Goal: Task Accomplishment & Management: Manage account settings

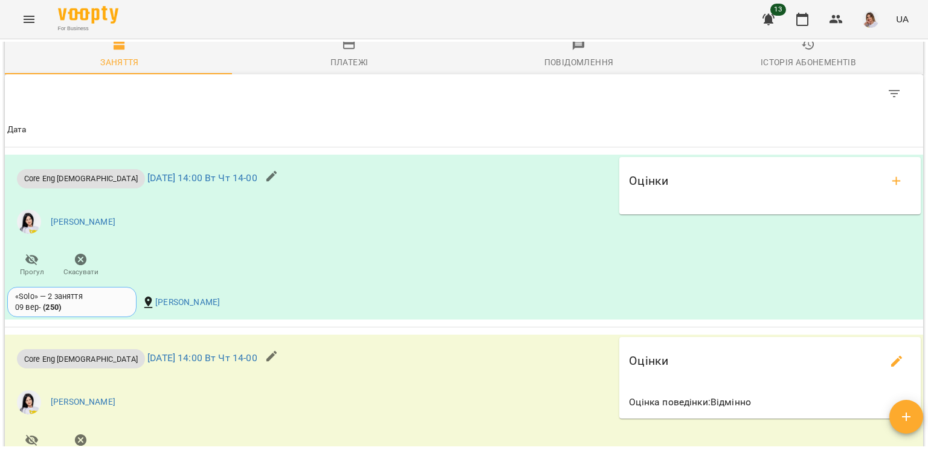
scroll to position [1032, 0]
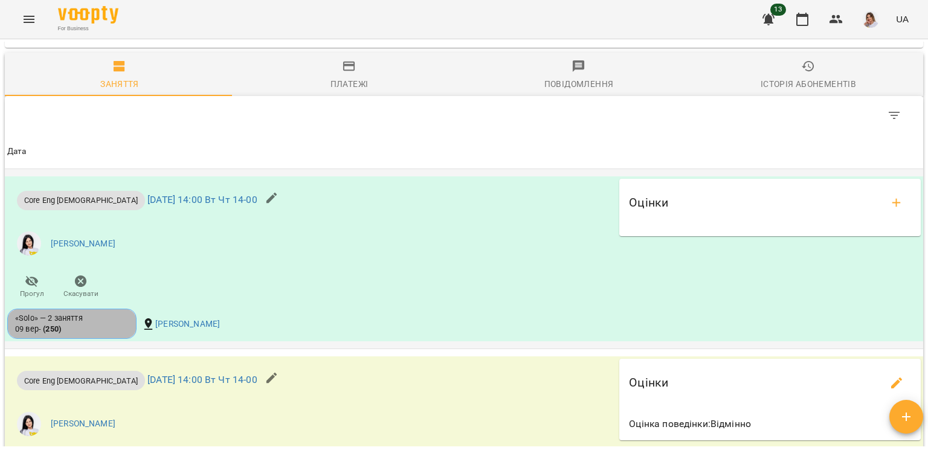
click at [110, 334] on div "«Solo» — 2 заняття 09 вер - ( 250 )" at bounding box center [72, 324] width 114 height 22
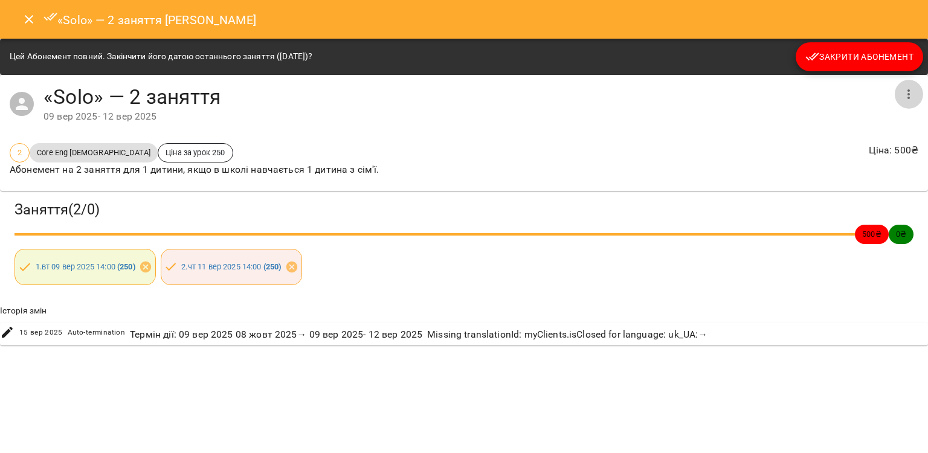
click at [919, 88] on button "button" at bounding box center [908, 94] width 29 height 29
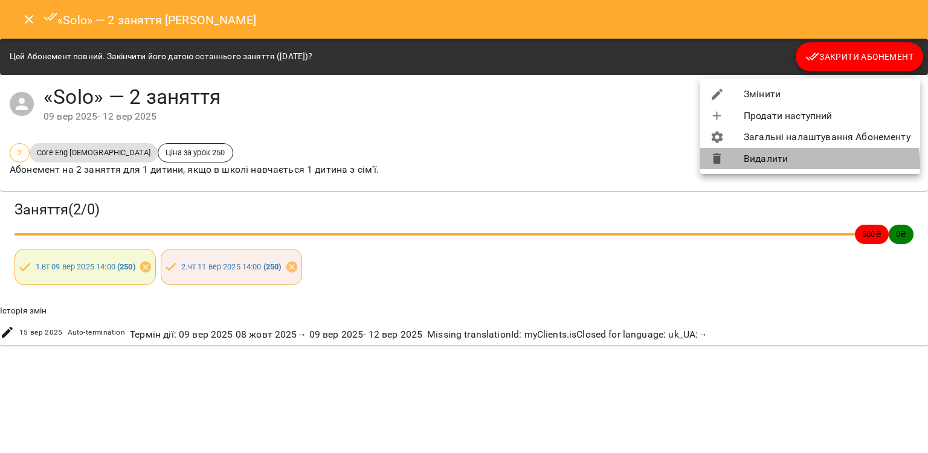
click at [800, 164] on li "Видалити" at bounding box center [810, 159] width 220 height 22
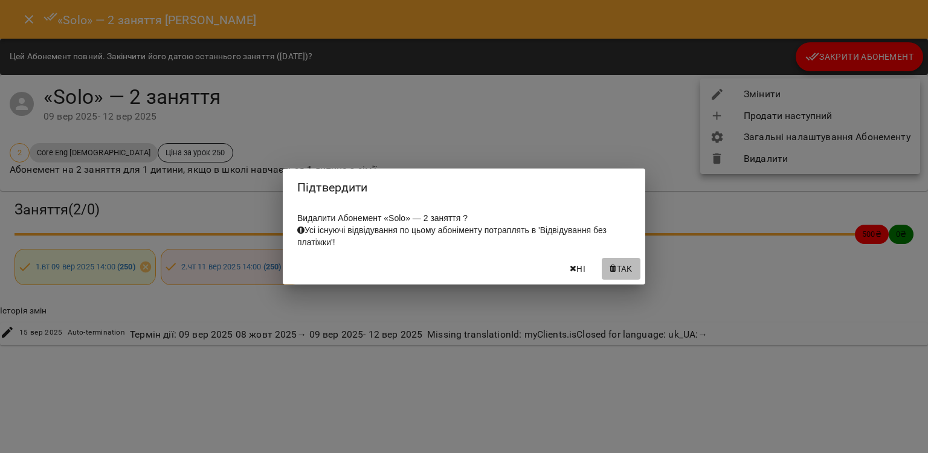
click at [623, 266] on span "Так" at bounding box center [625, 269] width 16 height 14
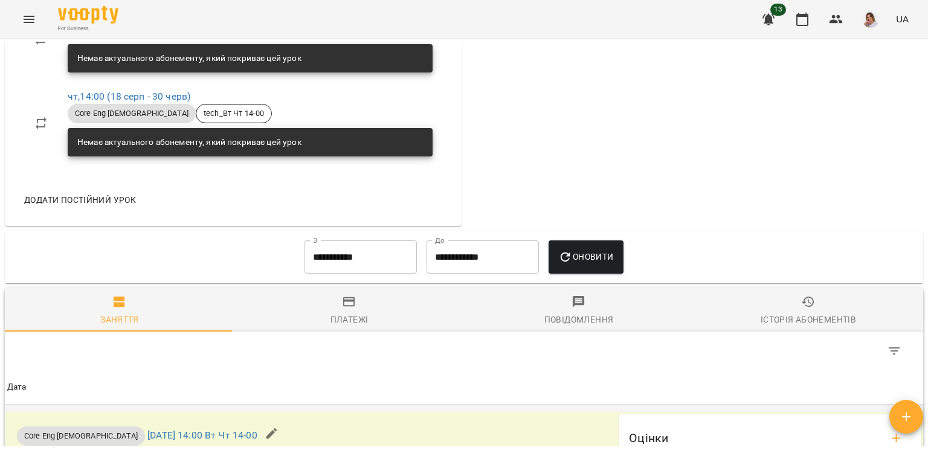
scroll to position [796, 0]
click at [380, 250] on input "**********" at bounding box center [360, 257] width 112 height 34
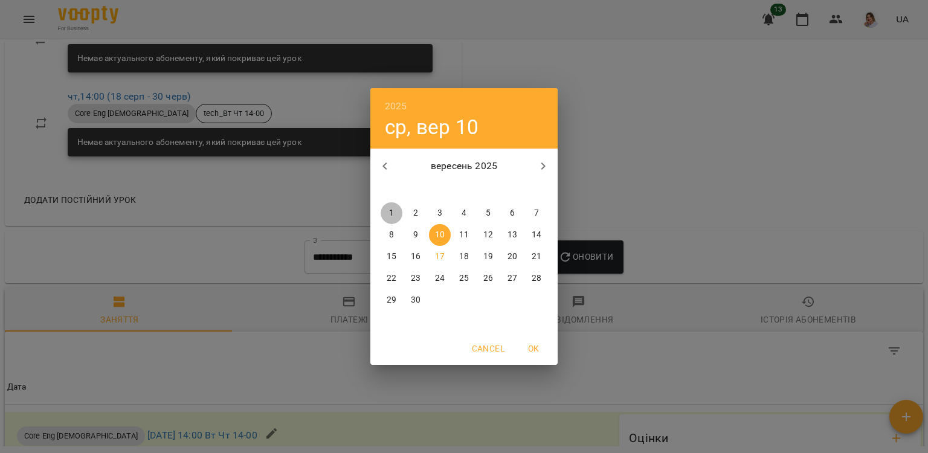
click at [389, 208] on p "1" at bounding box center [391, 213] width 5 height 12
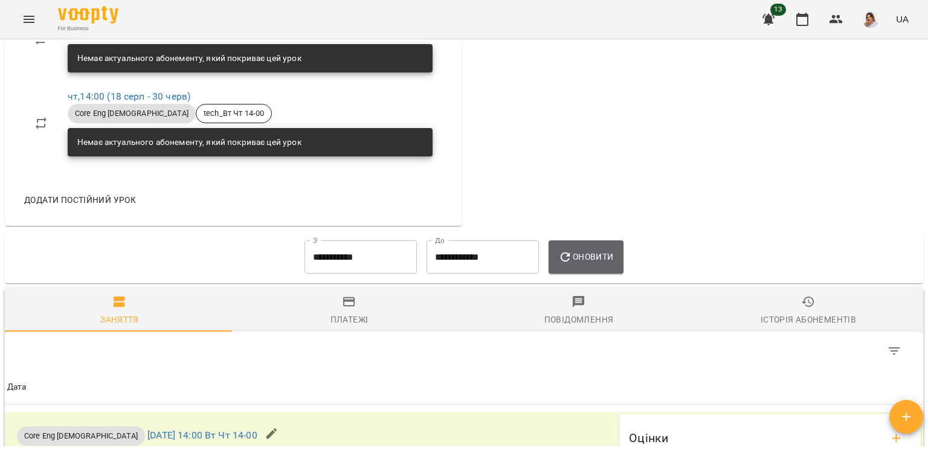
click at [580, 254] on button "Оновити" at bounding box center [585, 257] width 74 height 34
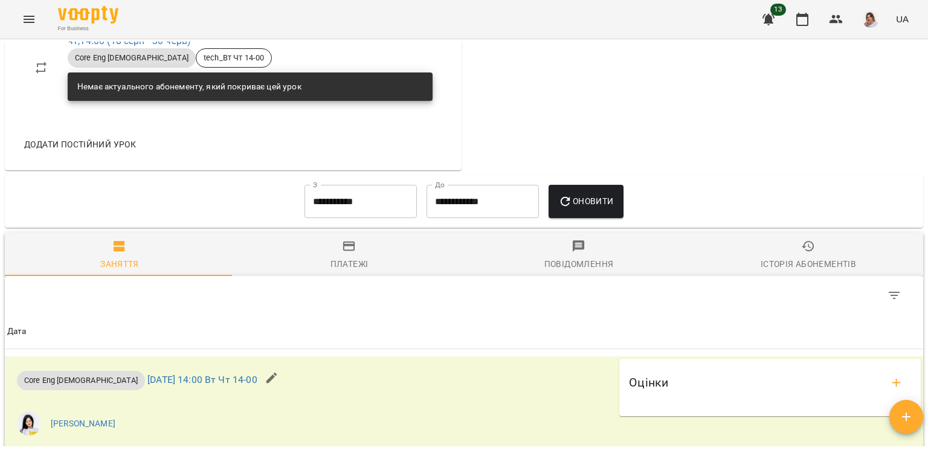
scroll to position [877, 0]
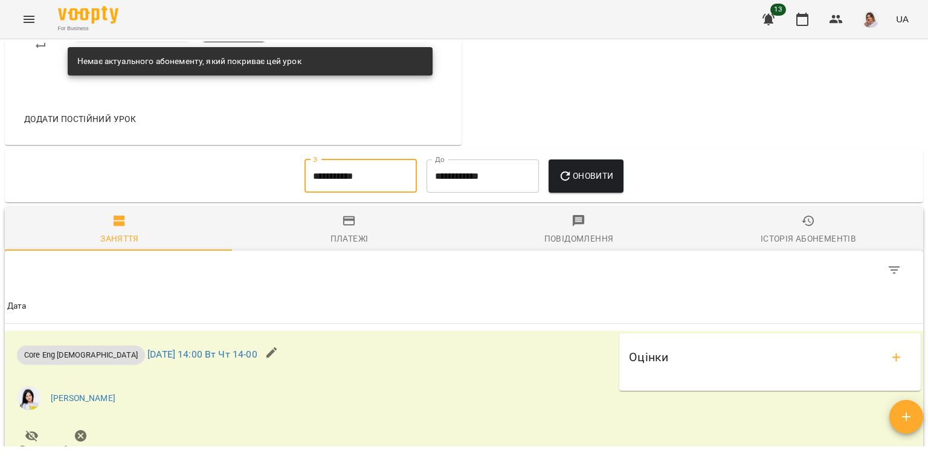
click at [324, 188] on input "**********" at bounding box center [360, 176] width 112 height 34
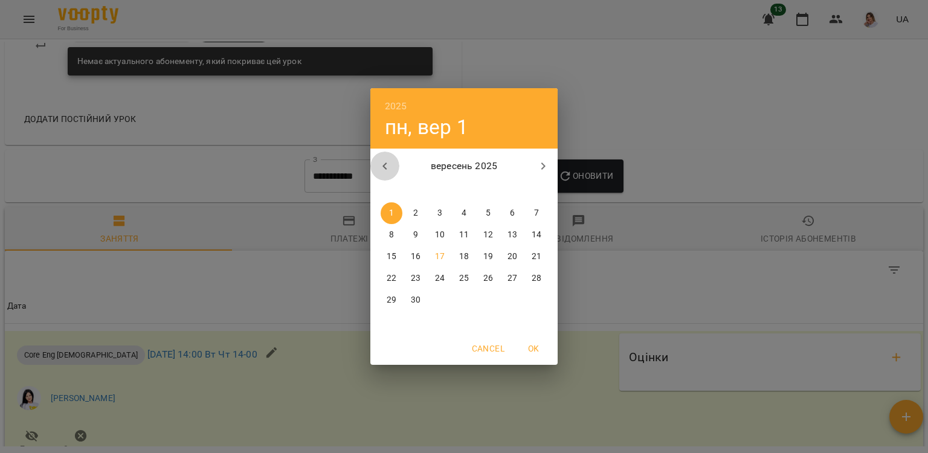
click at [385, 168] on icon "button" at bounding box center [384, 165] width 4 height 7
click at [490, 211] on span "1" at bounding box center [488, 213] width 22 height 12
type input "**********"
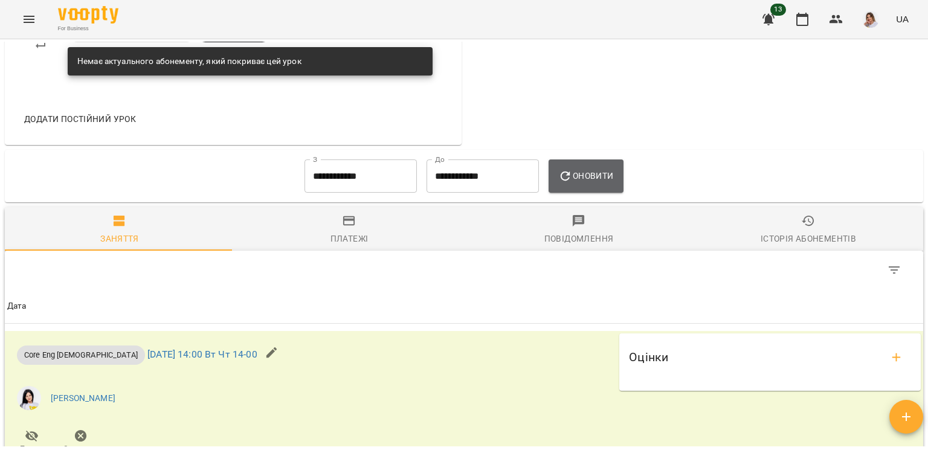
click at [580, 183] on span "Оновити" at bounding box center [585, 176] width 55 height 14
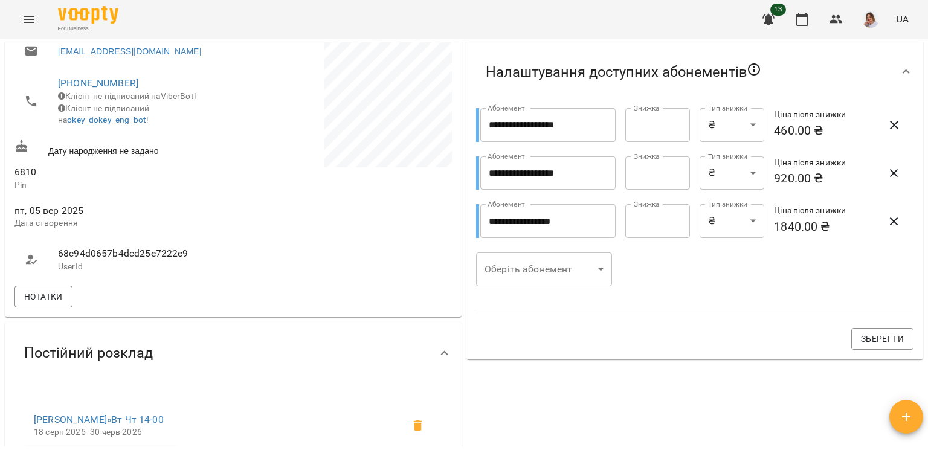
scroll to position [0, 0]
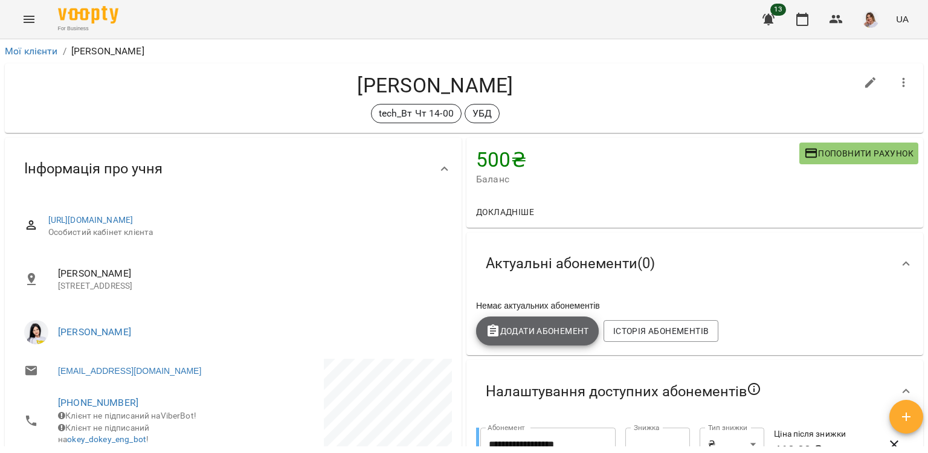
click at [547, 327] on span "Додати Абонемент" at bounding box center [537, 331] width 103 height 14
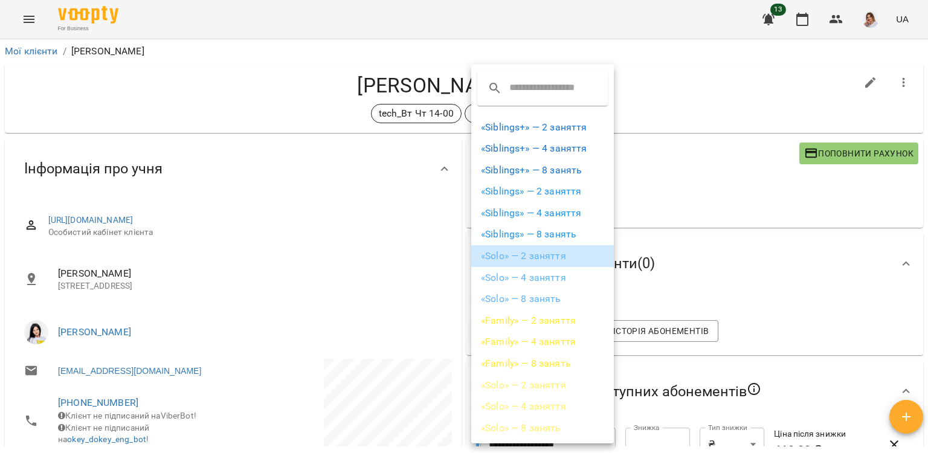
click at [513, 258] on li "«Solo» — 2 заняття" at bounding box center [542, 256] width 143 height 22
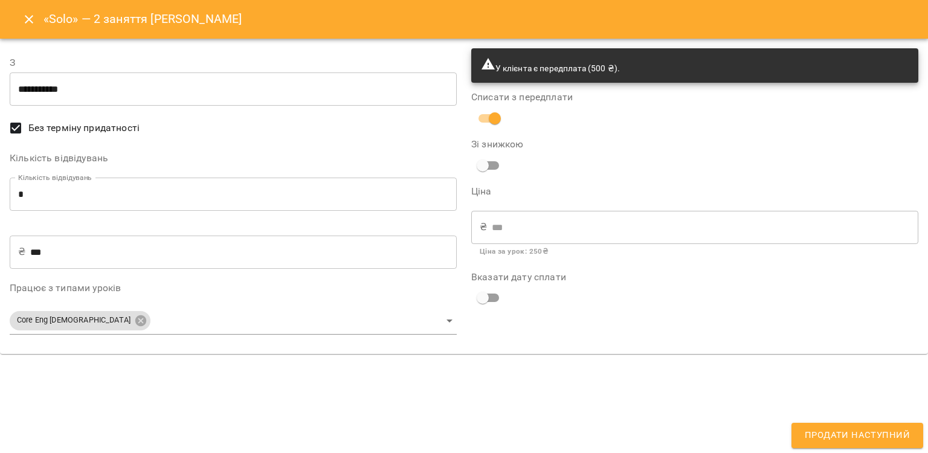
type input "**********"
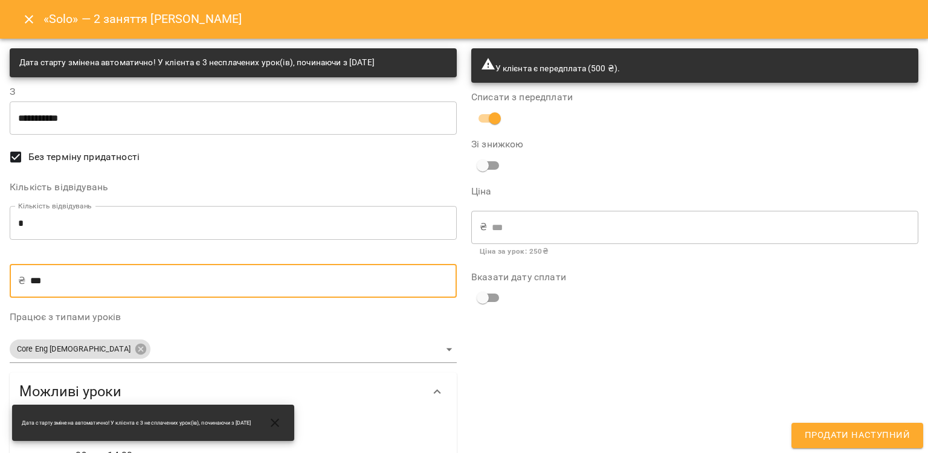
click at [80, 266] on input "***" at bounding box center [243, 281] width 426 height 34
type input "**"
type input "*"
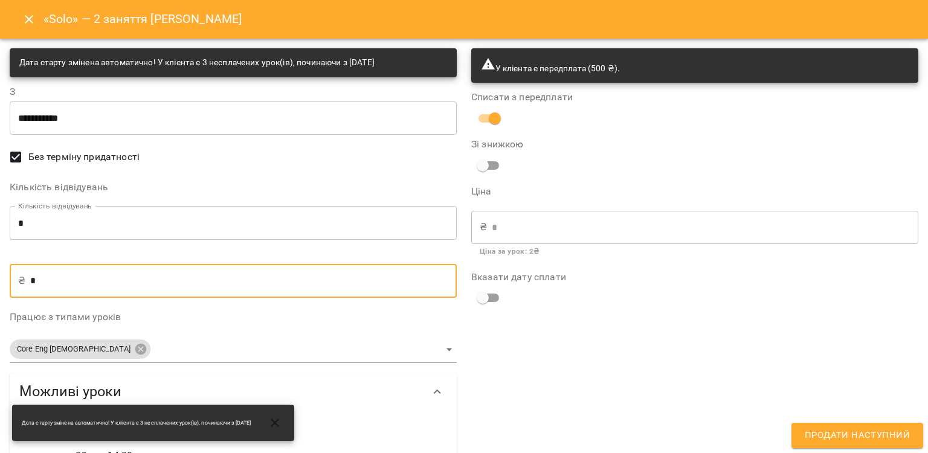
type input "**"
type input "***"
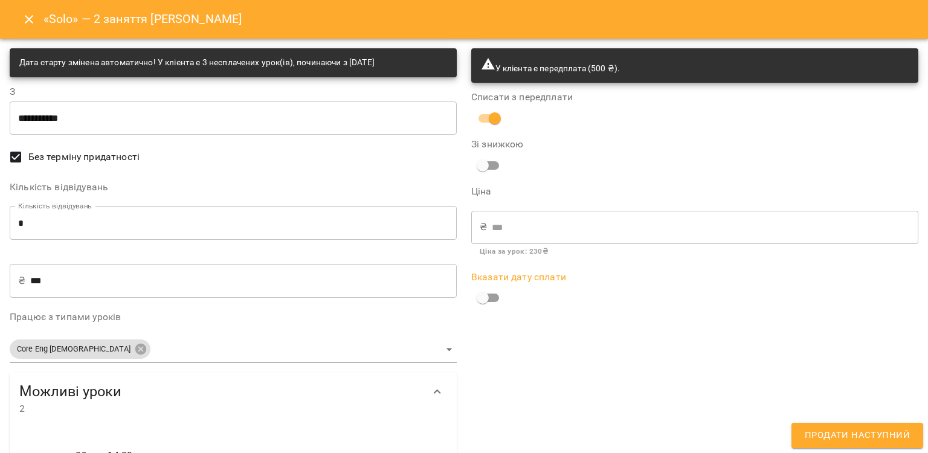
click at [164, 90] on div "**********" at bounding box center [463, 297] width 923 height 512
click at [22, 21] on icon "Close" at bounding box center [29, 19] width 14 height 14
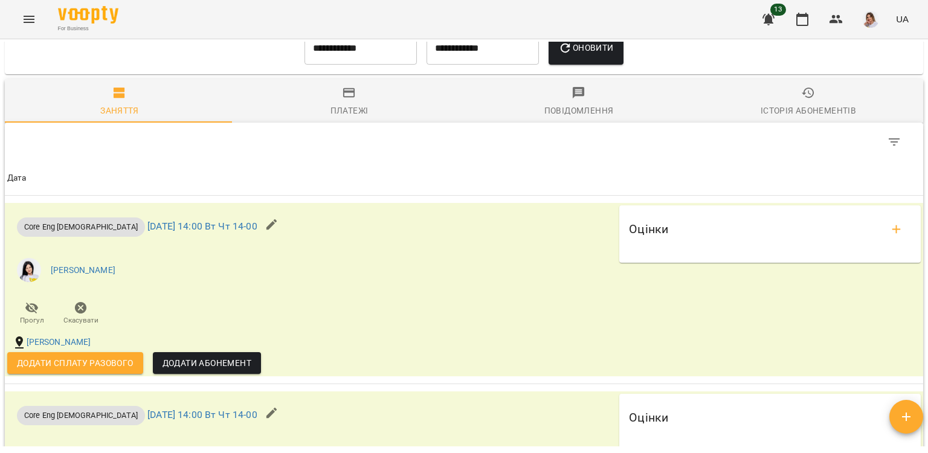
scroll to position [1004, 0]
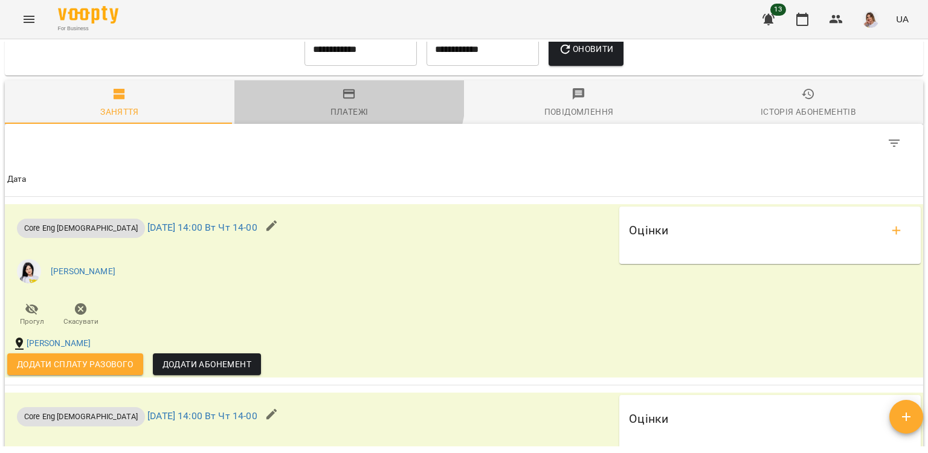
click at [342, 101] on icon "button" at bounding box center [349, 94] width 14 height 14
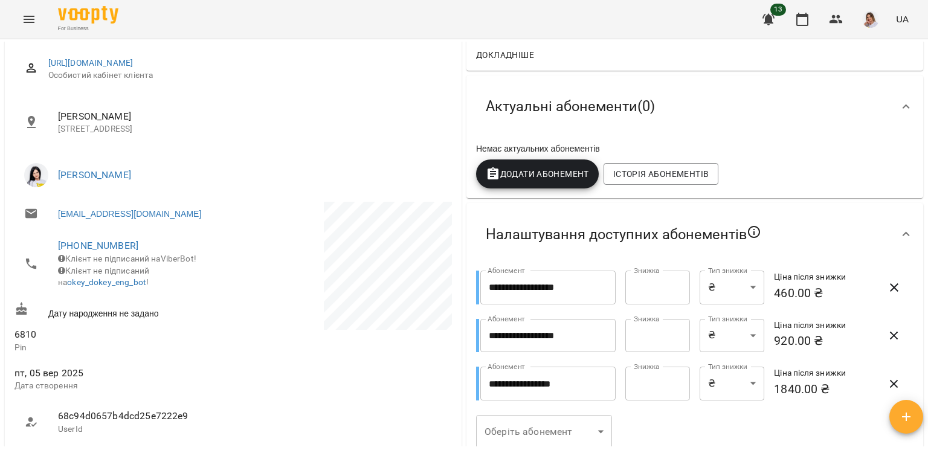
scroll to position [121, 0]
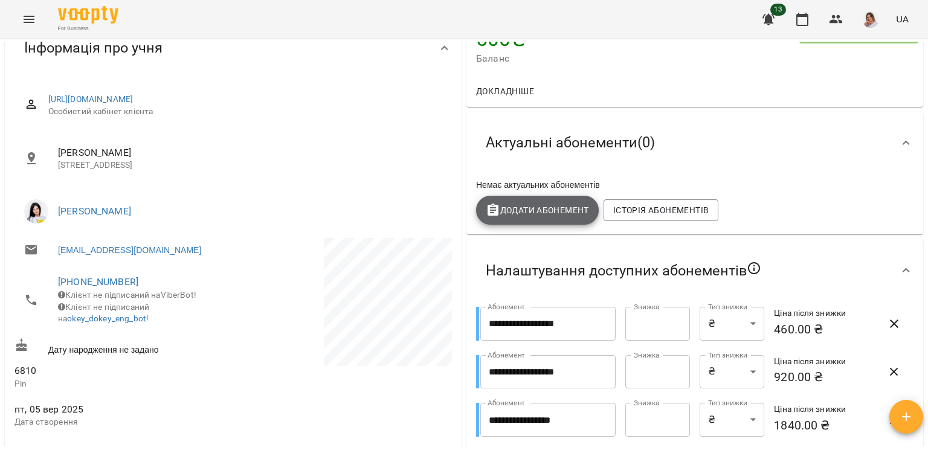
click at [528, 221] on button "Додати Абонемент" at bounding box center [537, 210] width 123 height 29
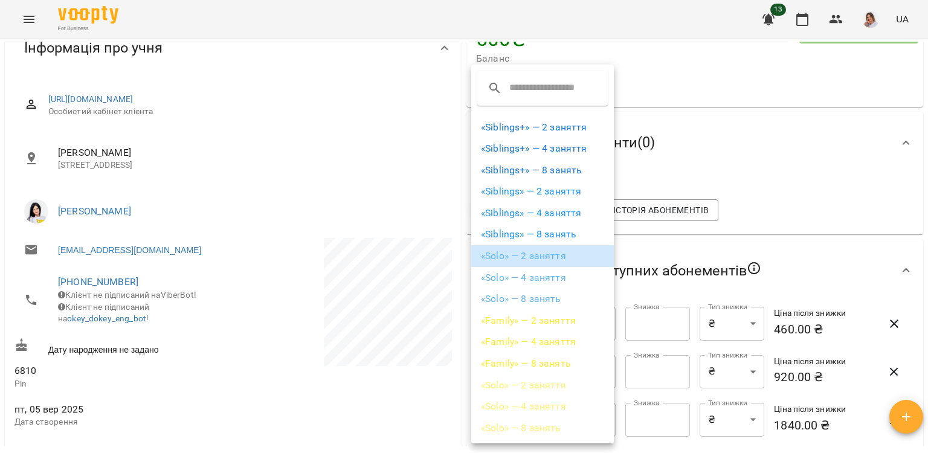
click at [525, 255] on li "«Solo» — 2 заняття" at bounding box center [542, 256] width 143 height 22
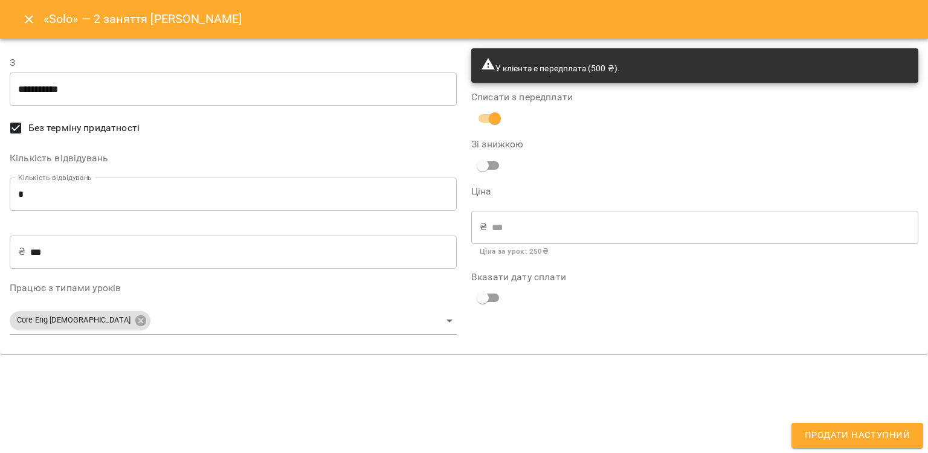
type input "**********"
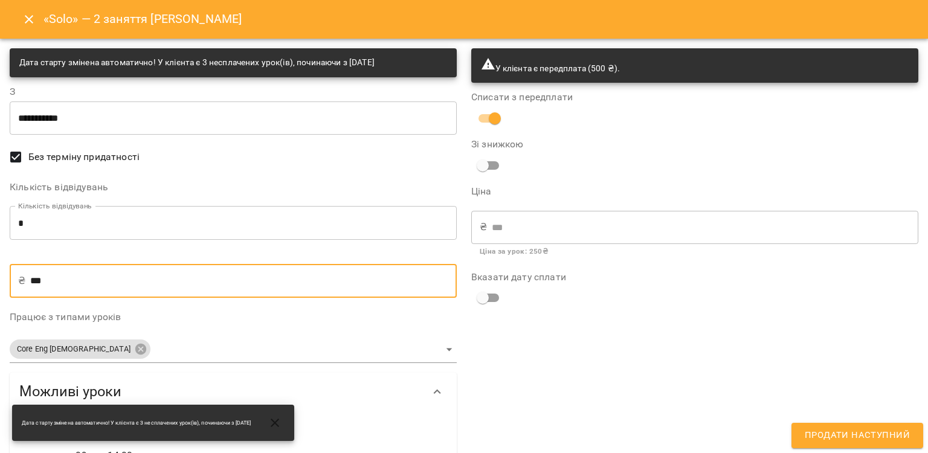
click at [127, 296] on input "***" at bounding box center [243, 281] width 426 height 34
type input "**"
type input "*"
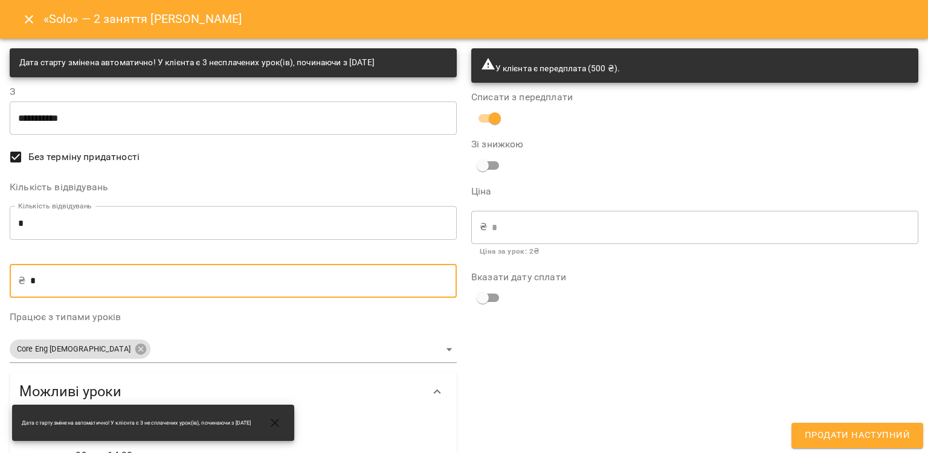
type input "**"
type input "***"
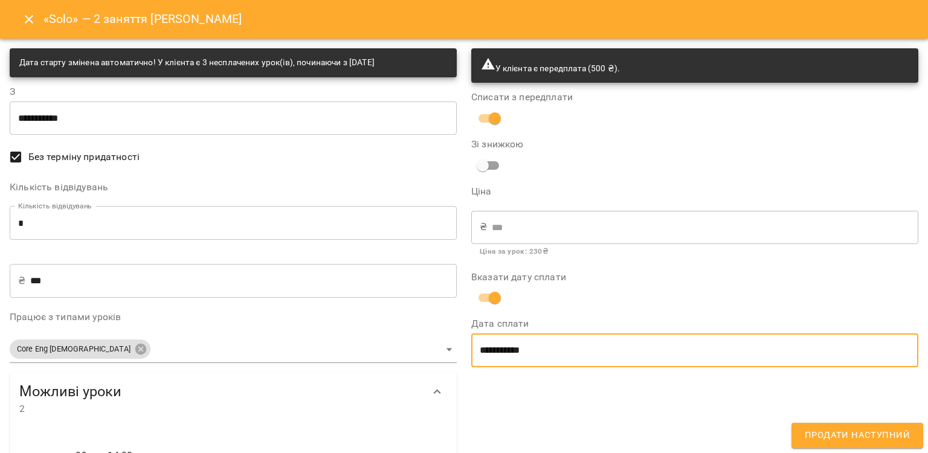
click at [513, 357] on input "**********" at bounding box center [694, 350] width 447 height 34
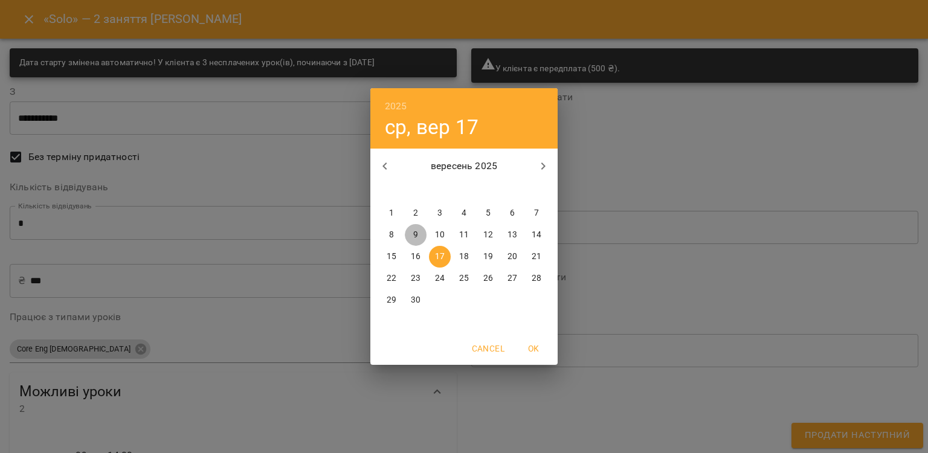
click at [416, 232] on p "9" at bounding box center [415, 235] width 5 height 12
type input "**********"
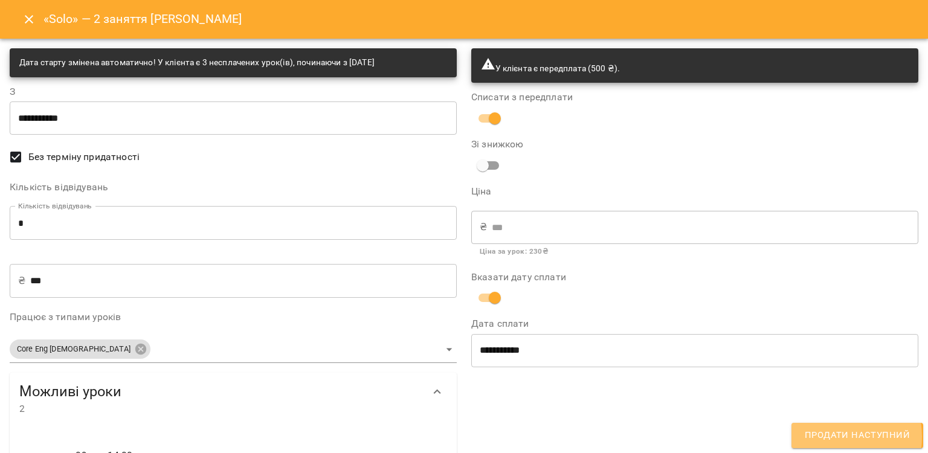
click at [831, 437] on span "Продати наступний" at bounding box center [856, 436] width 105 height 16
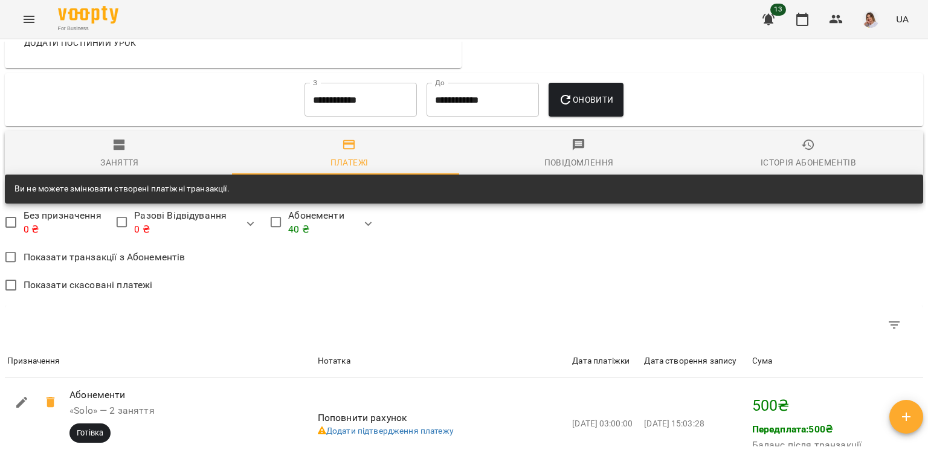
scroll to position [887, 0]
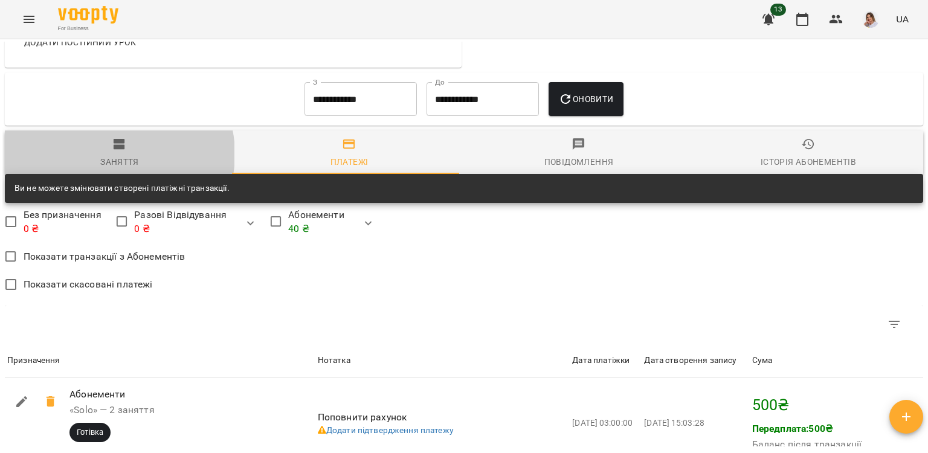
click at [114, 162] on span "Заняття" at bounding box center [119, 153] width 215 height 33
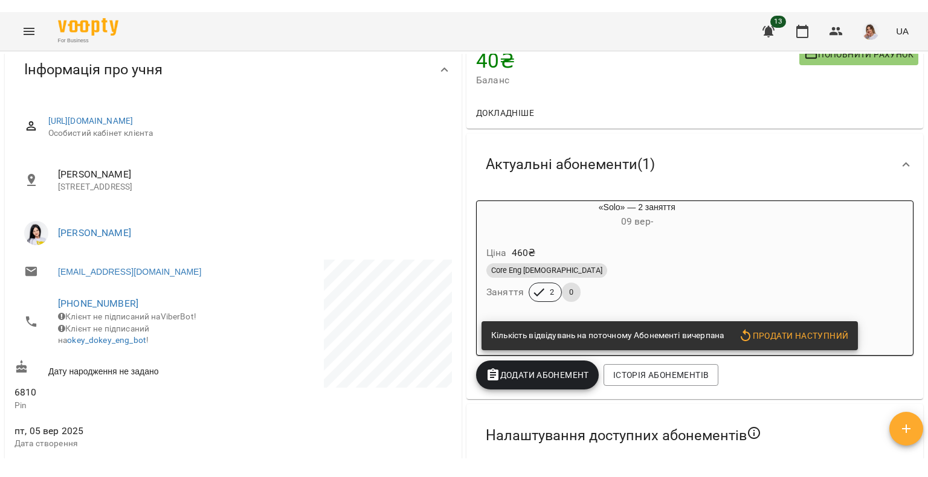
scroll to position [0, 0]
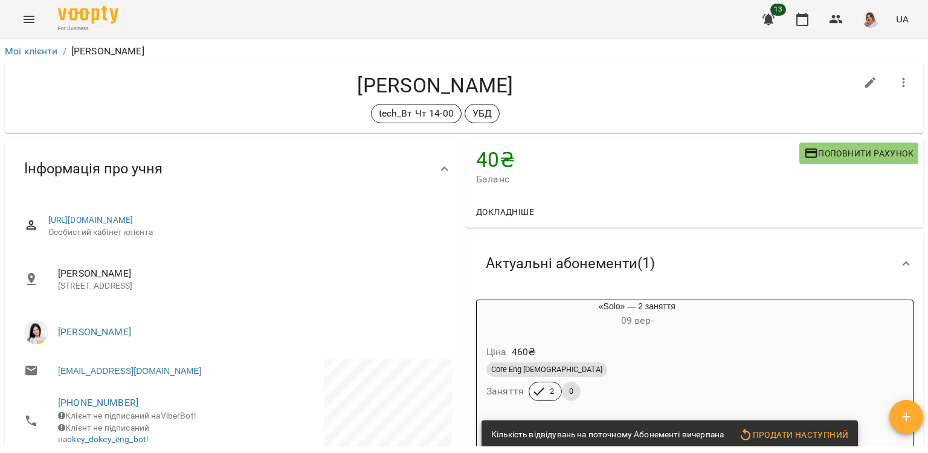
drag, startPoint x: 35, startPoint y: 4, endPoint x: 30, endPoint y: 18, distance: 15.5
click at [30, 18] on div "For Business 13 UA" at bounding box center [464, 19] width 928 height 39
click at [30, 18] on icon "Menu" at bounding box center [29, 19] width 14 height 14
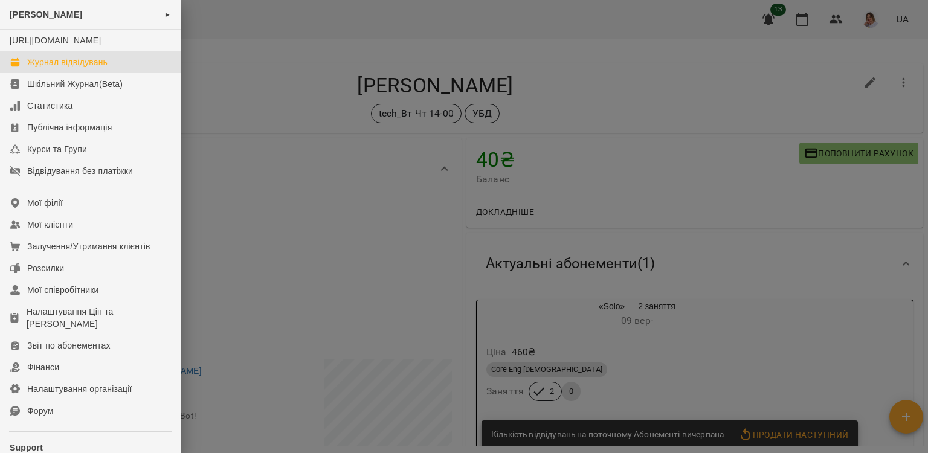
click at [58, 68] on div "Журнал відвідувань" at bounding box center [67, 62] width 80 height 12
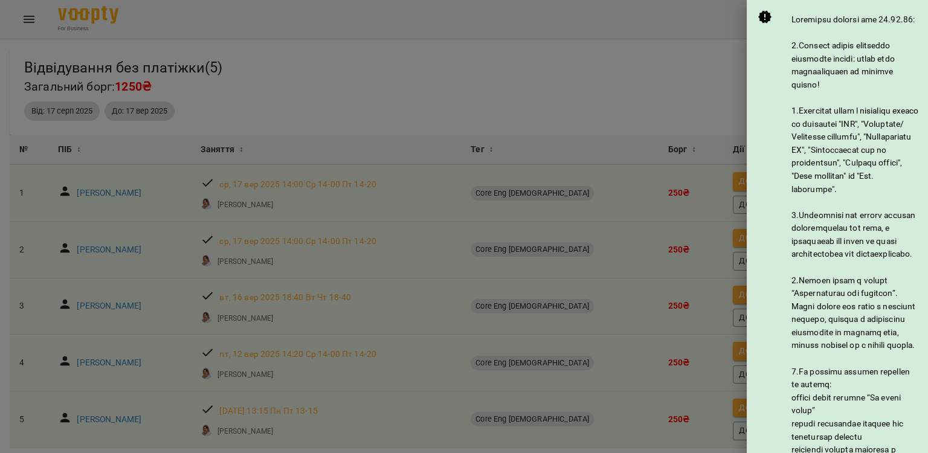
click at [283, 254] on div at bounding box center [464, 226] width 928 height 453
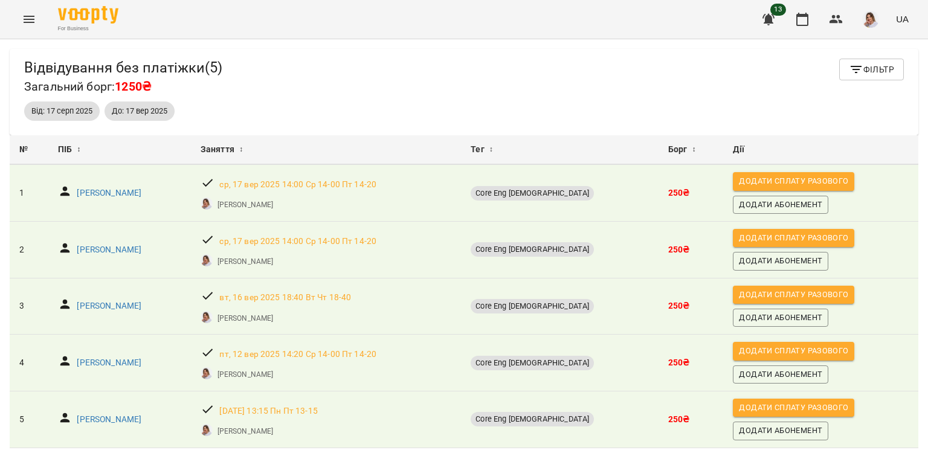
click at [30, 10] on button "Menu" at bounding box center [28, 19] width 29 height 29
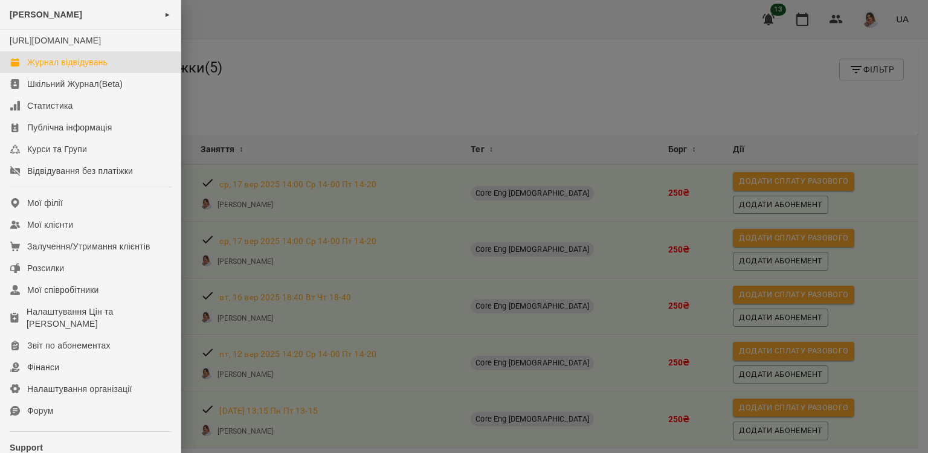
click at [56, 68] on div "Журнал відвідувань" at bounding box center [67, 62] width 80 height 12
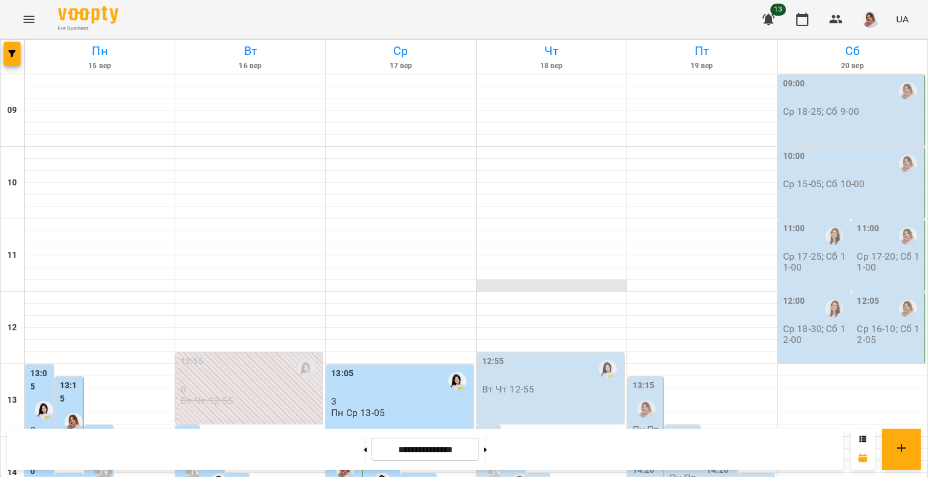
scroll to position [344, 0]
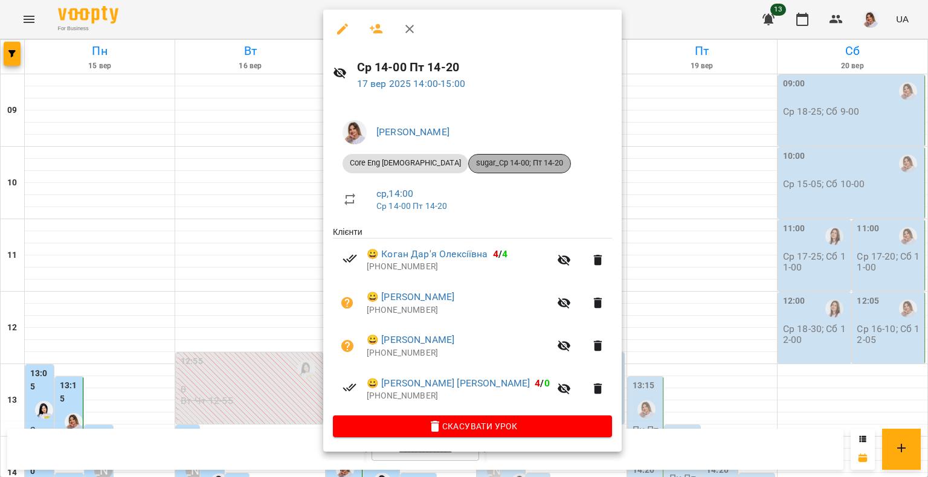
click at [469, 165] on span "sugar_Ср 14-00; Пт 14-20" at bounding box center [519, 163] width 101 height 11
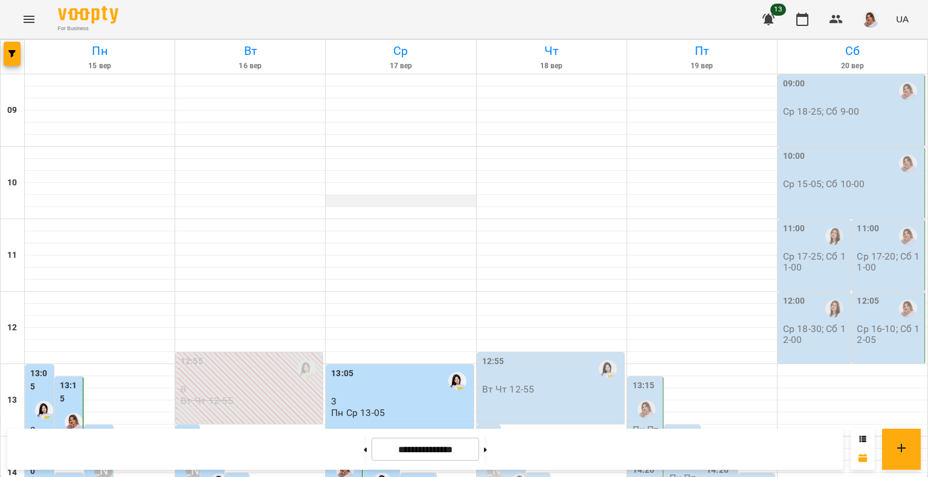
scroll to position [290, 0]
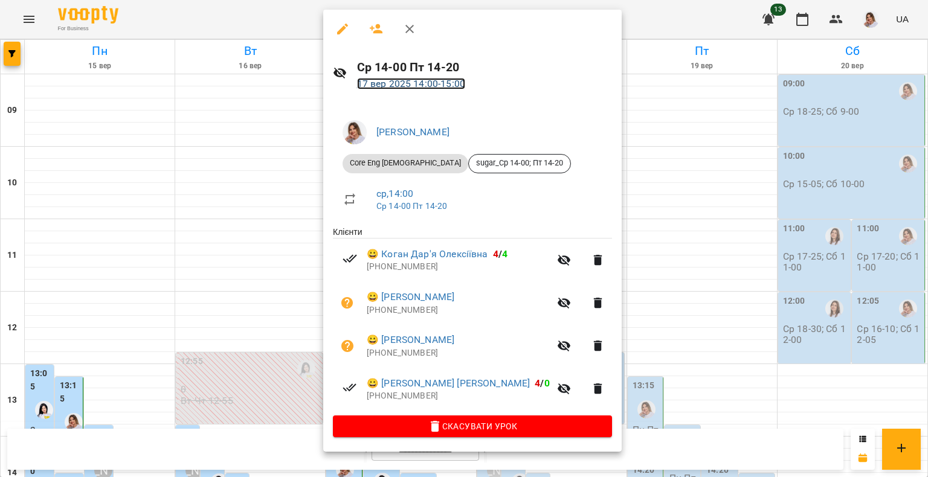
click at [394, 88] on link "17 вер 2025 14:00 - 15:00" at bounding box center [411, 83] width 108 height 11
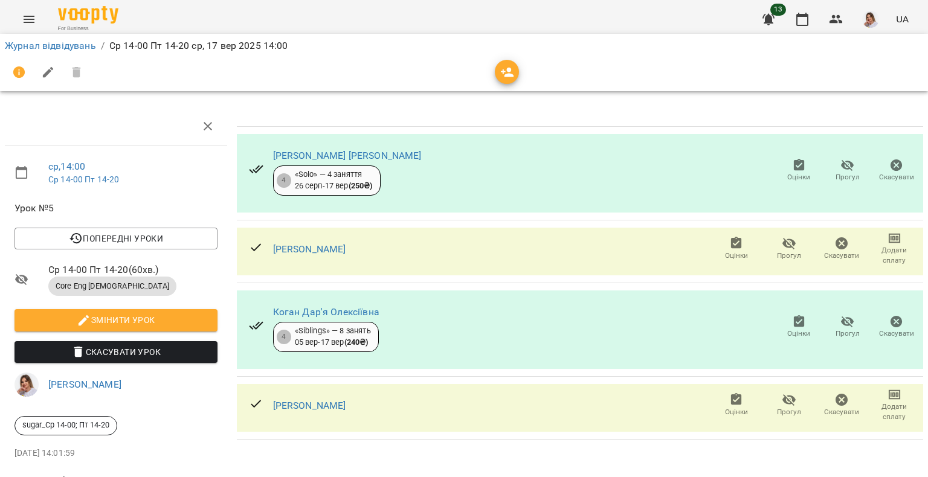
scroll to position [43, 0]
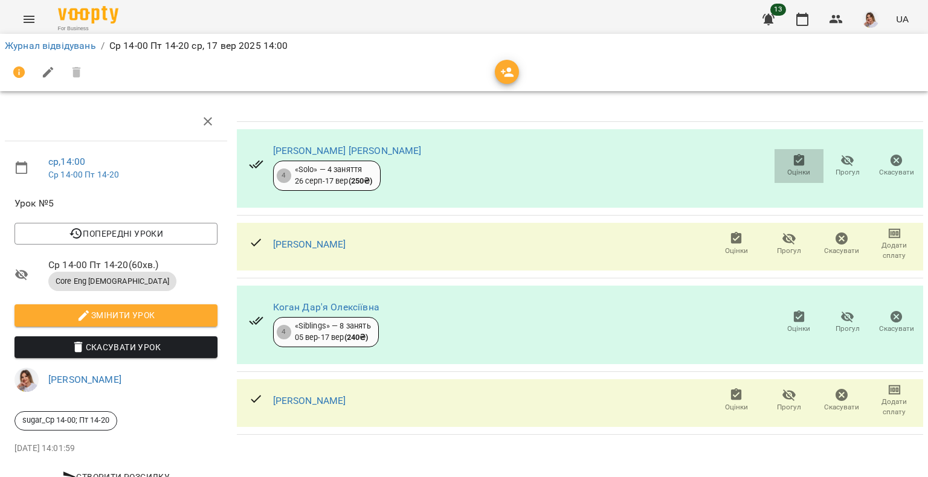
click at [800, 167] on span "Оцінки" at bounding box center [798, 172] width 23 height 10
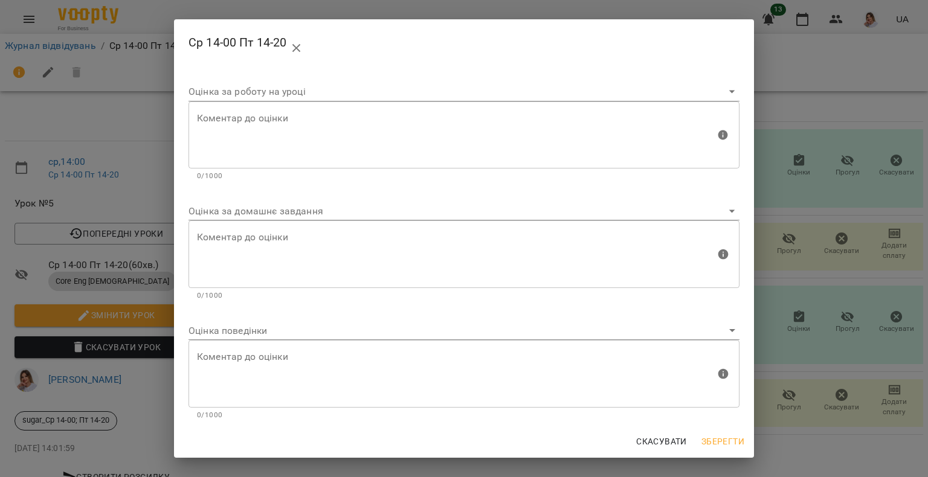
click at [243, 336] on body "For Business 13 UA Журнал відвідувань / Ср 14-00 Пт 14-20 ср, 17 вер 2025 14:00…" at bounding box center [464, 253] width 928 height 507
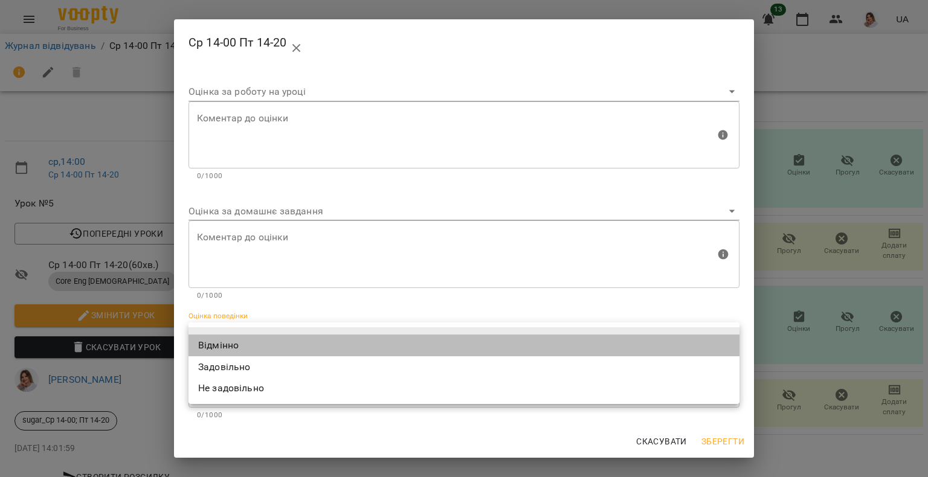
click at [240, 346] on li "Відмінно" at bounding box center [463, 346] width 551 height 22
type input "*********"
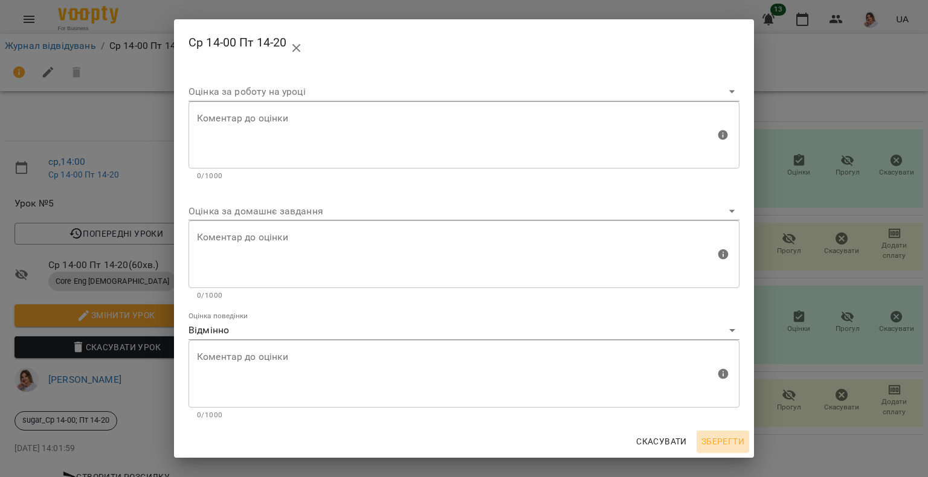
click at [734, 440] on span "Зберегти" at bounding box center [722, 441] width 43 height 14
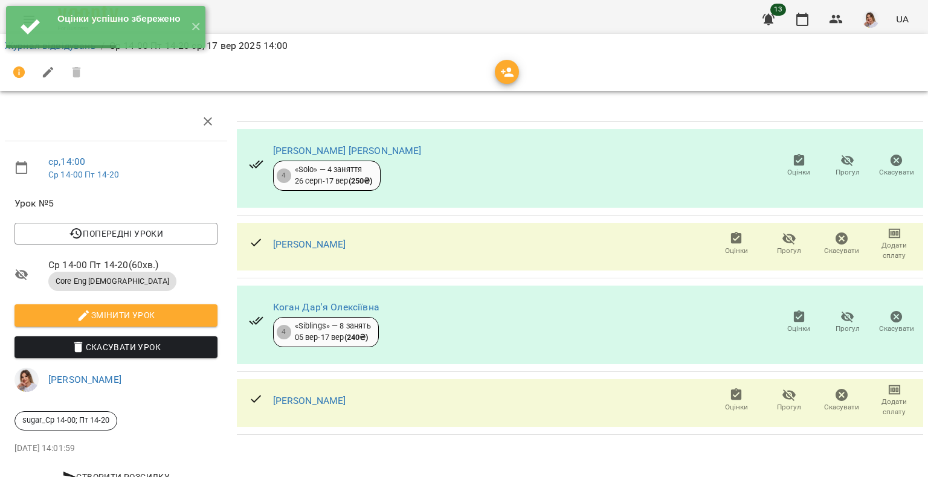
click at [731, 232] on icon "button" at bounding box center [736, 238] width 11 height 12
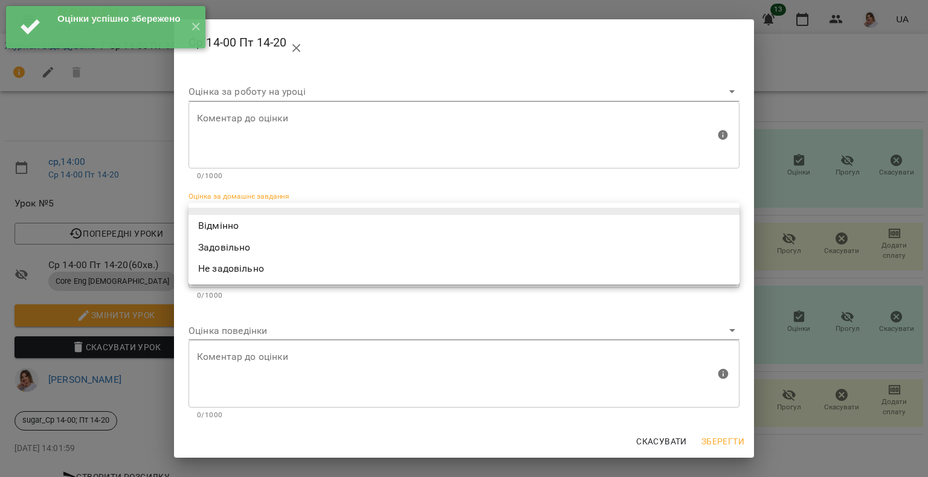
click at [265, 215] on body "Оцінки успішно збережено ✕ For Business 13 UA Журнал відвідувань / Ср 14-00 Пт …" at bounding box center [464, 253] width 928 height 507
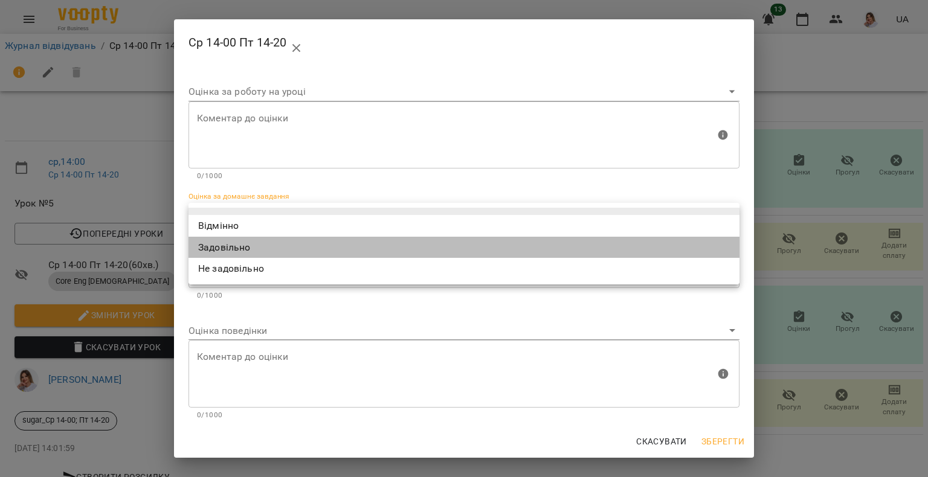
click at [251, 248] on li "Задовільно" at bounding box center [463, 248] width 551 height 22
type input "**********"
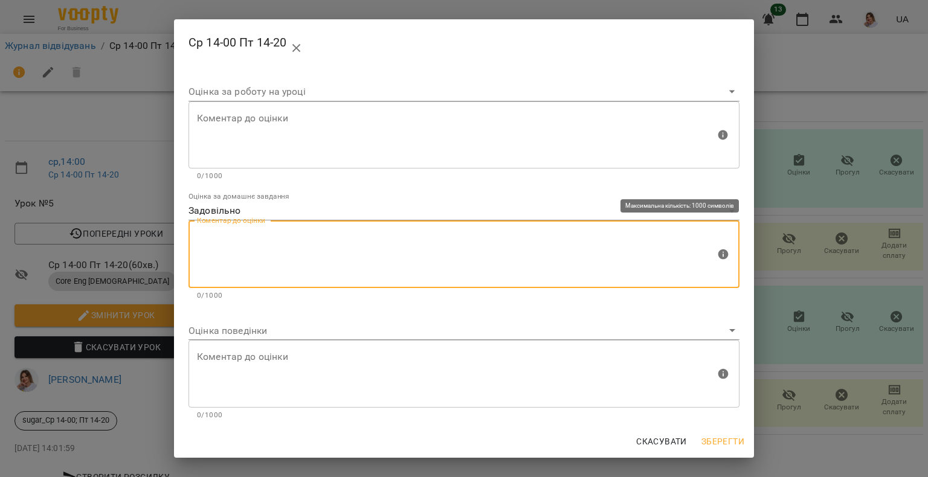
click at [251, 248] on textarea at bounding box center [456, 254] width 518 height 45
type textarea "**********"
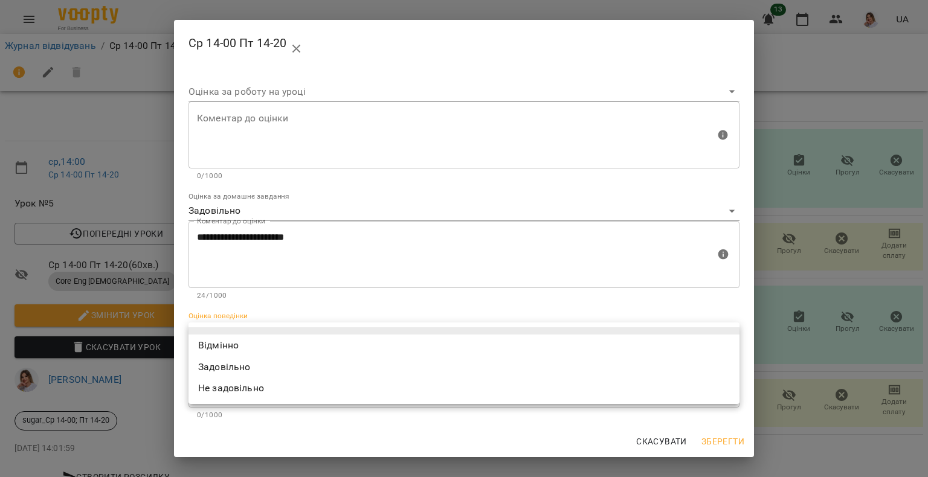
click at [249, 329] on body "For Business 13 UA Журнал відвідувань / Ср 14-00 Пт 14-20 ср, 17 вер 2025 14:00…" at bounding box center [464, 253] width 928 height 507
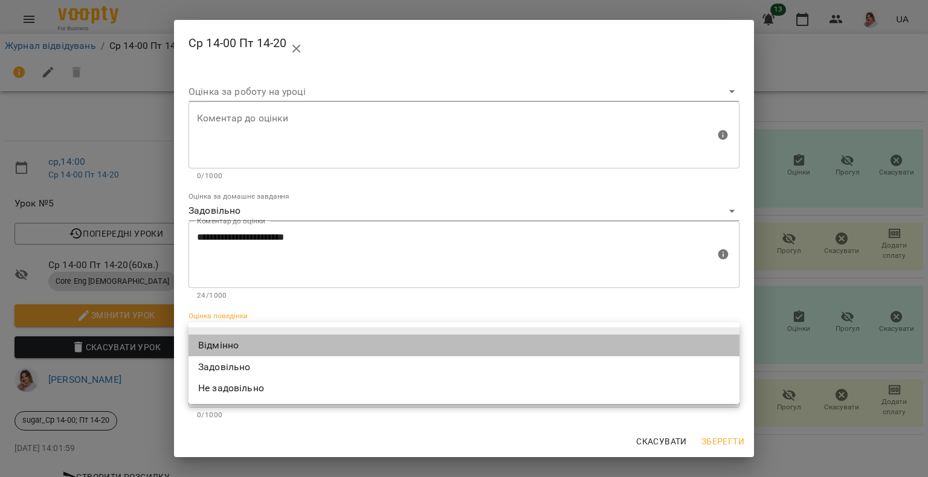
click at [244, 347] on li "Відмінно" at bounding box center [463, 346] width 551 height 22
type input "*********"
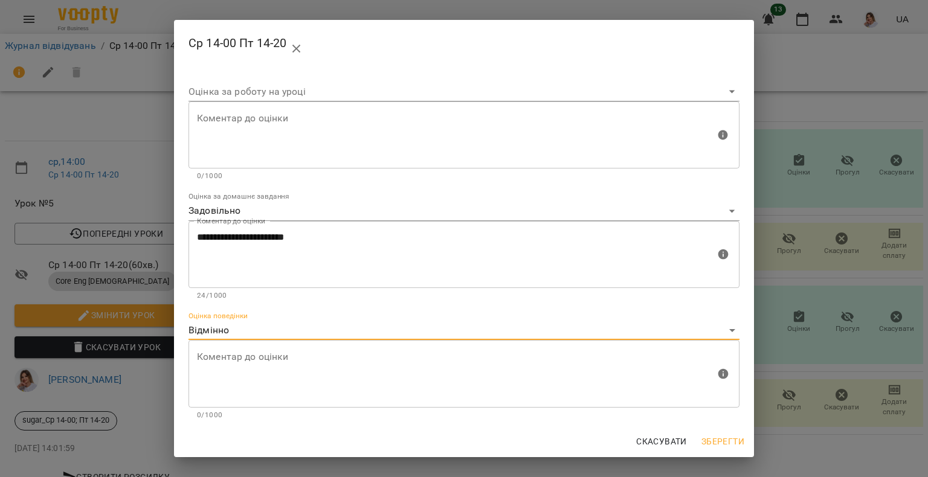
click at [722, 440] on span "Зберегти" at bounding box center [722, 441] width 43 height 14
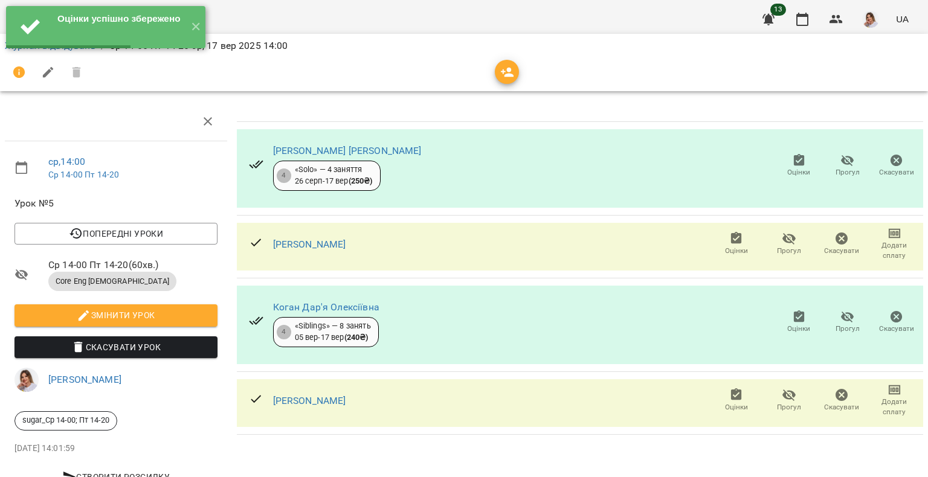
click at [793, 310] on icon "button" at bounding box center [798, 316] width 11 height 12
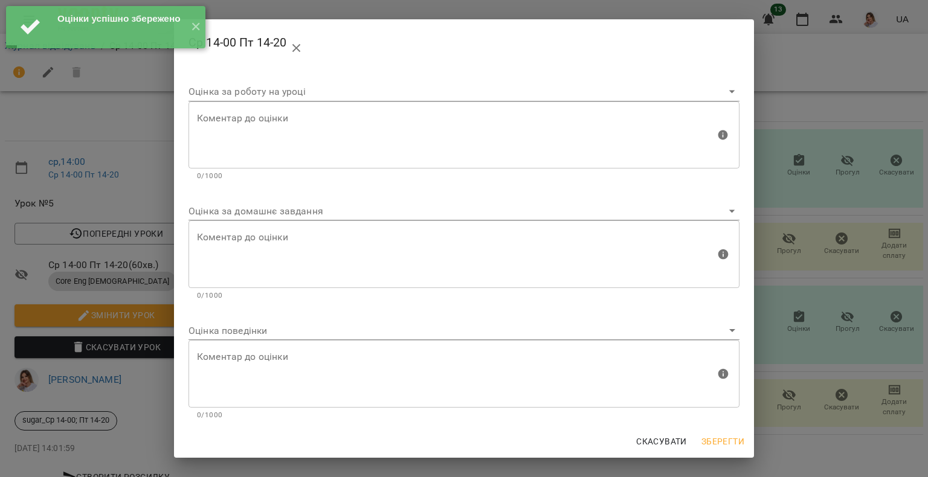
click at [256, 214] on body "Оцінки успішно збережено ✕ For Business 13 UA Журнал відвідувань / Ср 14-00 Пт …" at bounding box center [464, 253] width 928 height 507
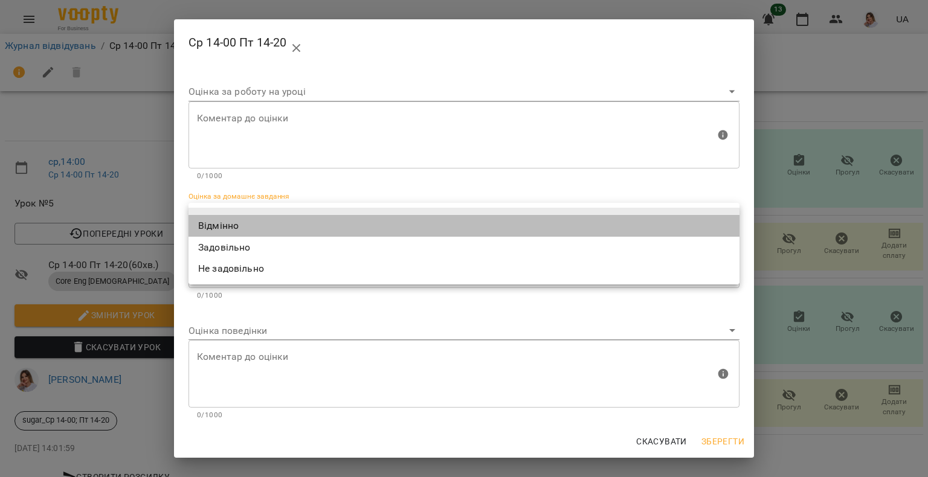
click at [217, 232] on li "Відмінно" at bounding box center [463, 226] width 551 height 22
type input "*********"
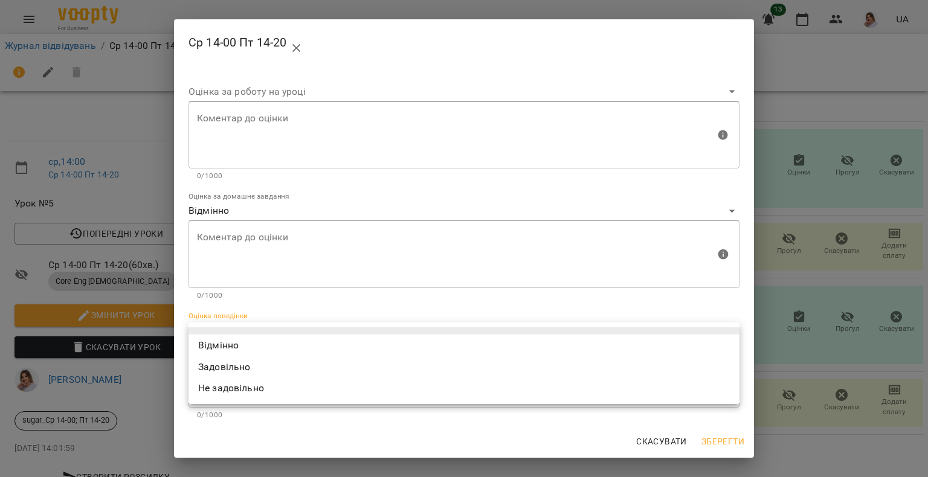
click at [220, 331] on body "For Business 13 UA Журнал відвідувань / Ср 14-00 Пт 14-20 ср, 17 вер 2025 14:00…" at bounding box center [464, 253] width 928 height 507
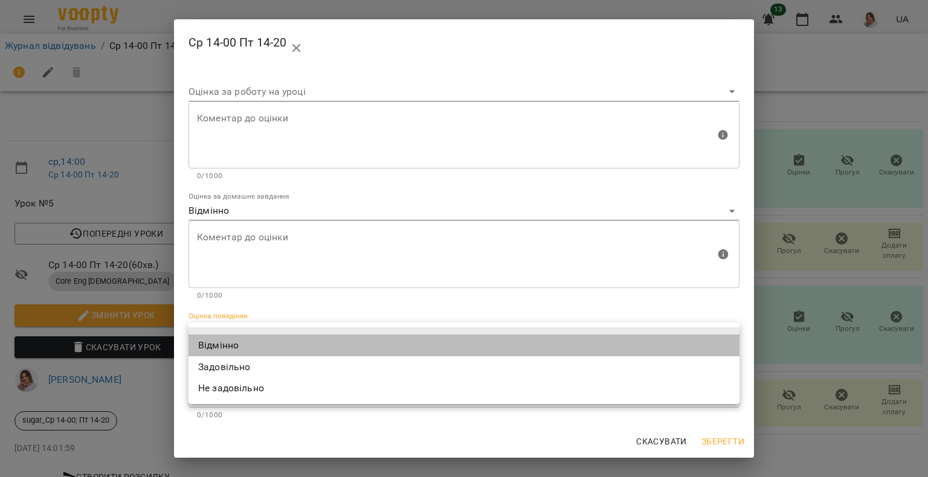
click at [230, 344] on li "Відмінно" at bounding box center [463, 346] width 551 height 22
type input "*********"
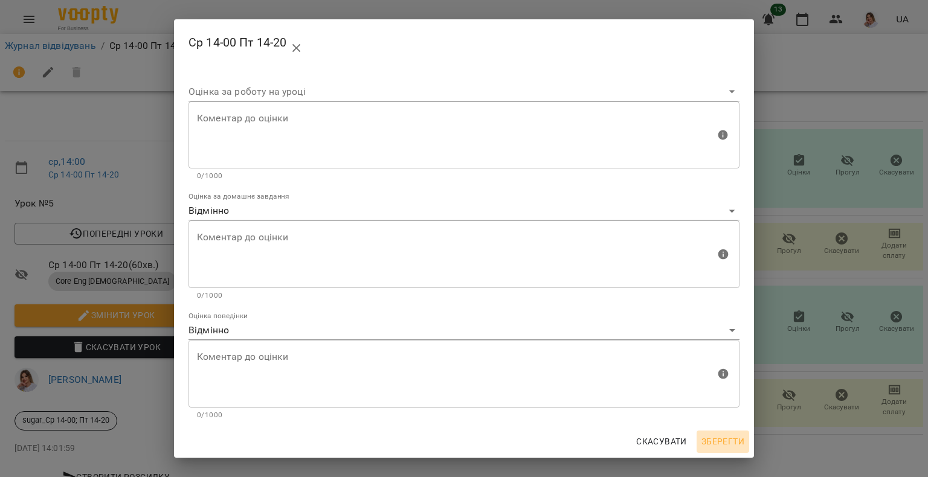
click at [734, 438] on span "Зберегти" at bounding box center [722, 441] width 43 height 14
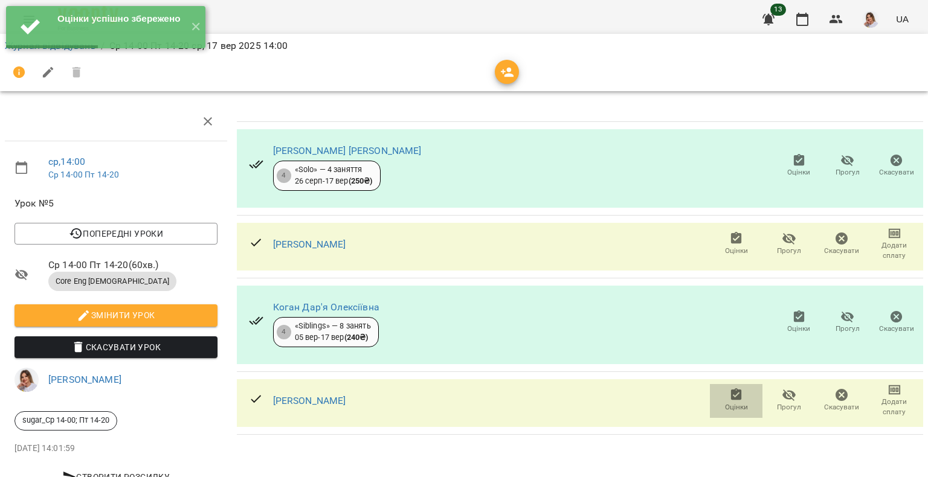
click at [713, 384] on button "Оцінки" at bounding box center [736, 401] width 53 height 34
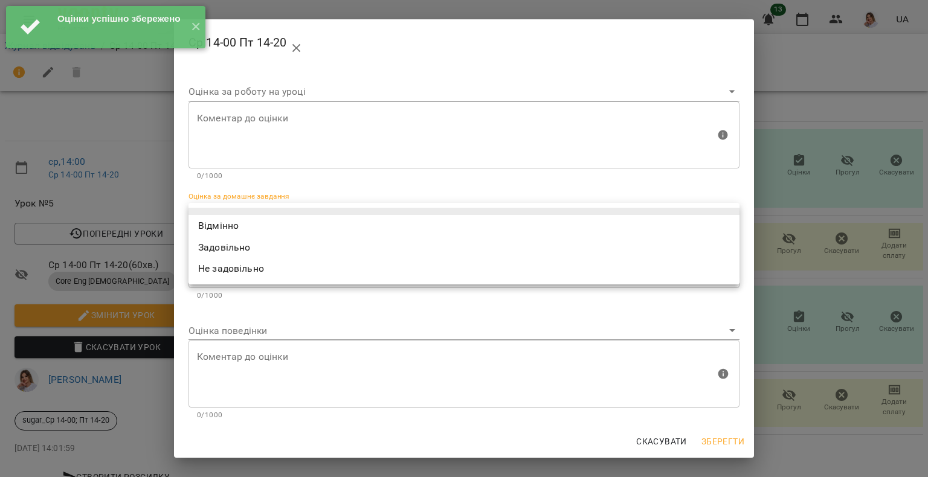
click at [220, 211] on body "Оцінки успішно збережено ✕ For Business 13 UA Журнал відвідувань / Ср 14-00 Пт …" at bounding box center [464, 253] width 928 height 507
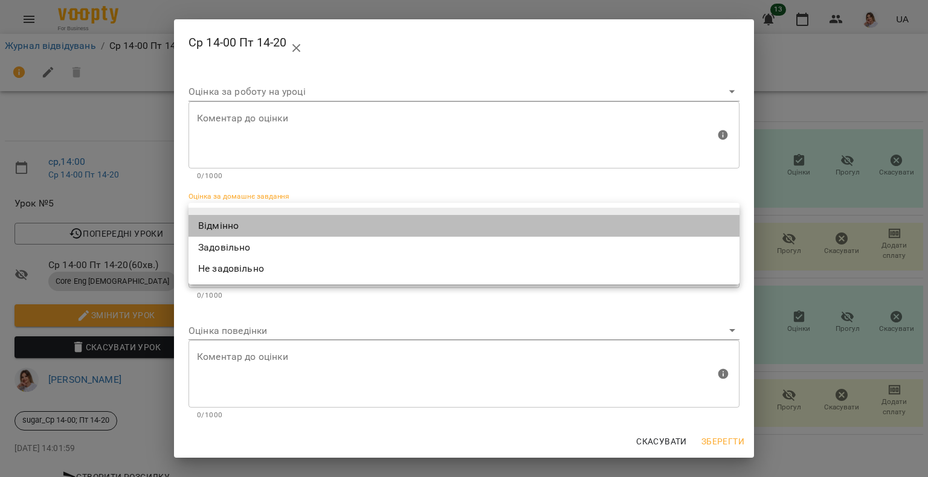
click at [229, 225] on li "Відмінно" at bounding box center [463, 226] width 551 height 22
type input "*********"
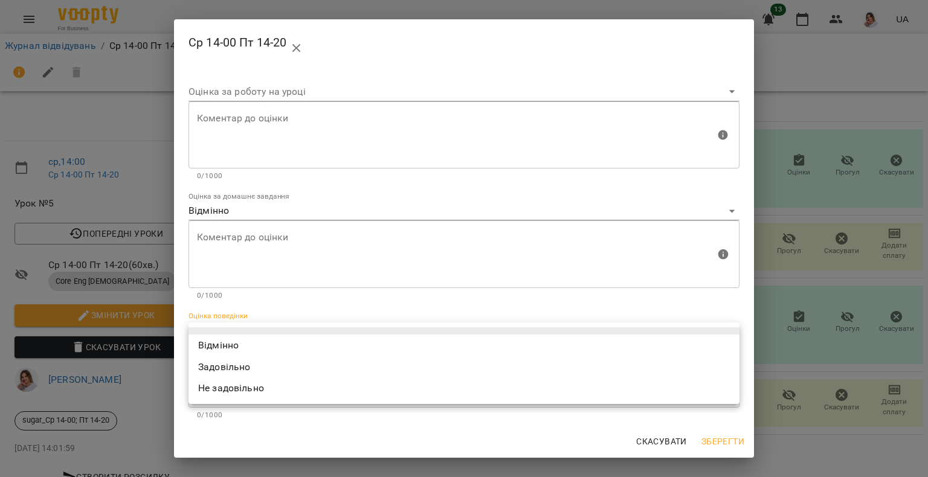
click at [233, 329] on body "For Business 13 UA Журнал відвідувань / Ср 14-00 Пт 14-20 ср, 17 вер 2025 14:00…" at bounding box center [464, 253] width 928 height 507
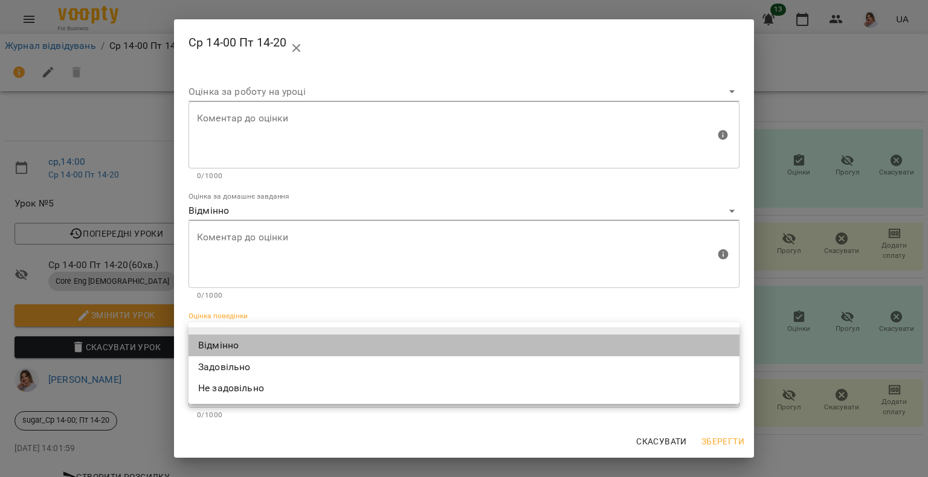
click at [236, 344] on li "Відмінно" at bounding box center [463, 346] width 551 height 22
type input "*********"
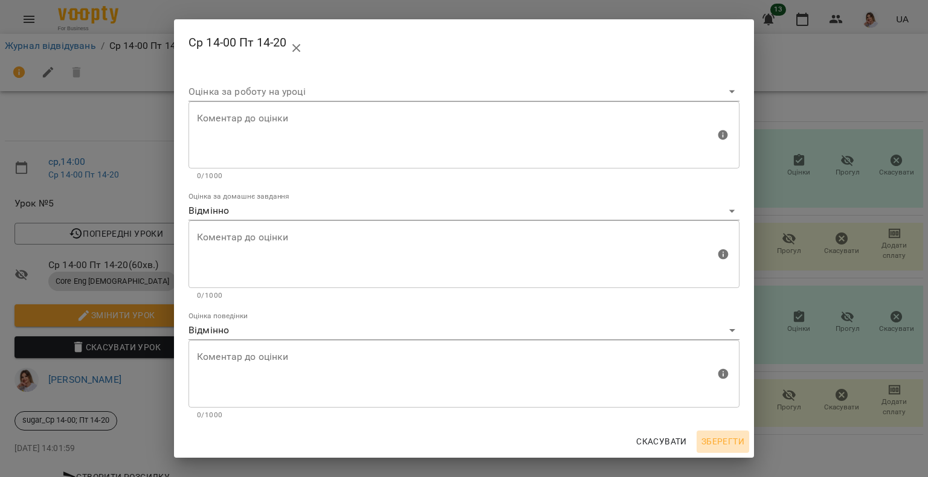
click at [710, 443] on span "Зберегти" at bounding box center [722, 441] width 43 height 14
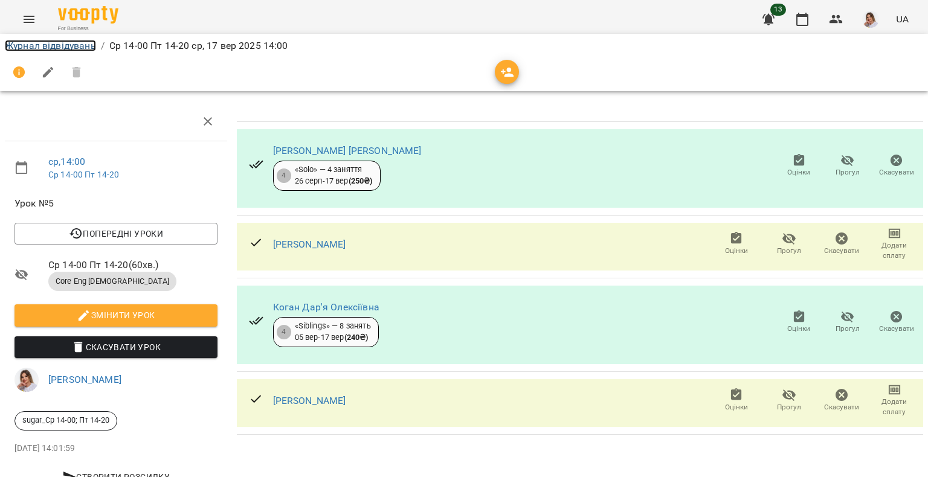
click at [83, 47] on link "Журнал відвідувань" at bounding box center [50, 45] width 91 height 11
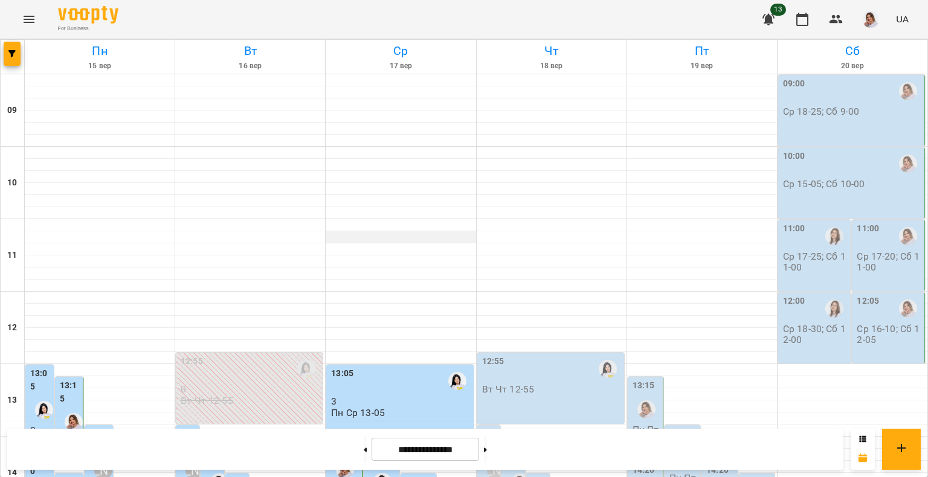
scroll to position [299, 0]
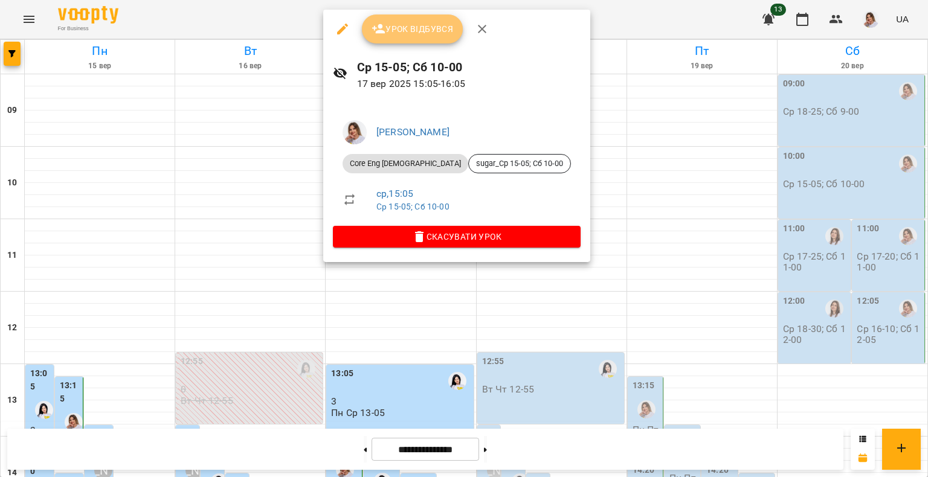
click at [417, 36] on button "Урок відбувся" at bounding box center [412, 28] width 101 height 29
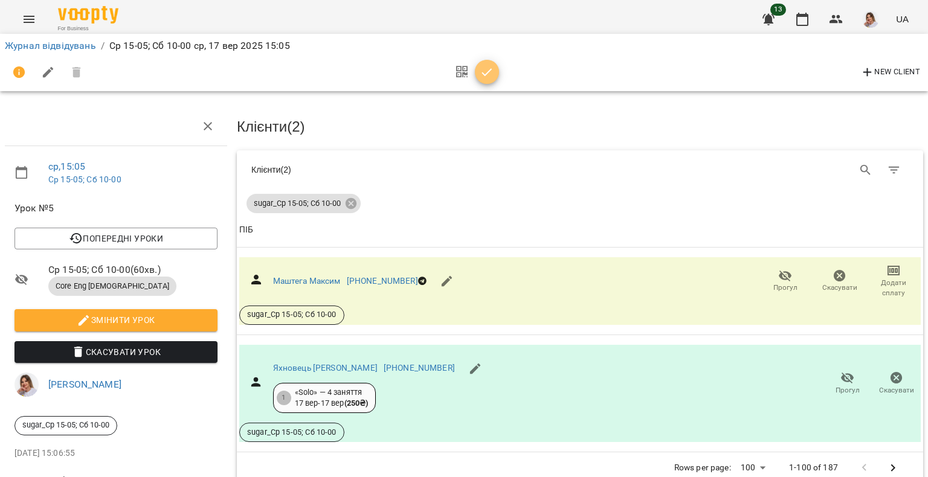
click at [493, 69] on icon "button" at bounding box center [487, 72] width 14 height 14
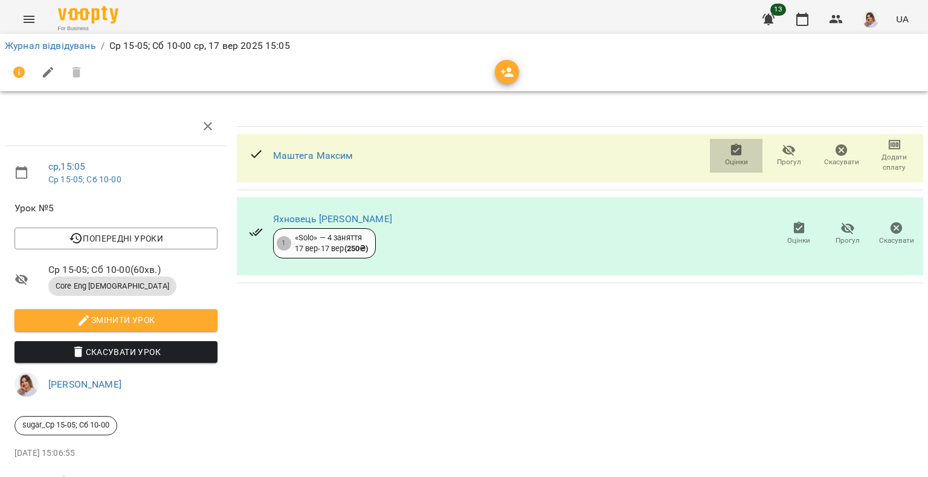
click at [717, 143] on span "Оцінки" at bounding box center [736, 155] width 38 height 24
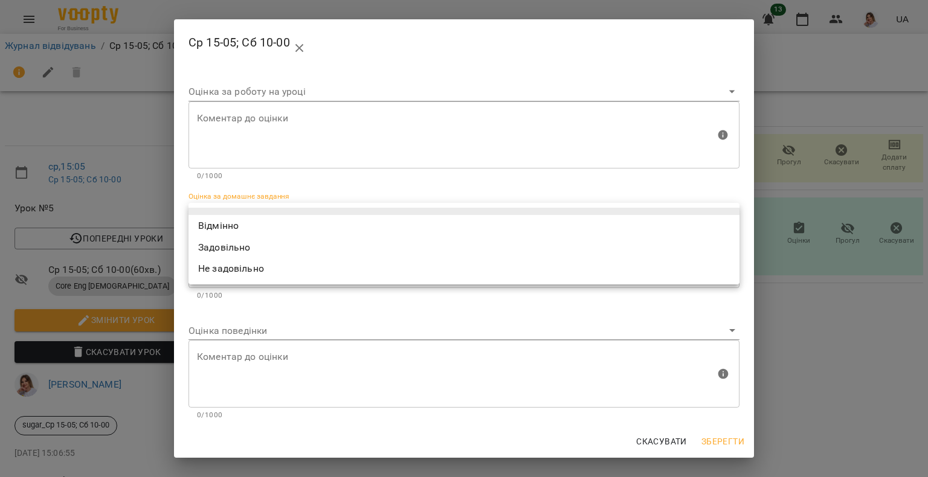
click at [300, 216] on body "For Business 13 UA Журнал відвідувань / Ср 15-05; Сб 10-00 ср, 17 вер 2025 15:0…" at bounding box center [464, 253] width 928 height 507
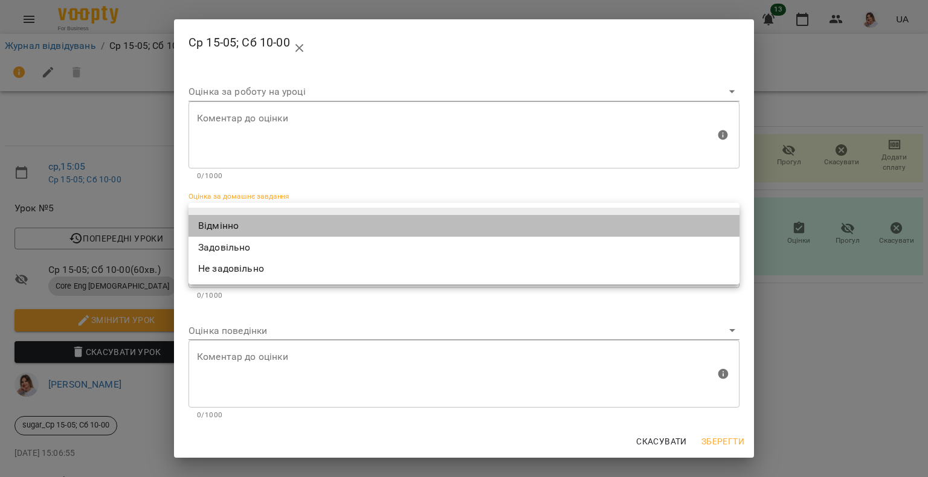
click at [299, 219] on li "Відмінно" at bounding box center [463, 226] width 551 height 22
type input "*********"
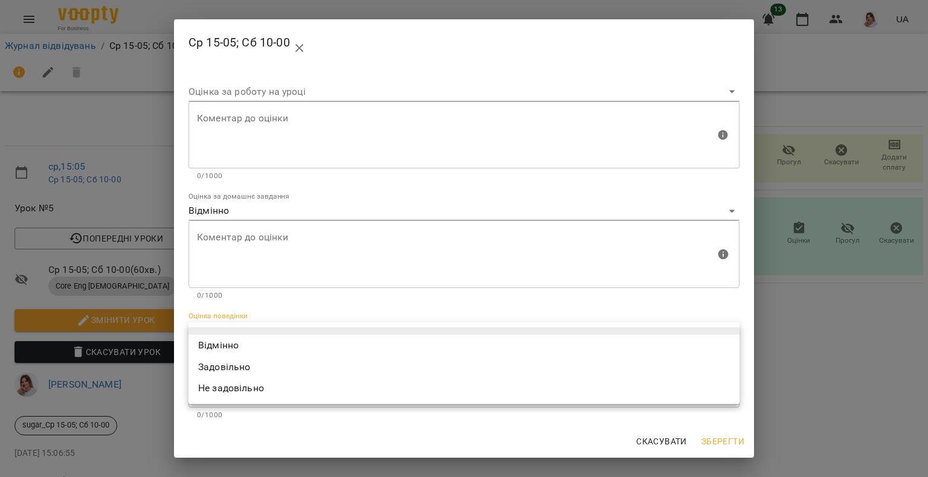
click at [249, 336] on body "For Business 13 UA Журнал відвідувань / Ср 15-05; Сб 10-00 ср, 17 вер 2025 15:0…" at bounding box center [464, 253] width 928 height 507
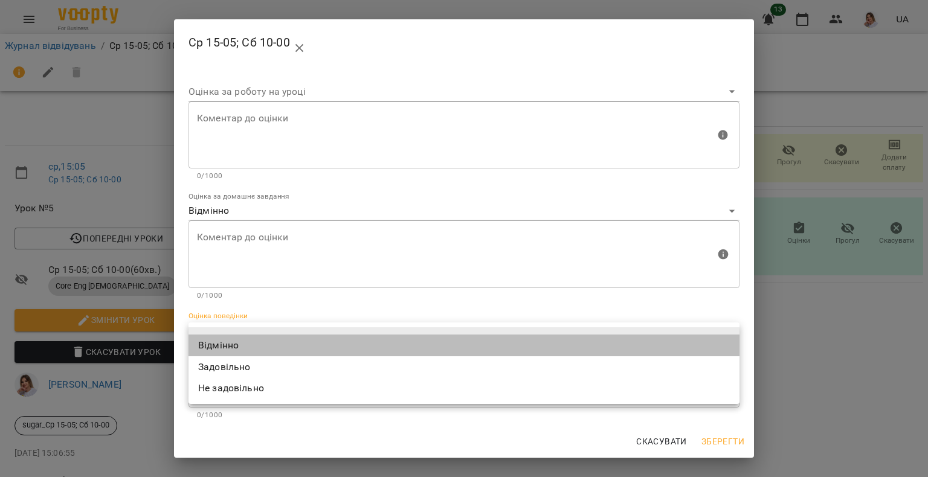
click at [254, 339] on li "Відмінно" at bounding box center [463, 346] width 551 height 22
type input "*********"
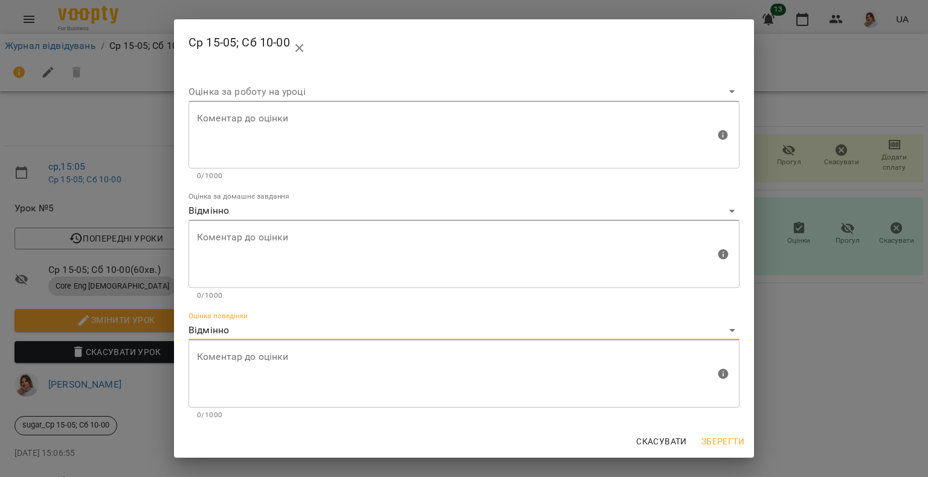
click at [741, 436] on span "Зберегти" at bounding box center [722, 441] width 43 height 14
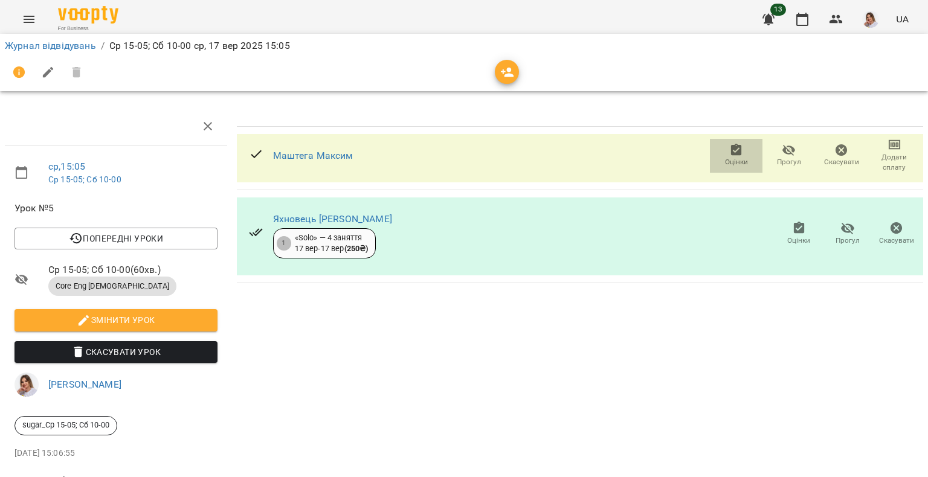
click at [730, 149] on icon "button" at bounding box center [736, 150] width 14 height 14
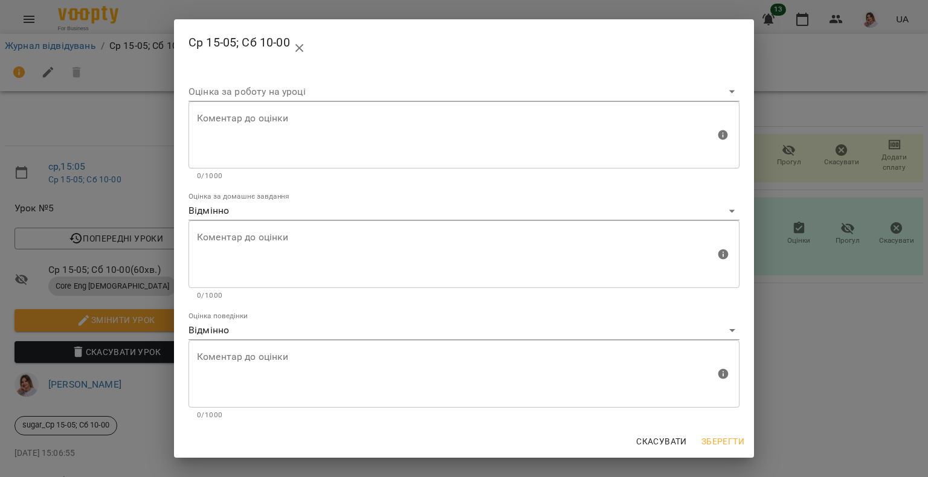
click at [780, 266] on div "Ср 15-05; Сб 10-00 Оцінка за роботу на уроці Коментар до оцінки Коментар до оці…" at bounding box center [464, 238] width 928 height 477
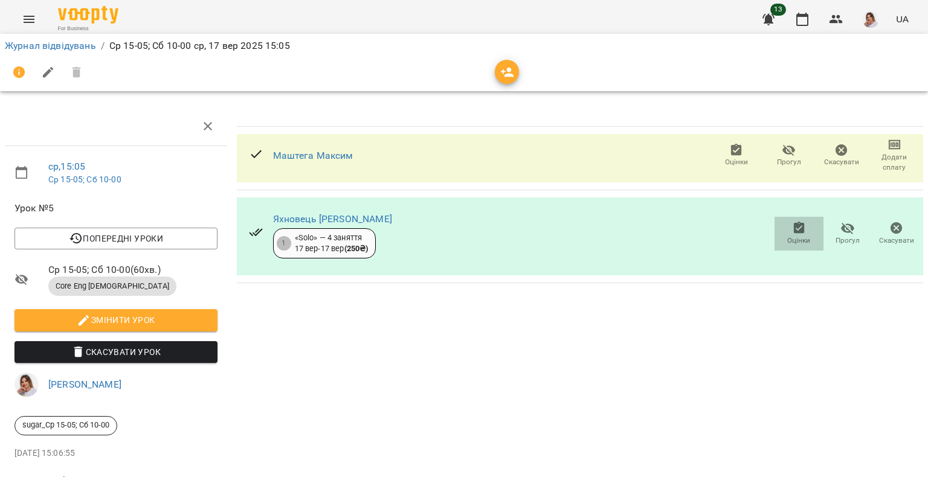
click at [788, 240] on span "Оцінки" at bounding box center [798, 241] width 23 height 10
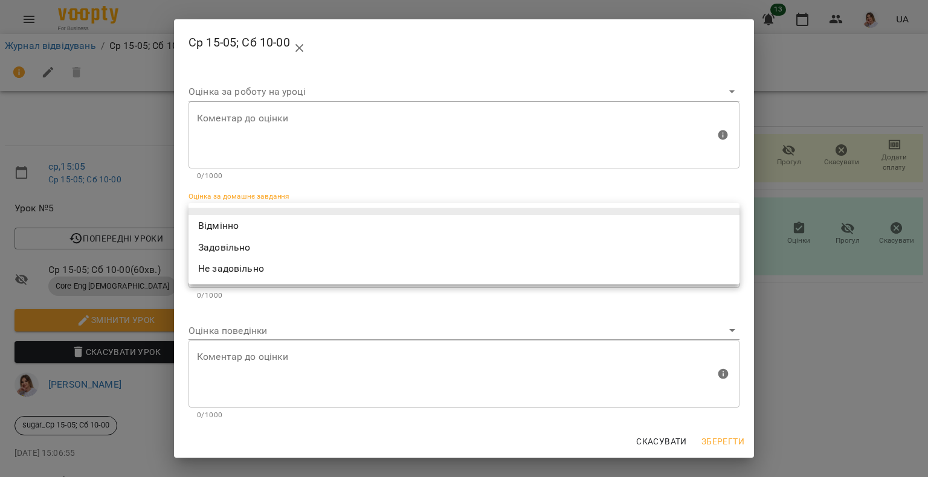
click at [313, 211] on body "For Business 13 UA Журнал відвідувань / Ср 15-05; Сб 10-00 ср, 17 вер 2025 15:0…" at bounding box center [464, 253] width 928 height 507
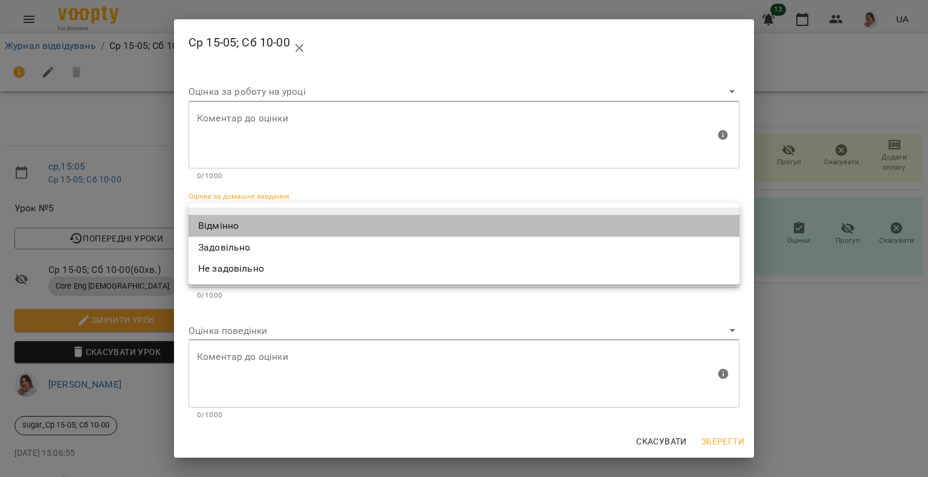
click at [269, 220] on li "Відмінно" at bounding box center [463, 226] width 551 height 22
type input "*********"
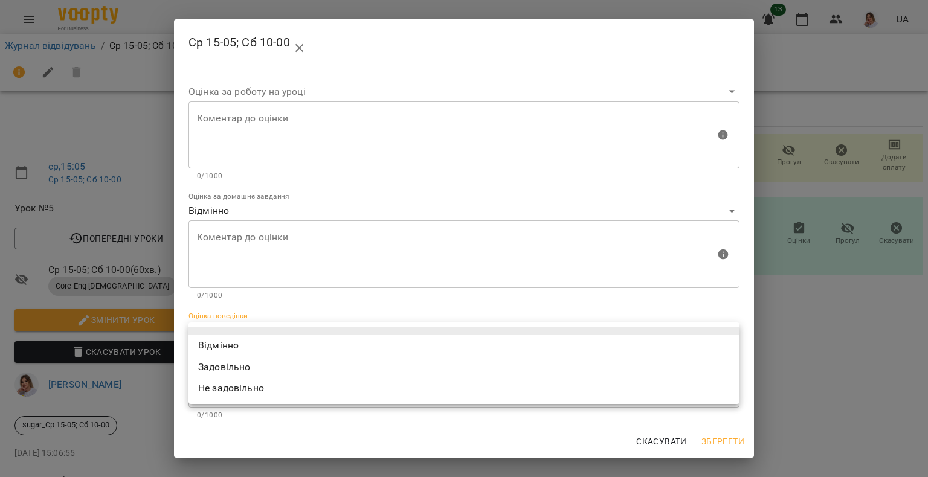
click at [233, 332] on body "For Business 13 UA Журнал відвідувань / Ср 15-05; Сб 10-00 ср, 17 вер 2025 15:0…" at bounding box center [464, 253] width 928 height 507
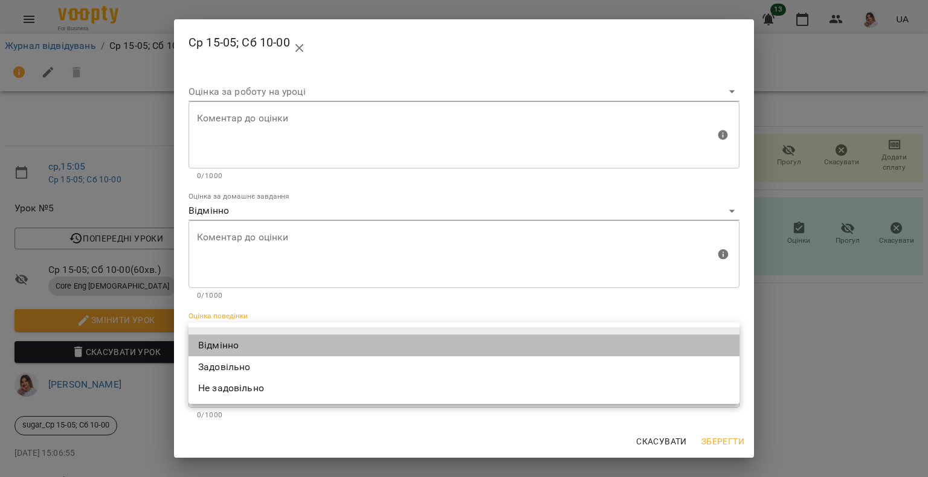
click at [241, 347] on li "Відмінно" at bounding box center [463, 346] width 551 height 22
type input "*********"
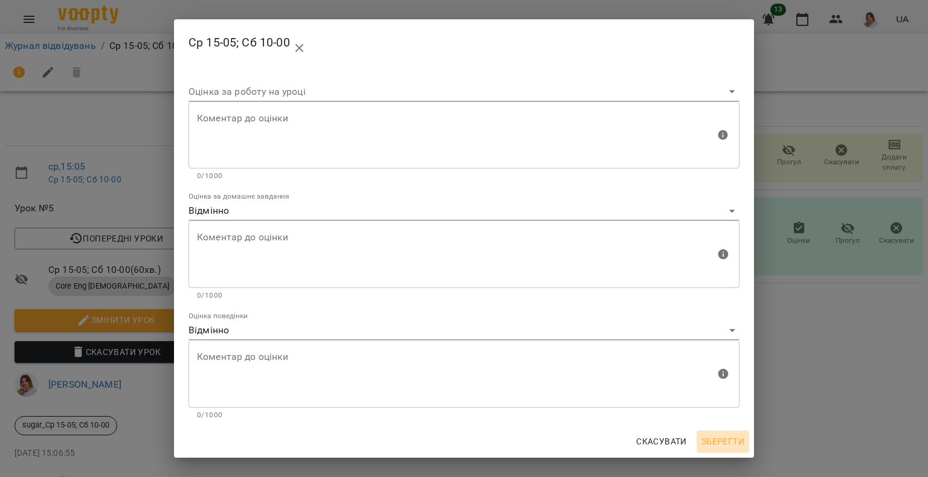
click at [718, 442] on span "Зберегти" at bounding box center [722, 441] width 43 height 14
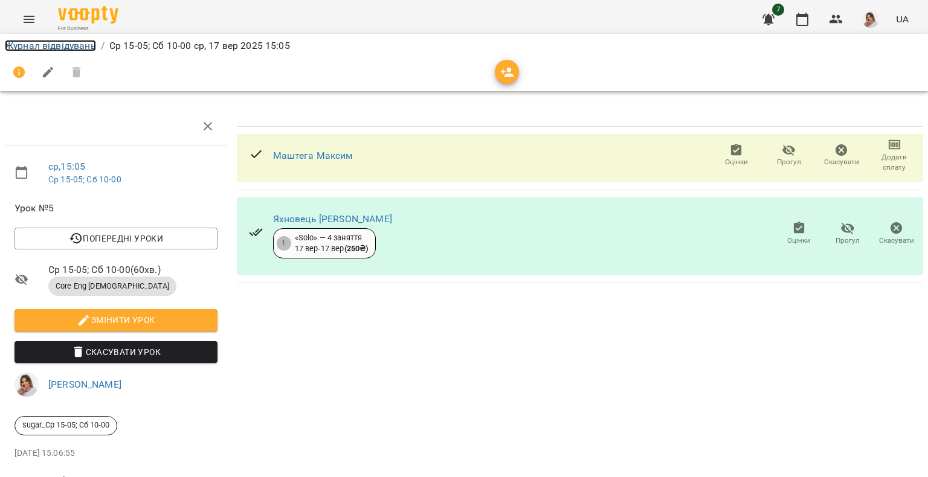
click at [83, 46] on link "Журнал відвідувань" at bounding box center [50, 45] width 91 height 11
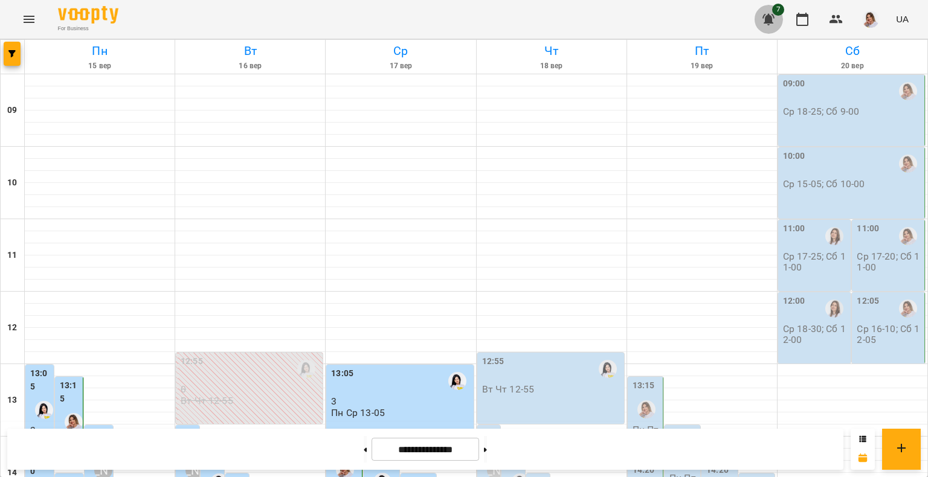
click at [772, 13] on icon "button" at bounding box center [768, 19] width 14 height 14
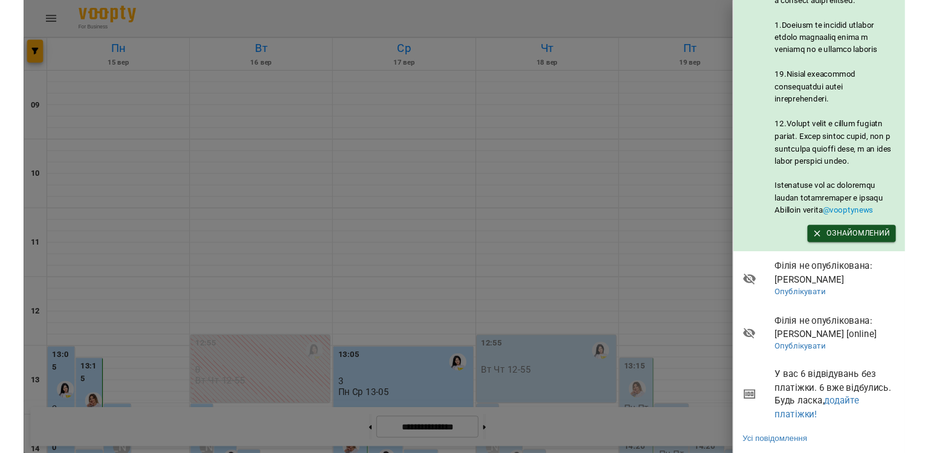
scroll to position [721, 0]
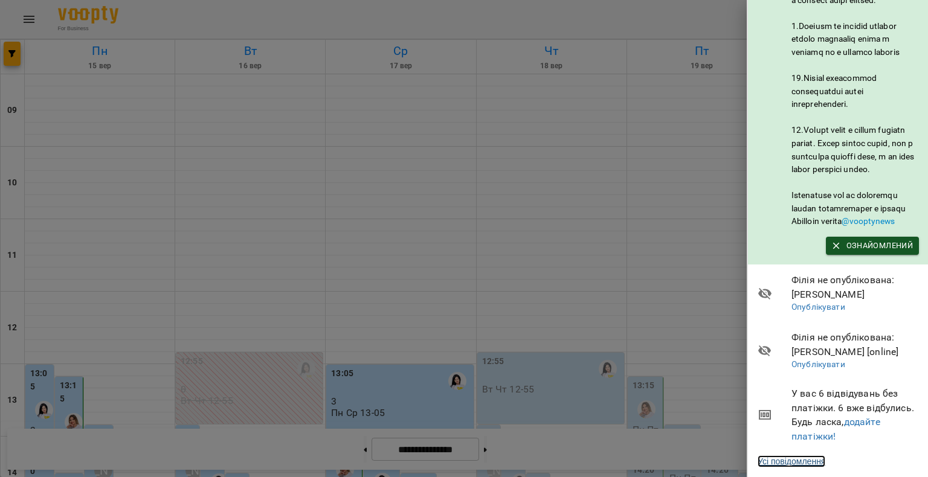
click at [803, 452] on link "Усі повідомлення" at bounding box center [791, 461] width 68 height 12
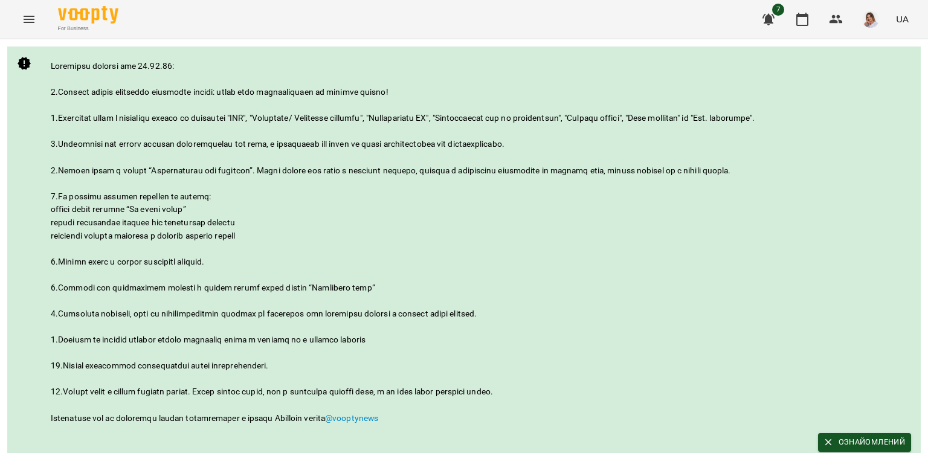
scroll to position [178, 0]
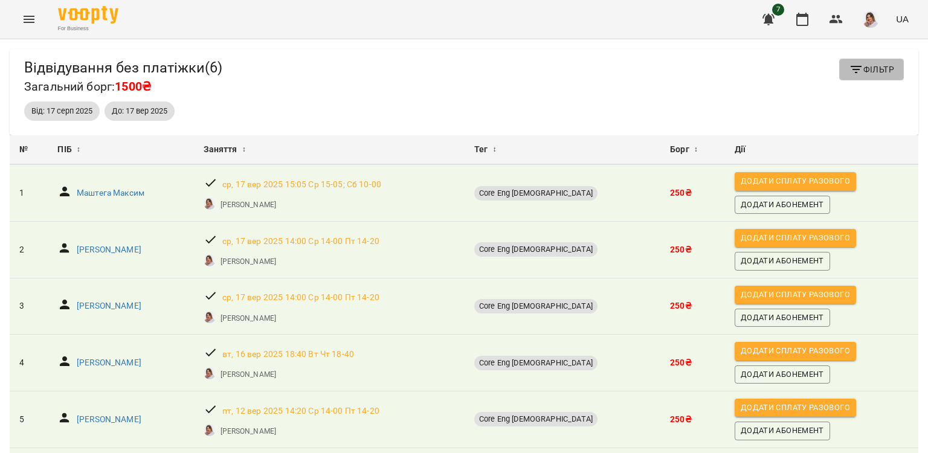
click at [878, 65] on span "Фільтр" at bounding box center [871, 69] width 45 height 14
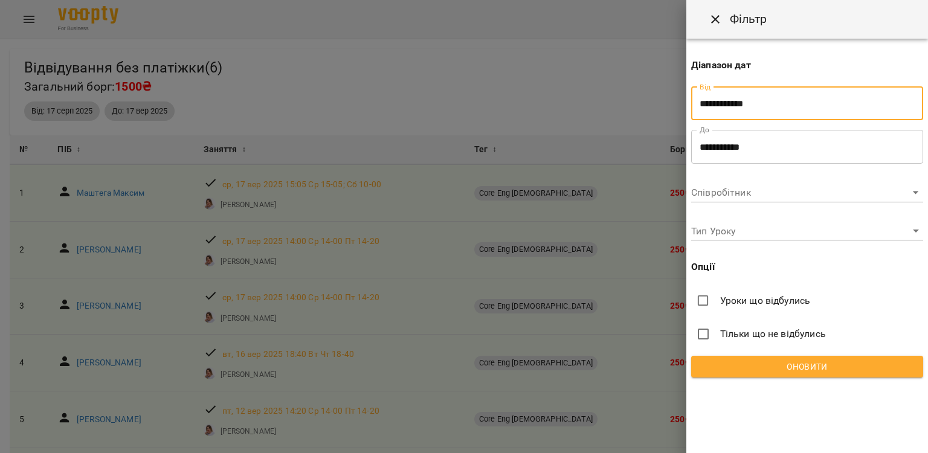
click at [768, 101] on input "**********" at bounding box center [807, 104] width 232 height 34
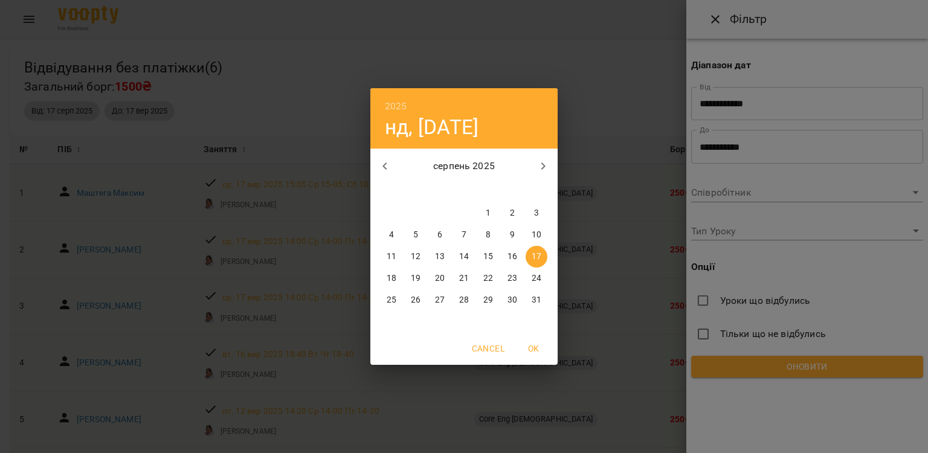
click at [533, 257] on p "17" at bounding box center [536, 257] width 10 height 12
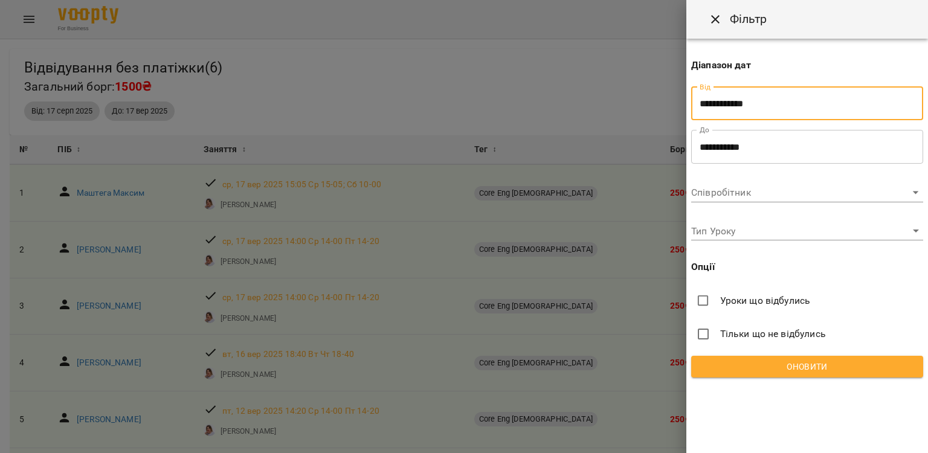
click at [778, 303] on span "Уроки що відбулись" at bounding box center [765, 301] width 91 height 14
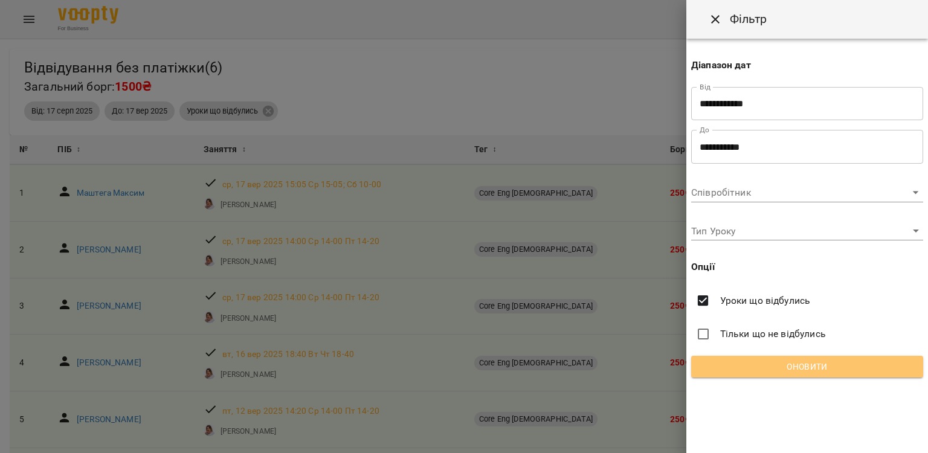
click at [795, 368] on span "Оновити" at bounding box center [807, 366] width 213 height 14
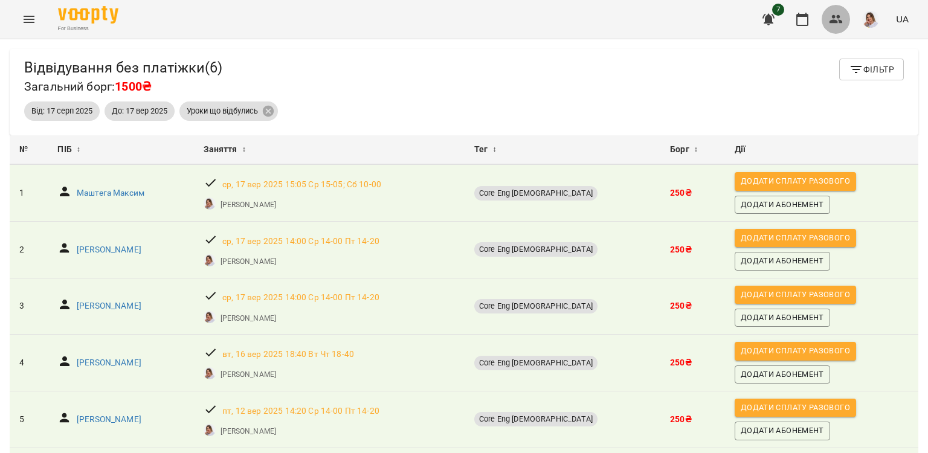
click at [835, 14] on icon "button" at bounding box center [836, 19] width 14 height 14
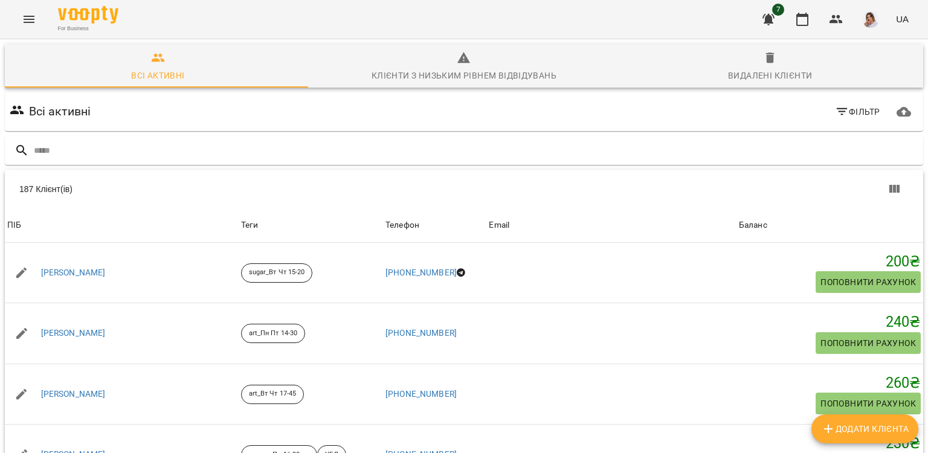
click at [32, 14] on icon "Menu" at bounding box center [29, 19] width 14 height 14
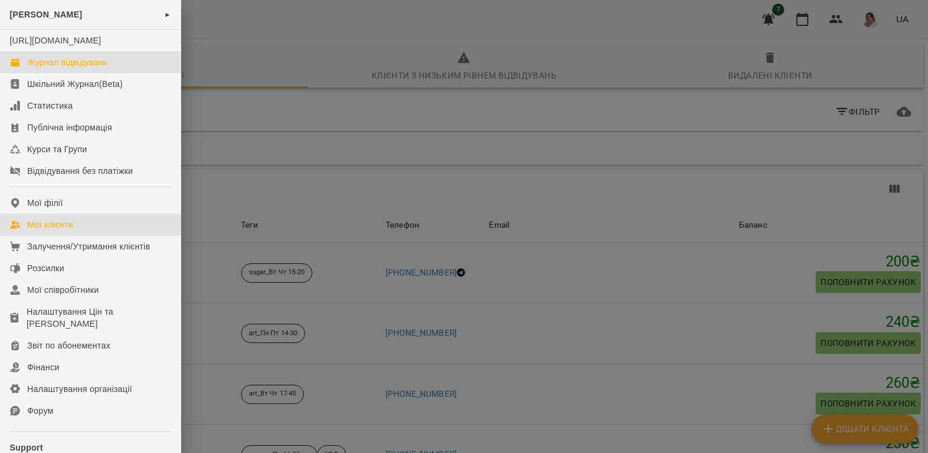
click at [89, 68] on div "Журнал відвідувань" at bounding box center [67, 62] width 80 height 12
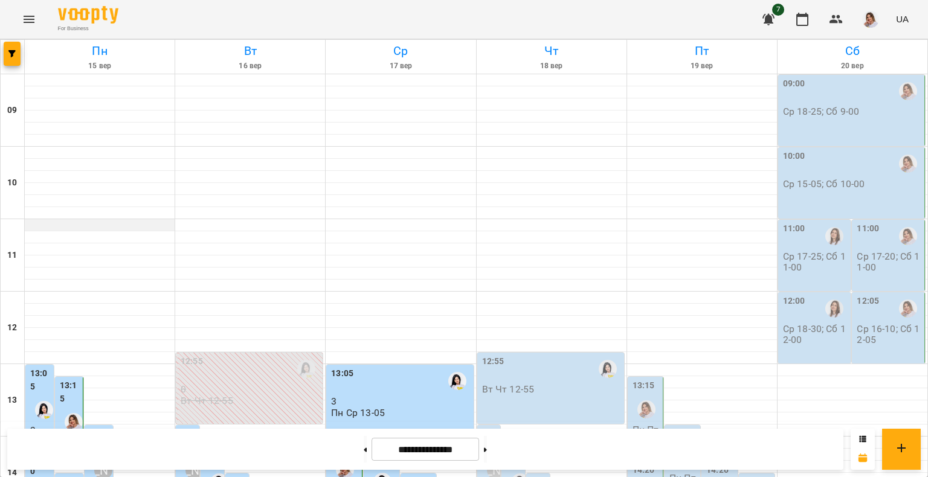
scroll to position [371, 0]
click at [771, 20] on icon "button" at bounding box center [768, 19] width 12 height 11
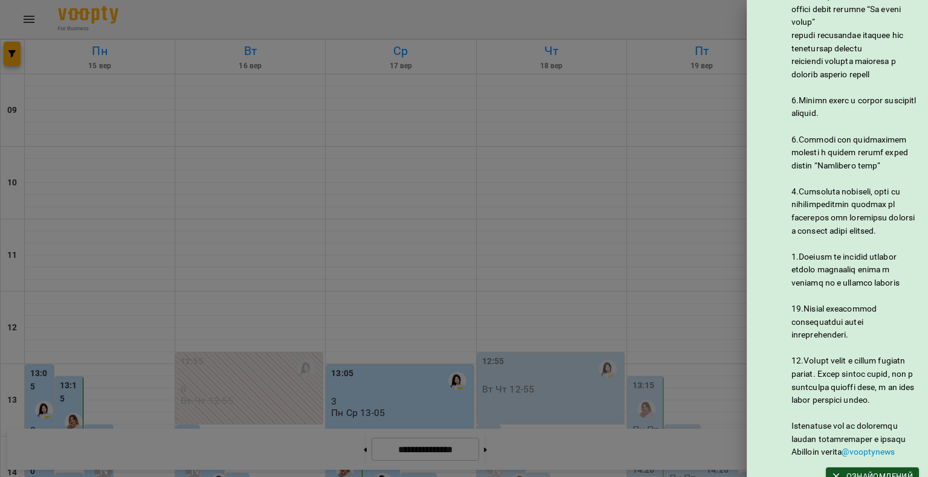
scroll to position [721, 0]
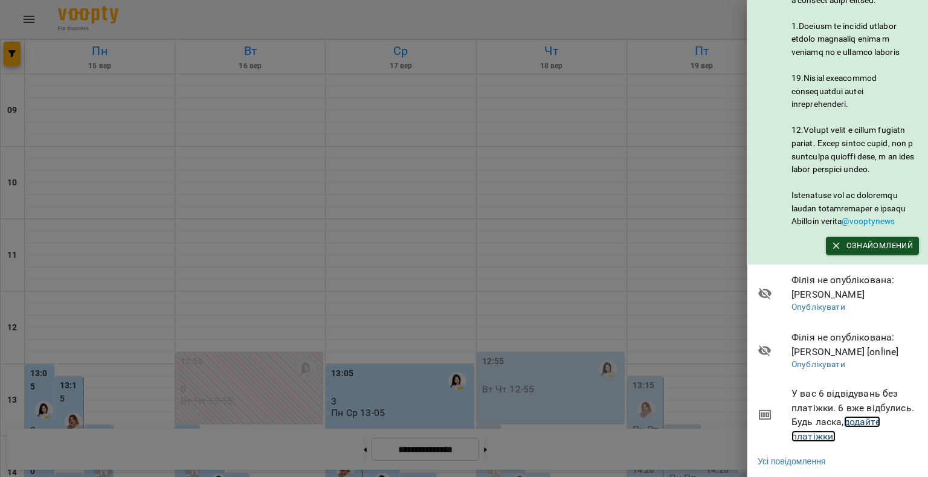
click at [804, 428] on link "додайте платіжки!" at bounding box center [835, 429] width 89 height 26
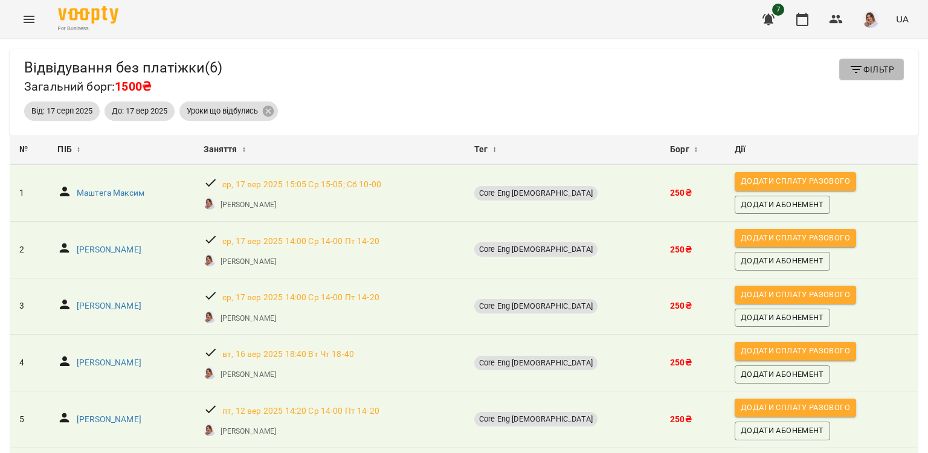
click at [854, 63] on span "Фільтр" at bounding box center [871, 69] width 45 height 14
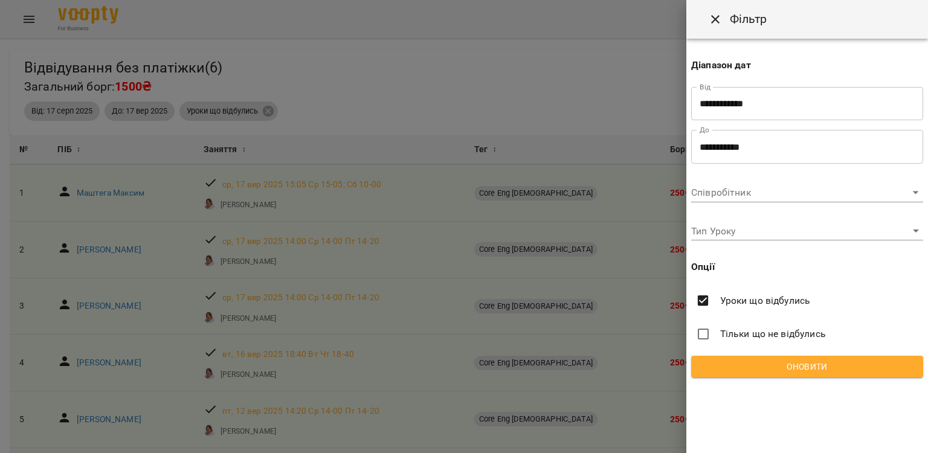
click at [747, 299] on span "Уроки що відбулись" at bounding box center [765, 301] width 91 height 14
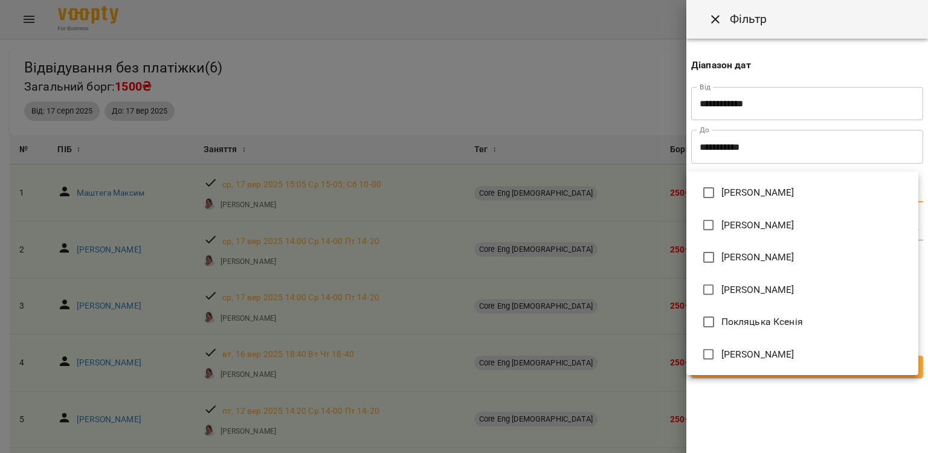
click at [807, 190] on body "For Business 7 UA Відвідування без платіжки ( 6 ) Загальний борг: 1500₴ Фільтр …" at bounding box center [464, 246] width 928 height 492
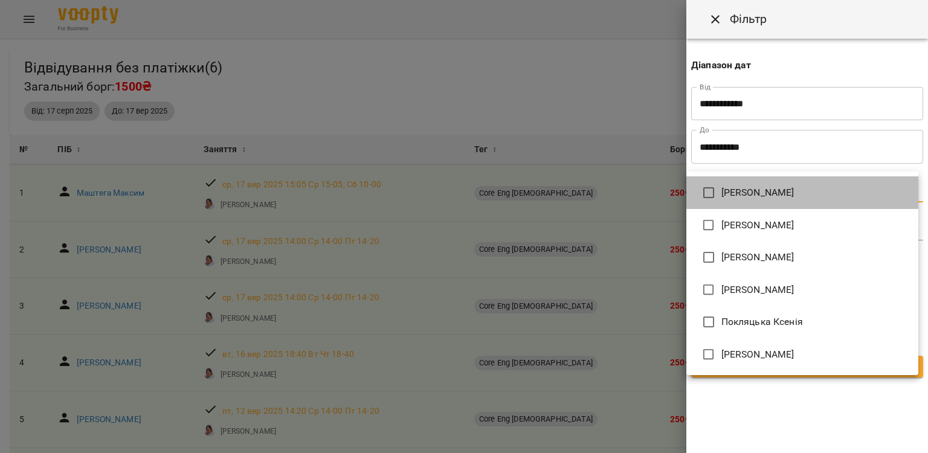
click at [779, 197] on span "[PERSON_NAME]" at bounding box center [757, 192] width 73 height 14
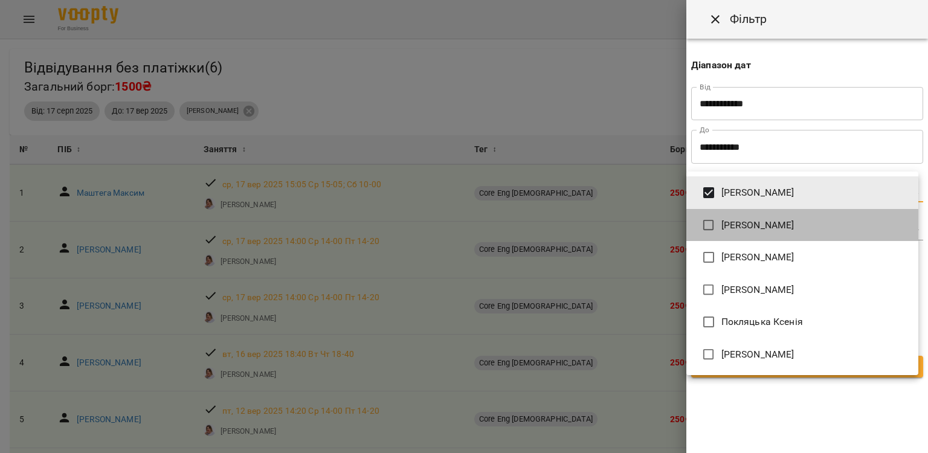
click at [775, 219] on span "[PERSON_NAME]" at bounding box center [757, 225] width 73 height 14
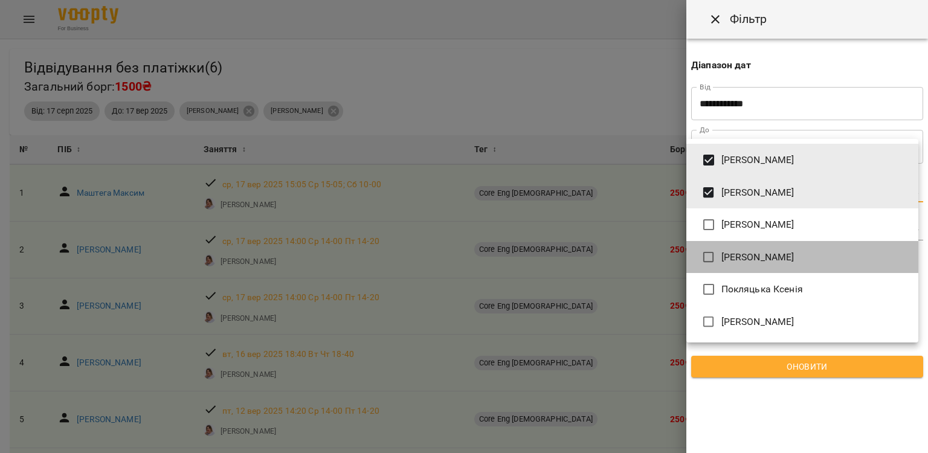
click at [778, 261] on span "Новицька Ольга Ігорівна" at bounding box center [757, 257] width 73 height 14
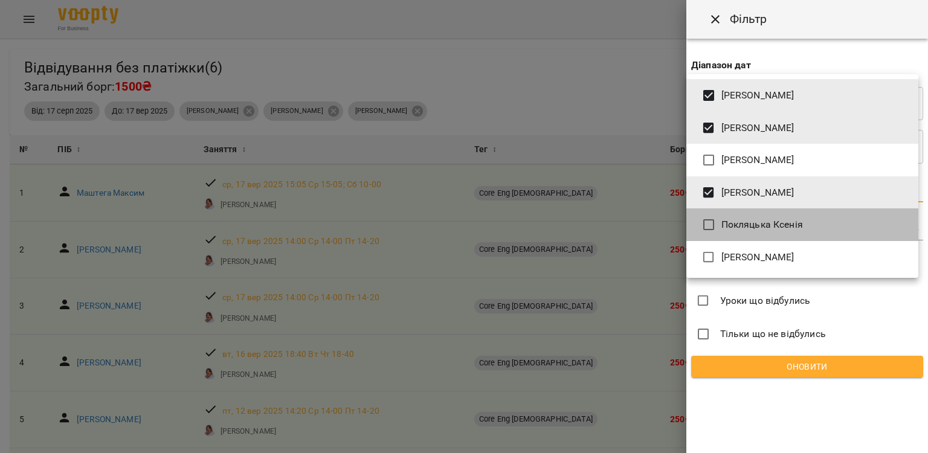
click at [768, 223] on span "Покляцька Ксенія" at bounding box center [762, 224] width 82 height 14
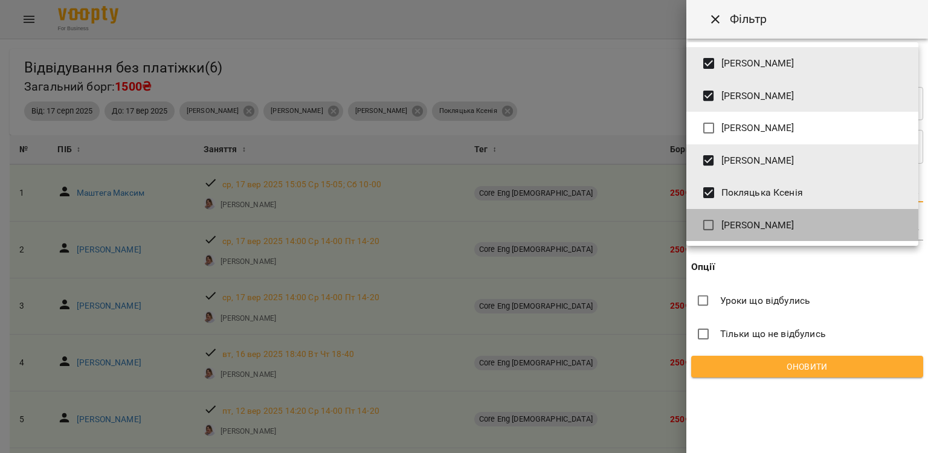
click at [768, 225] on span "[PERSON_NAME]" at bounding box center [757, 225] width 73 height 14
type input "**********"
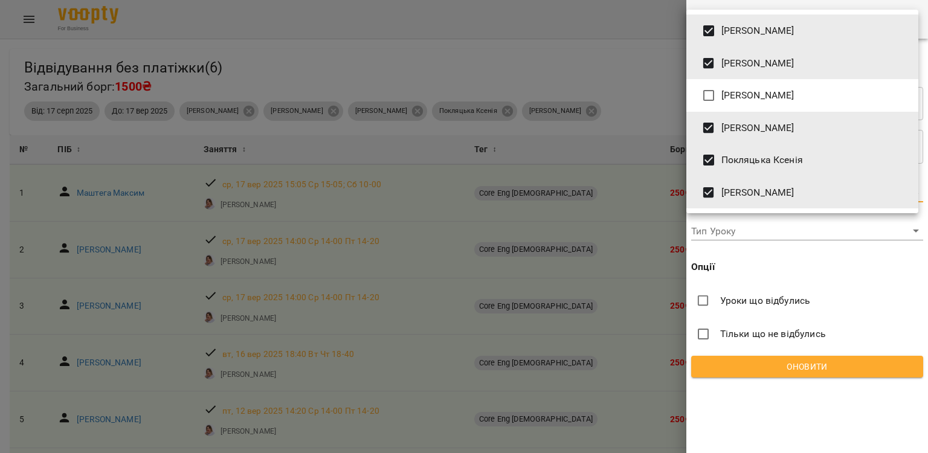
click at [800, 411] on div at bounding box center [464, 226] width 928 height 453
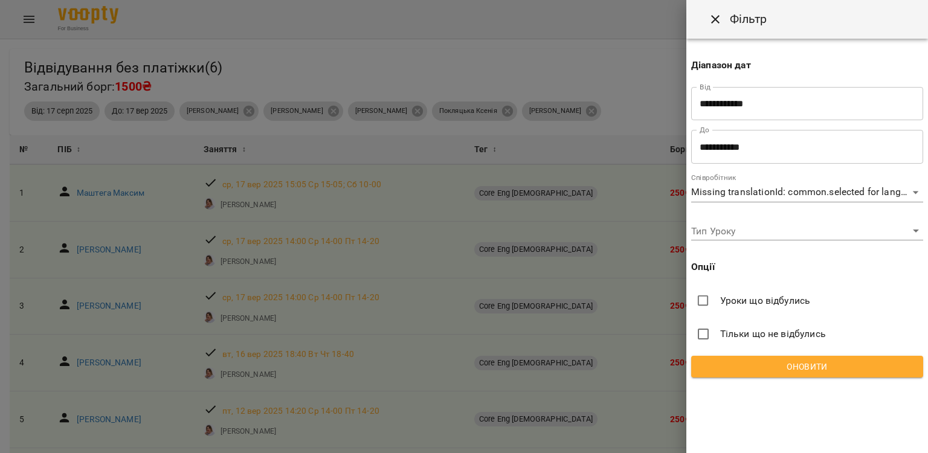
click at [800, 411] on div "**********" at bounding box center [807, 226] width 242 height 453
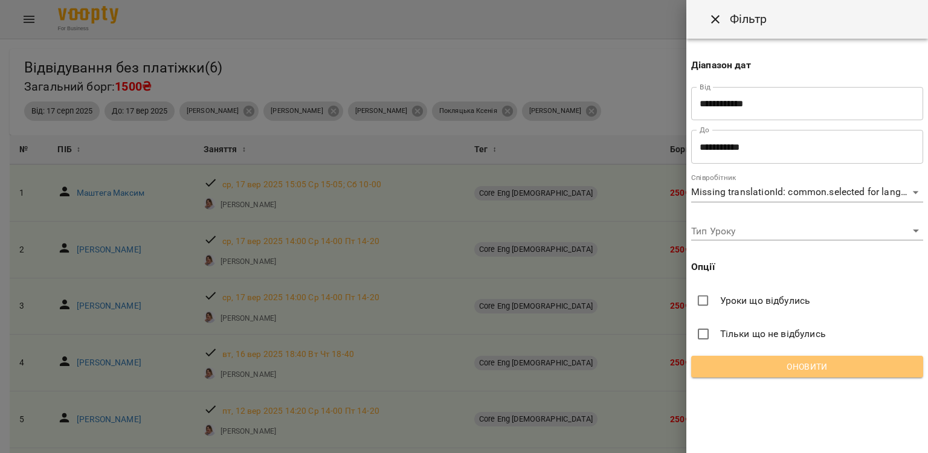
click at [788, 371] on span "Оновити" at bounding box center [807, 366] width 213 height 14
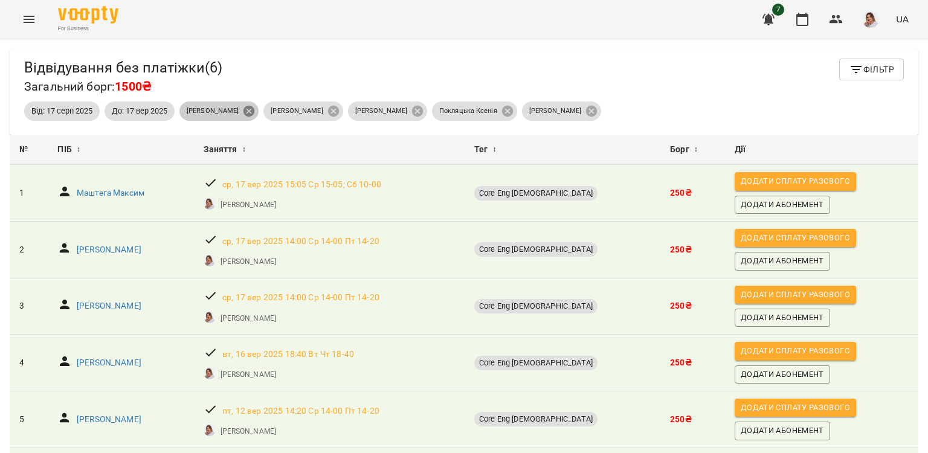
click at [254, 112] on icon at bounding box center [248, 111] width 11 height 11
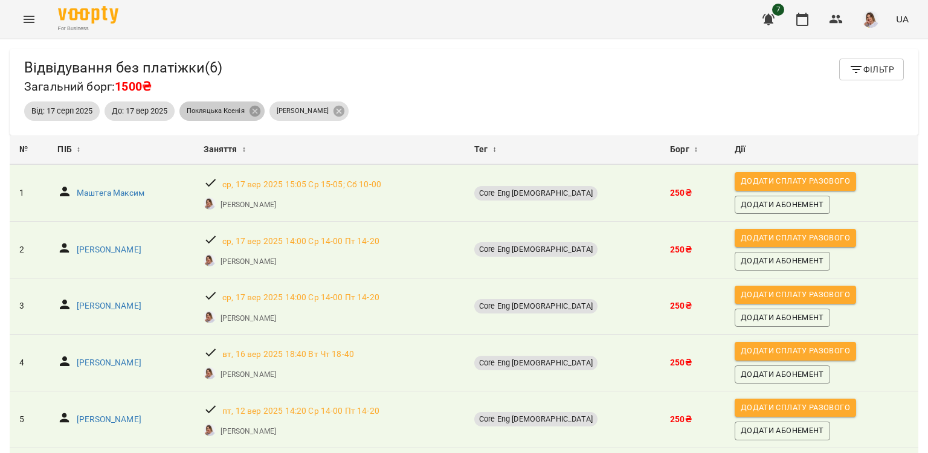
click at [257, 112] on icon at bounding box center [254, 110] width 13 height 13
click at [257, 112] on div "[PERSON_NAME]" at bounding box center [219, 111] width 84 height 24
click at [243, 112] on icon at bounding box center [248, 111] width 11 height 11
click at [804, 24] on icon "button" at bounding box center [802, 19] width 14 height 14
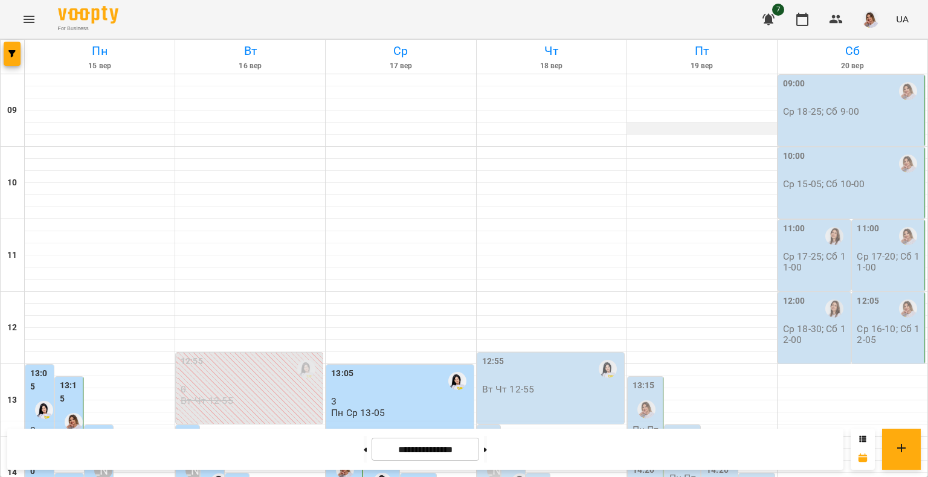
scroll to position [521, 0]
click at [768, 18] on icon "button" at bounding box center [768, 19] width 12 height 11
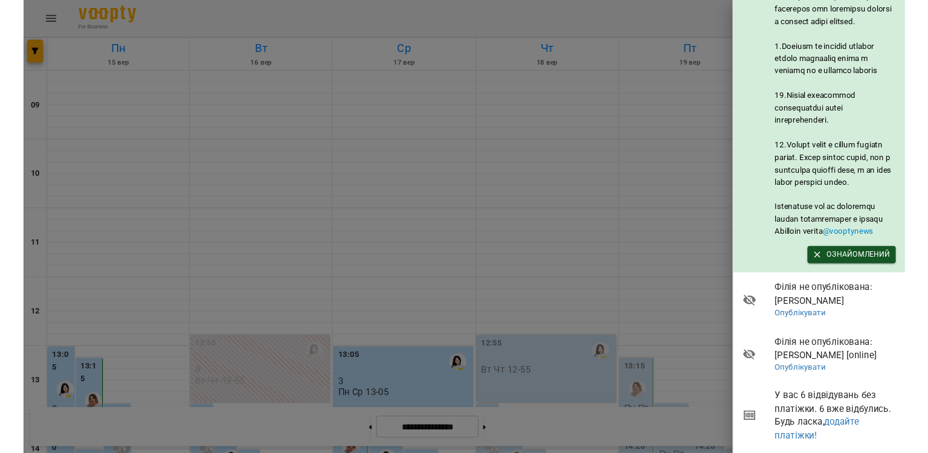
scroll to position [721, 0]
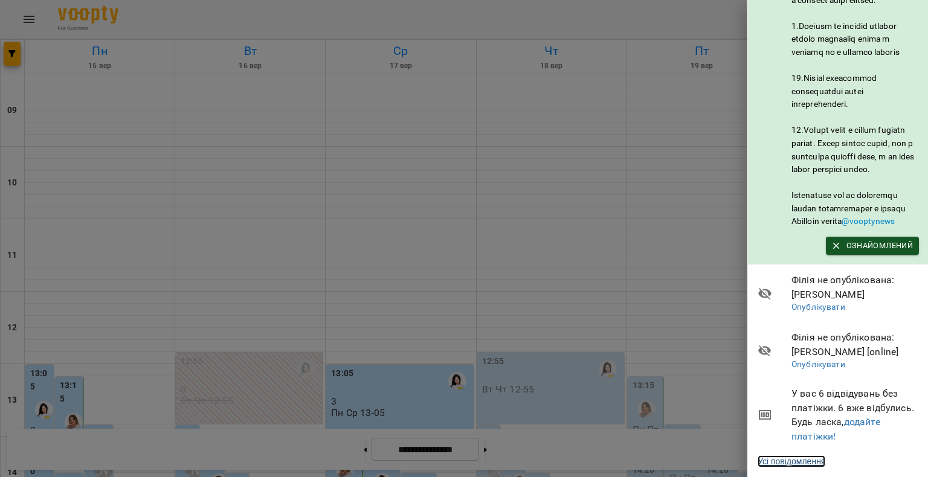
click at [795, 452] on link "Усі повідомлення" at bounding box center [791, 461] width 68 height 12
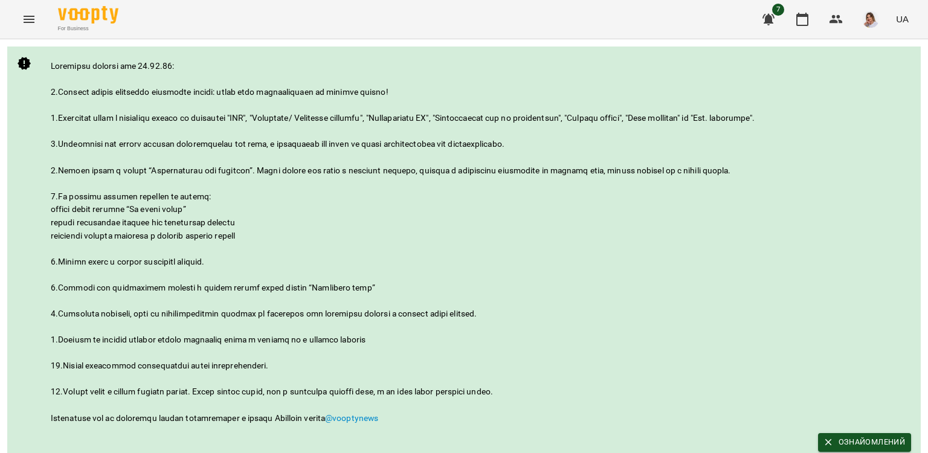
scroll to position [178, 0]
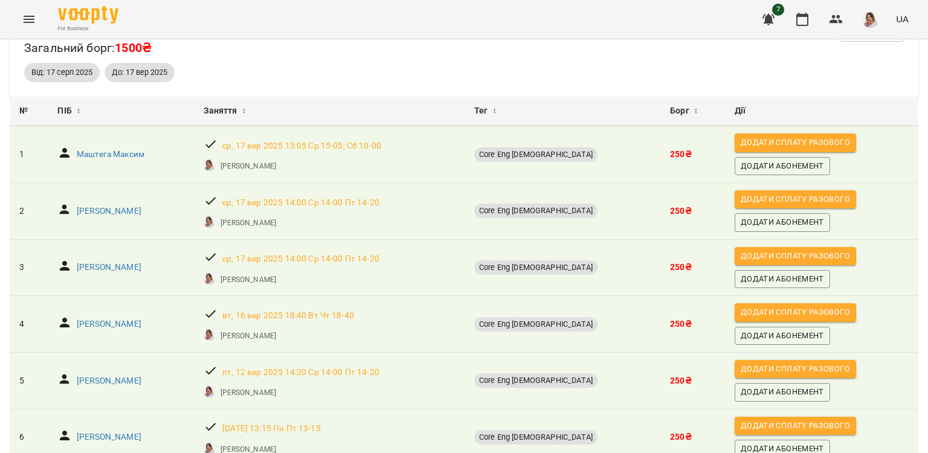
scroll to position [95, 0]
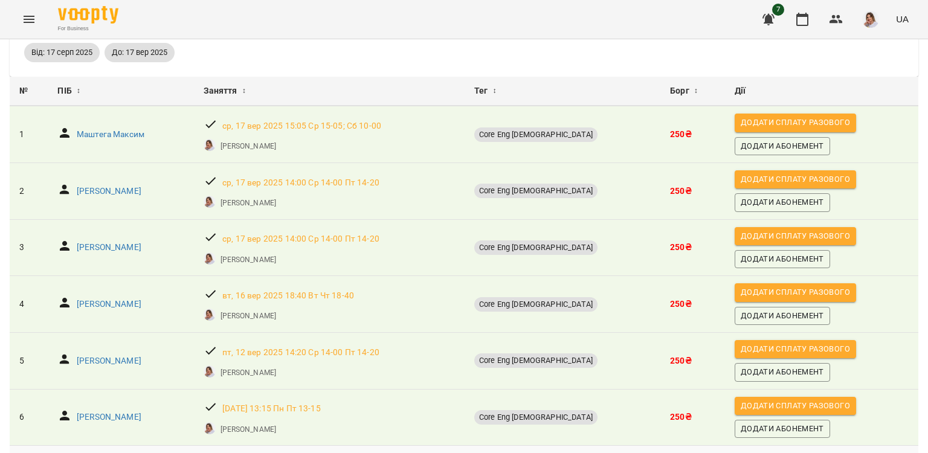
click at [760, 426] on body "For Business 7 UA Відвідування без платіжки ( 6 ) Загальний борг: 1500₴ Фільтр …" at bounding box center [464, 246] width 928 height 492
click at [766, 428] on li "500" at bounding box center [773, 428] width 36 height 22
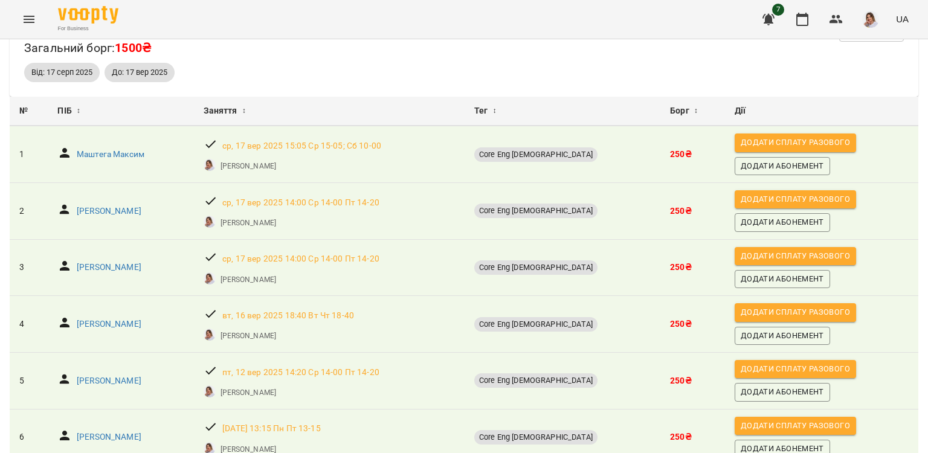
scroll to position [0, 0]
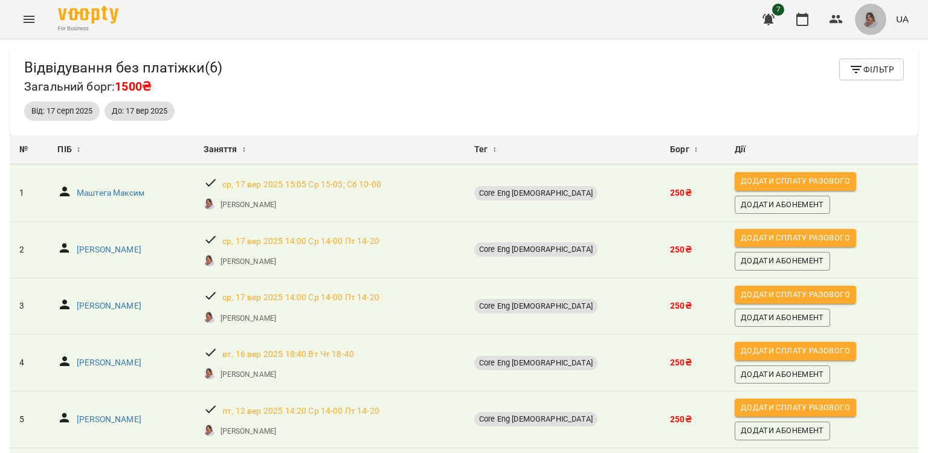
click at [876, 13] on img "button" at bounding box center [870, 19] width 17 height 17
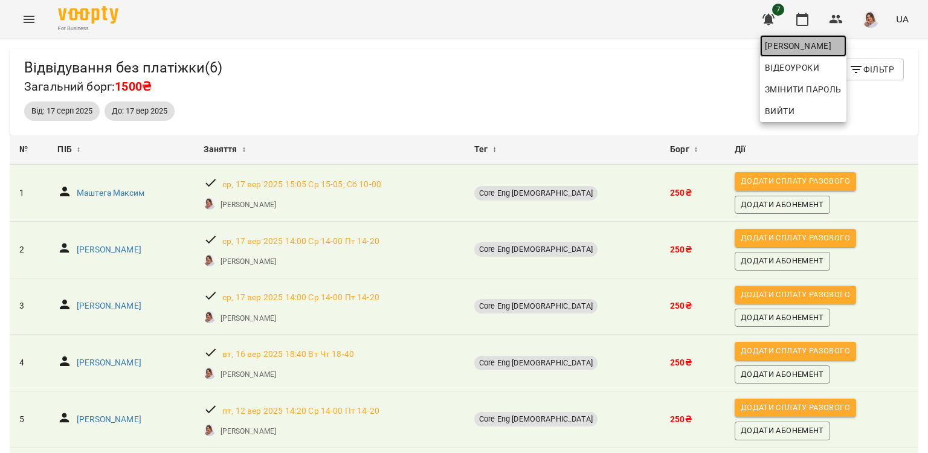
click at [841, 43] on span "[PERSON_NAME]" at bounding box center [803, 46] width 77 height 14
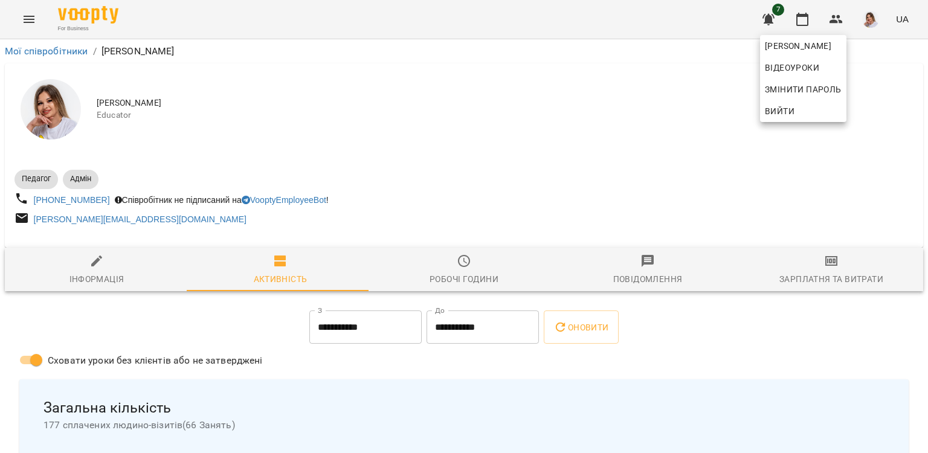
click at [722, 314] on div at bounding box center [464, 226] width 928 height 453
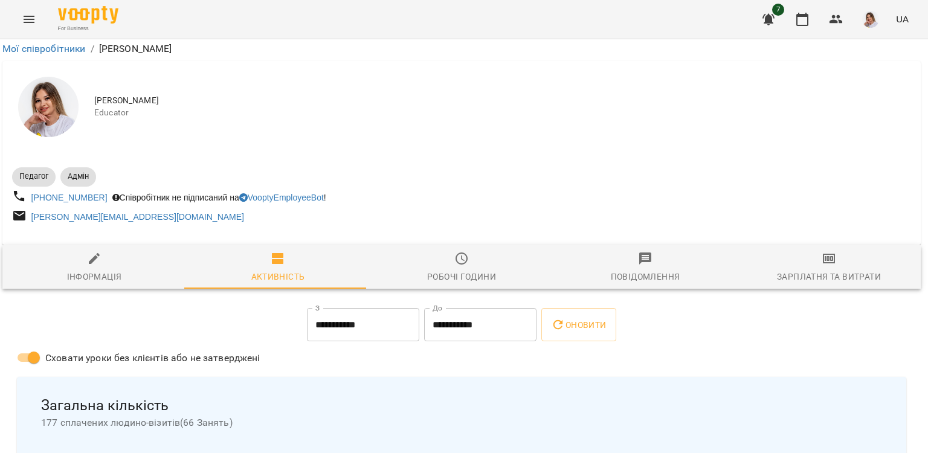
scroll to position [0, 2]
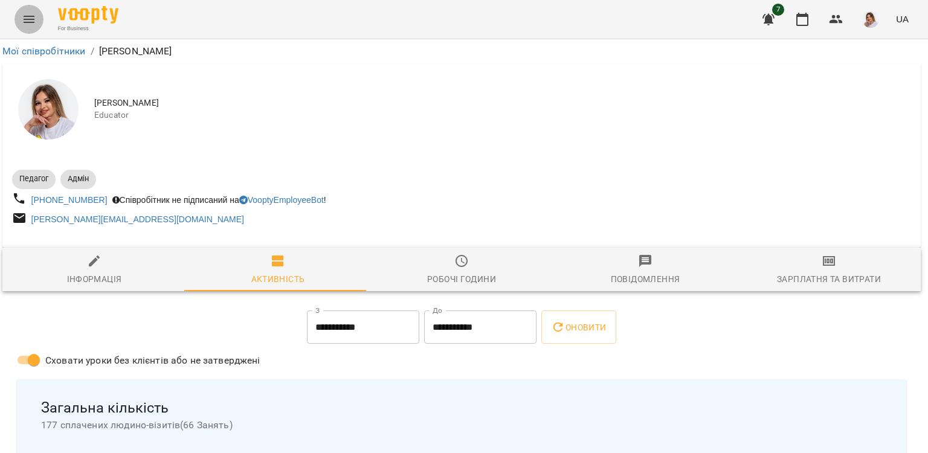
click at [33, 21] on icon "Menu" at bounding box center [29, 19] width 14 height 14
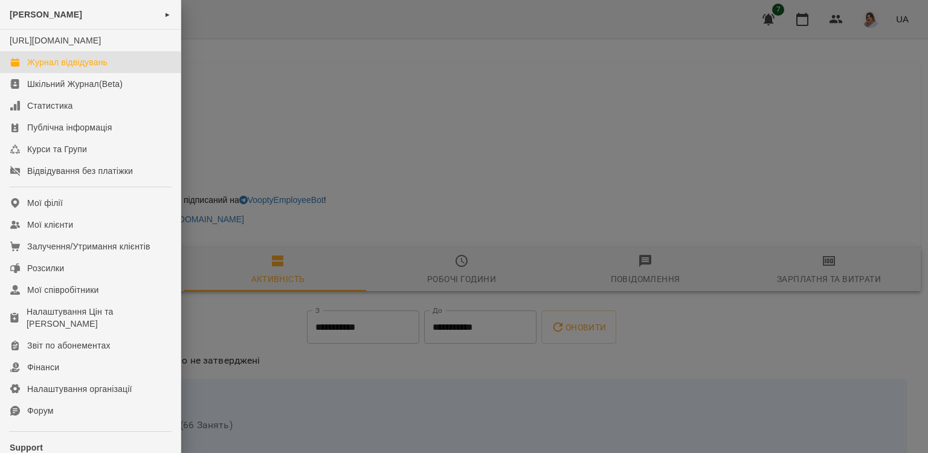
click at [74, 73] on link "Журнал відвідувань" at bounding box center [90, 62] width 181 height 22
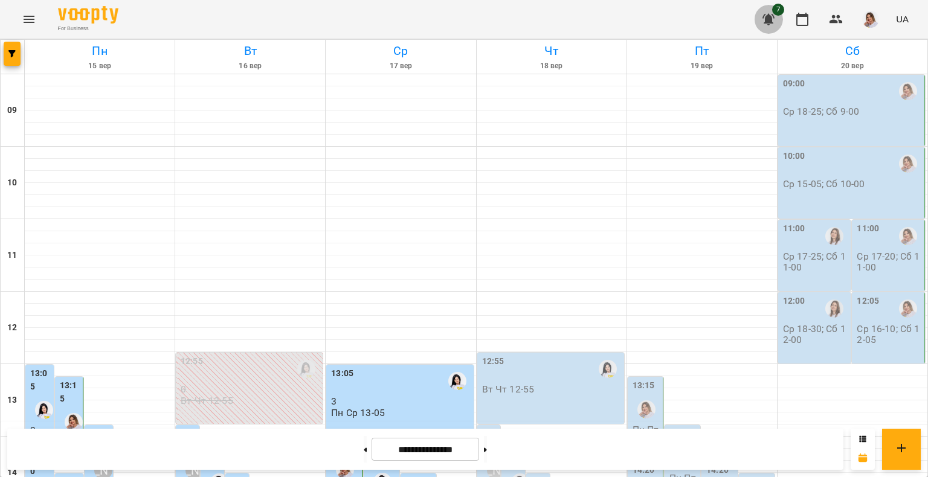
click at [773, 16] on icon "button" at bounding box center [768, 19] width 14 height 14
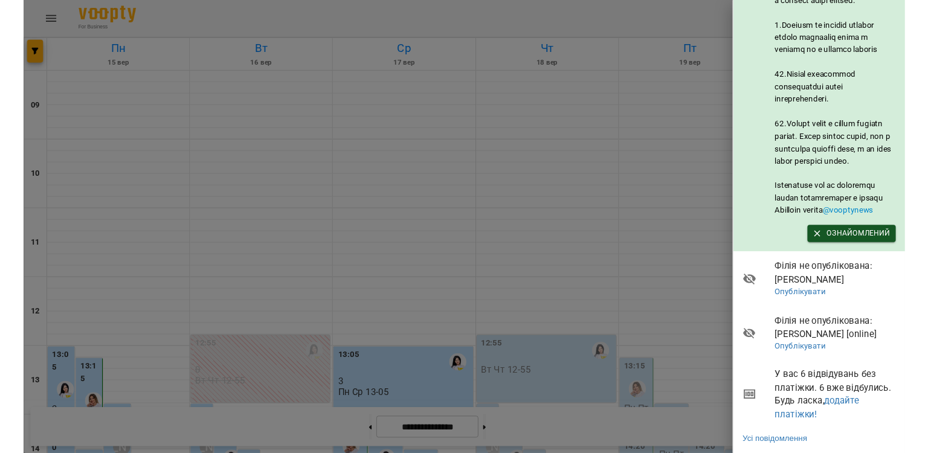
scroll to position [721, 0]
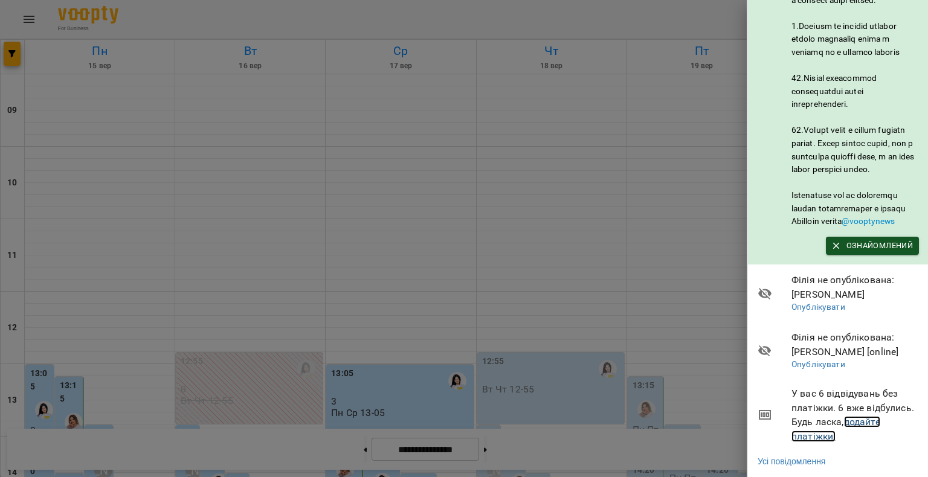
click at [801, 427] on link "додайте платіжки!" at bounding box center [835, 429] width 89 height 26
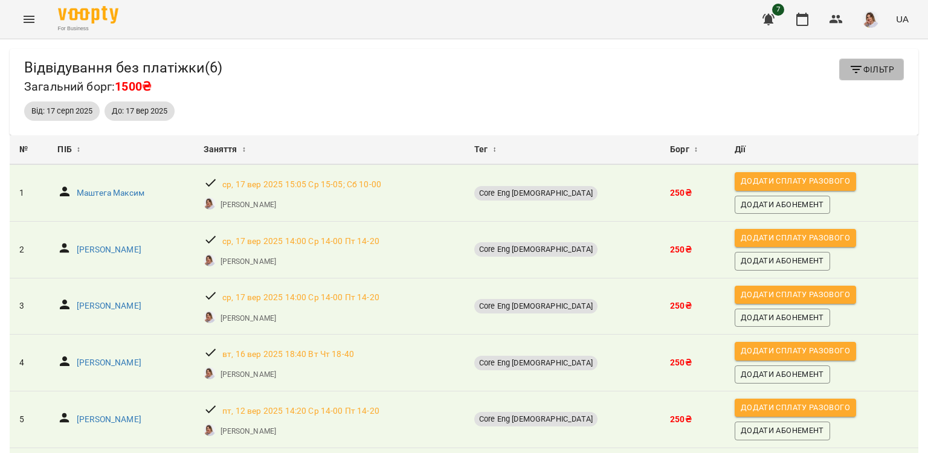
click at [869, 77] on button "Фільтр" at bounding box center [871, 70] width 65 height 22
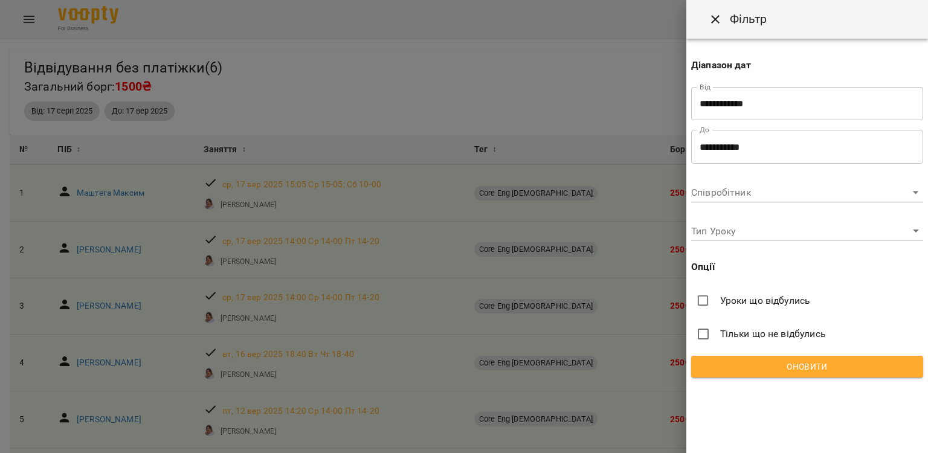
click at [727, 204] on div "**********" at bounding box center [807, 213] width 242 height 348
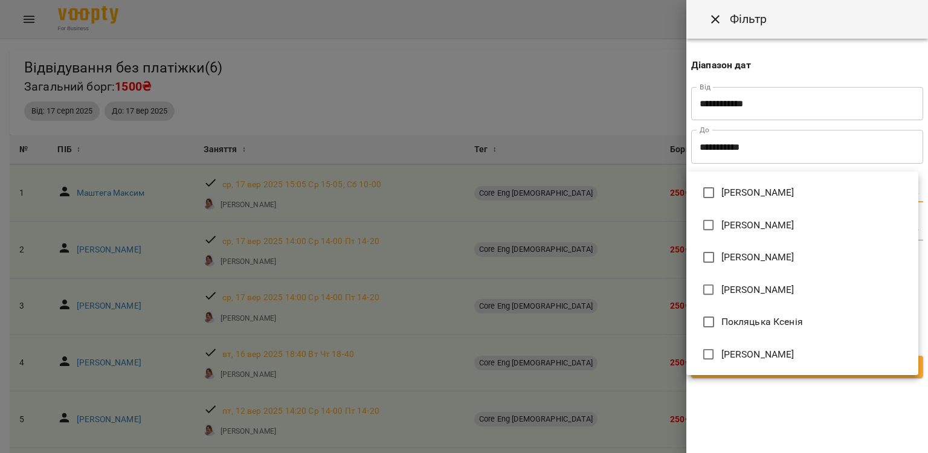
click at [719, 187] on body "For Business 7 UA Відвідування без платіжки ( 6 ) Загальний борг: 1500₴ Фільтр …" at bounding box center [464, 246] width 928 height 492
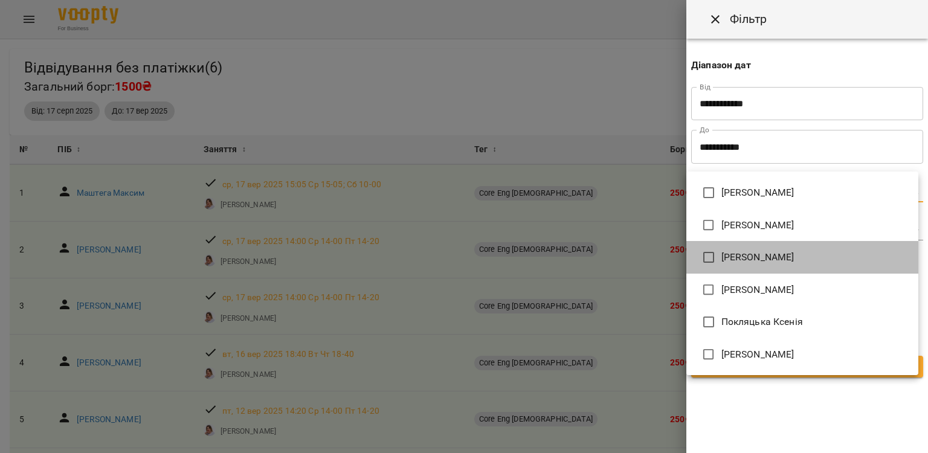
click at [743, 254] on span "[PERSON_NAME]" at bounding box center [757, 257] width 73 height 14
type input "**********"
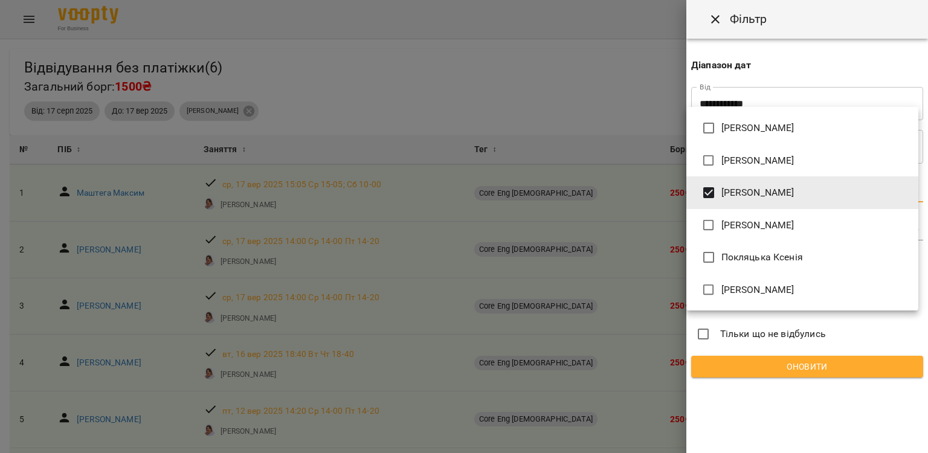
click at [780, 371] on div at bounding box center [464, 226] width 928 height 453
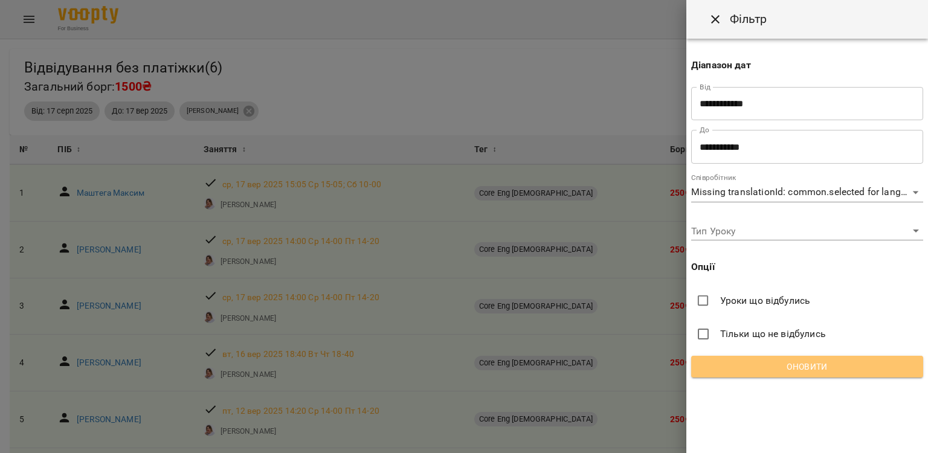
click at [780, 371] on span "Оновити" at bounding box center [807, 366] width 213 height 14
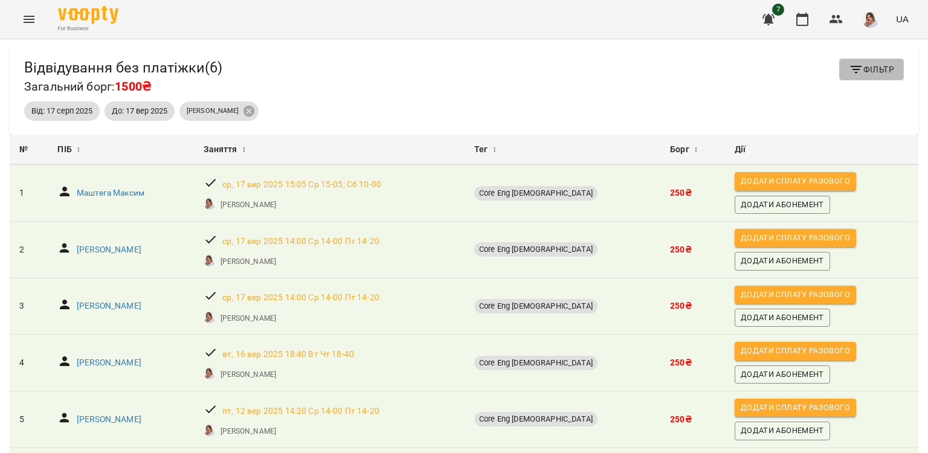
click at [861, 78] on button "Фільтр" at bounding box center [871, 70] width 65 height 22
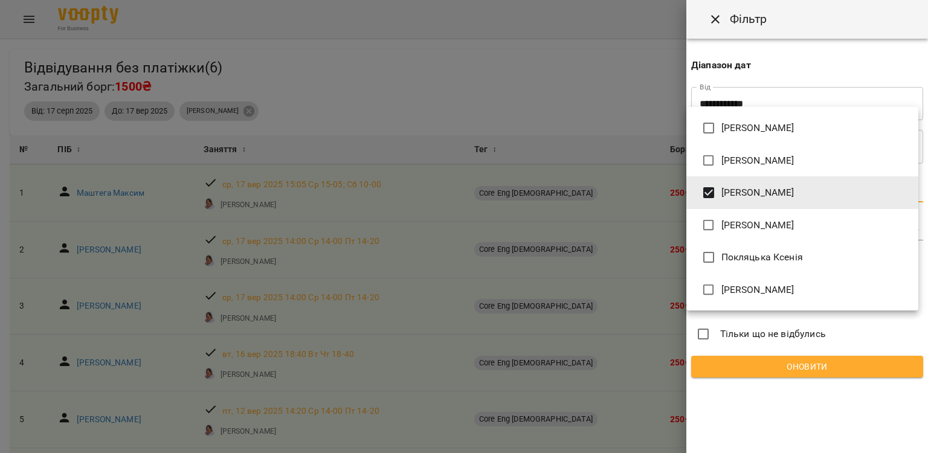
click at [767, 192] on body "For Business 7 UA Відвідування без платіжки ( 6 ) Загальний борг: 1500₴ Фільтр …" at bounding box center [464, 246] width 928 height 492
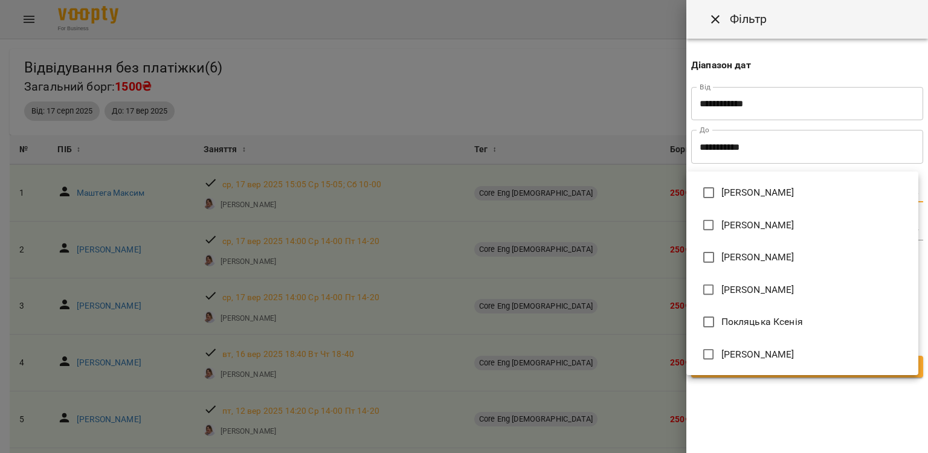
click at [754, 451] on div at bounding box center [464, 226] width 928 height 453
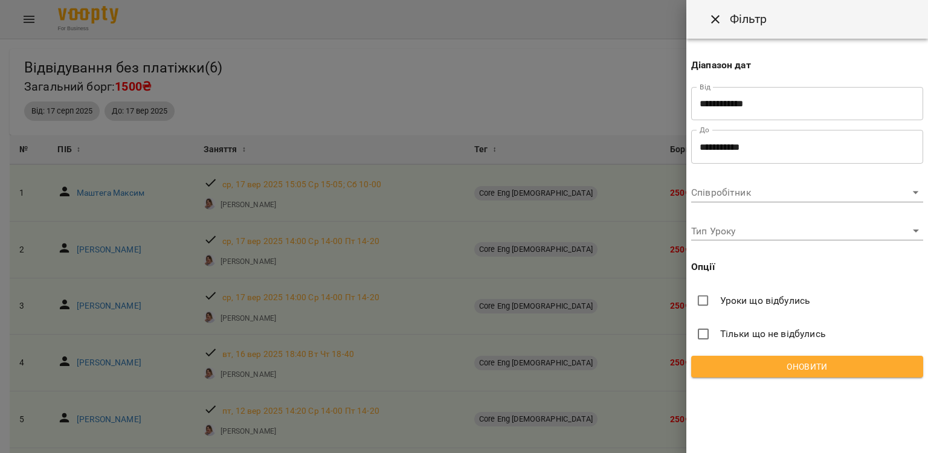
click at [751, 298] on span "Уроки що відбулись" at bounding box center [765, 301] width 91 height 14
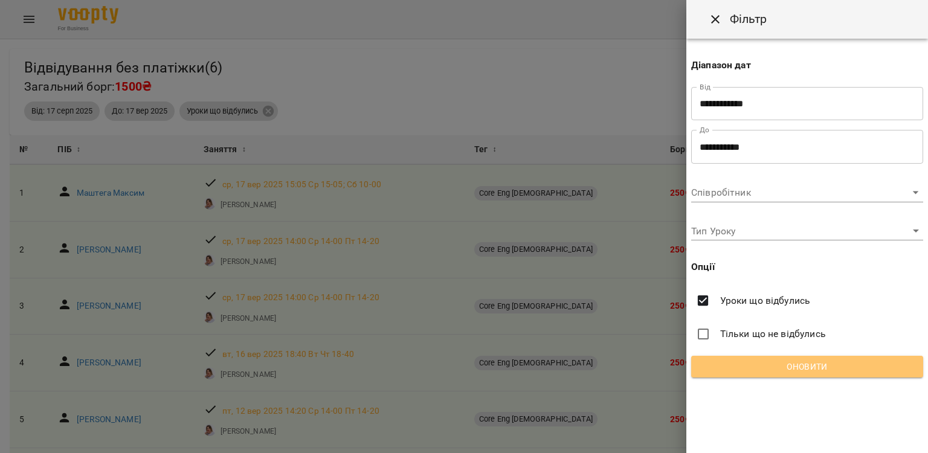
click at [754, 370] on span "Оновити" at bounding box center [807, 366] width 213 height 14
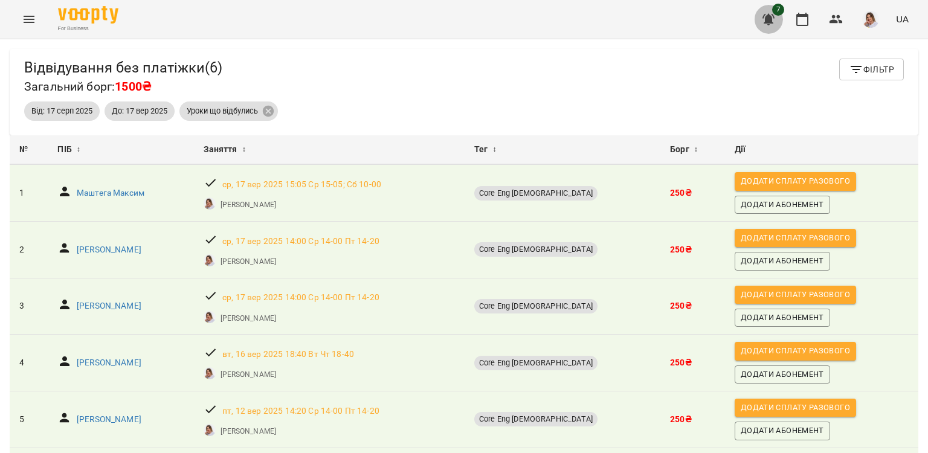
click at [768, 19] on icon "button" at bounding box center [768, 19] width 12 height 11
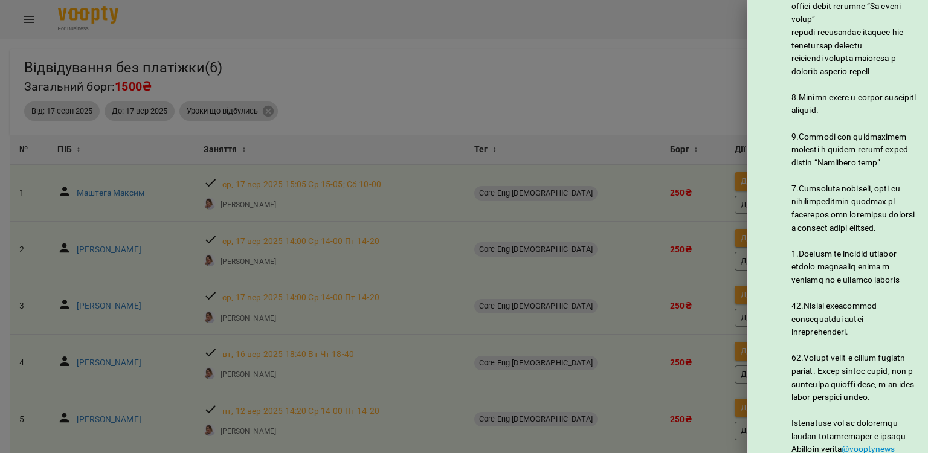
scroll to position [745, 0]
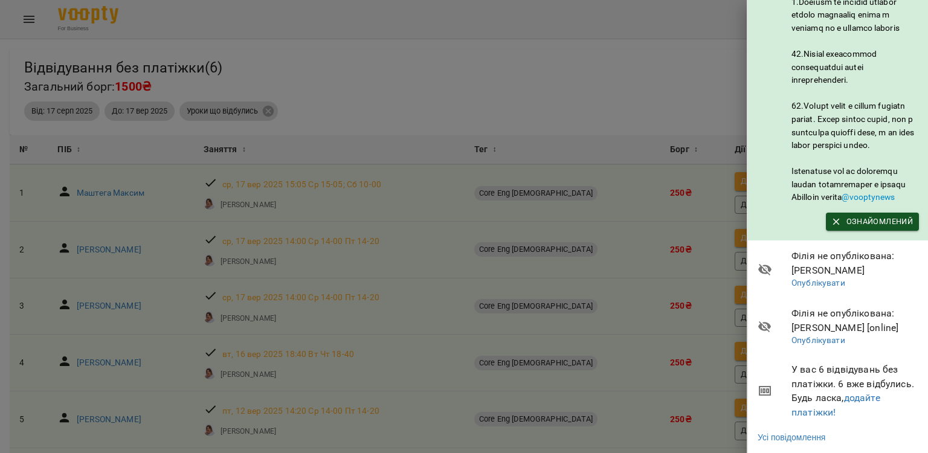
click at [580, 65] on div at bounding box center [464, 226] width 928 height 453
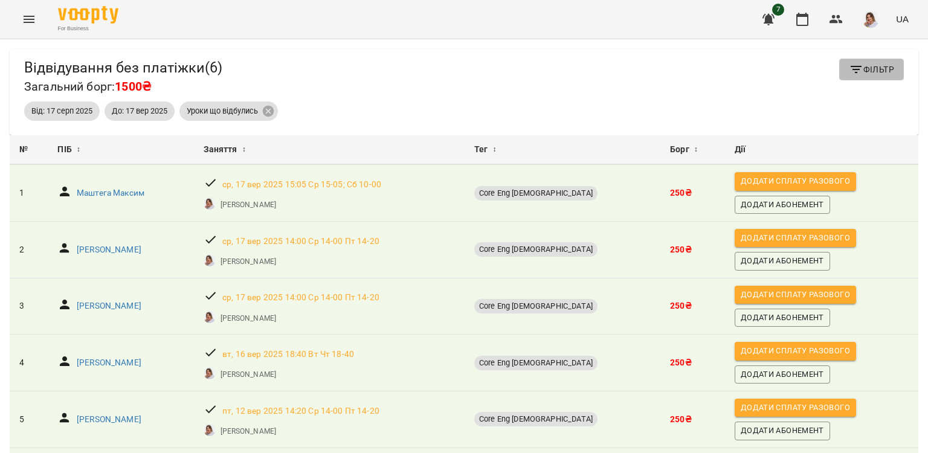
click at [850, 63] on icon "button" at bounding box center [856, 69] width 14 height 14
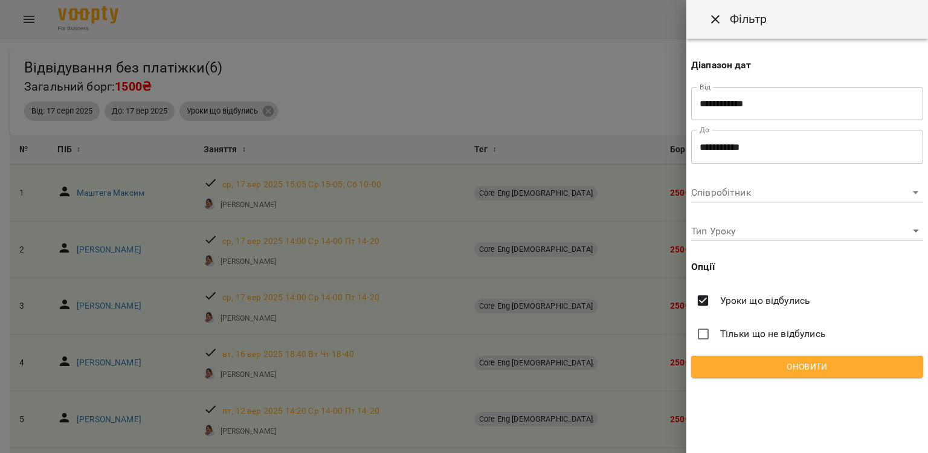
click at [565, 8] on div at bounding box center [464, 226] width 928 height 453
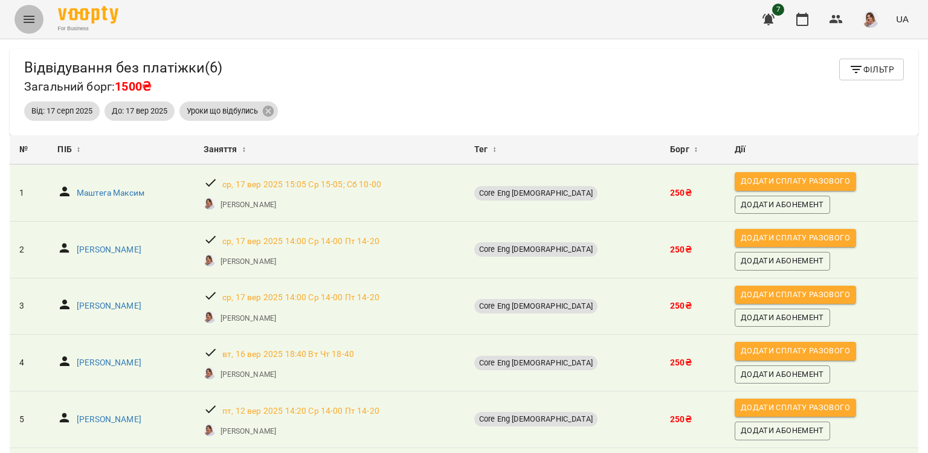
click at [31, 19] on icon "Menu" at bounding box center [29, 19] width 11 height 7
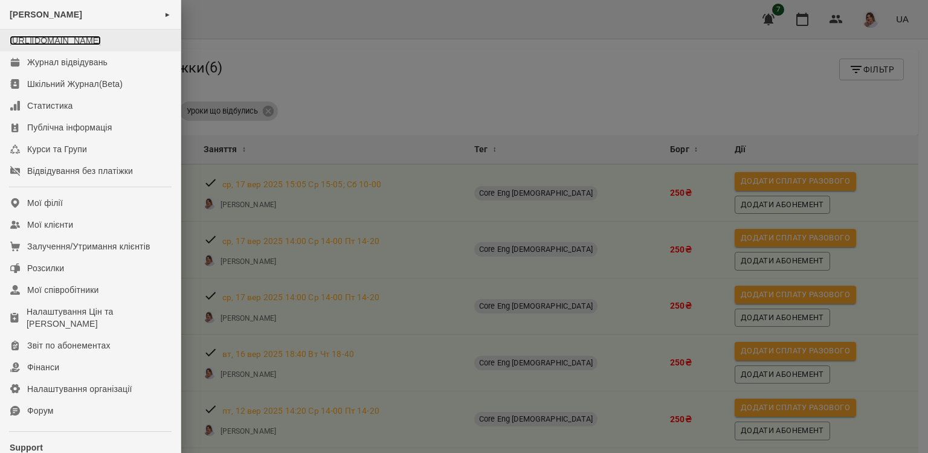
click at [92, 45] on link "[URL][DOMAIN_NAME]" at bounding box center [55, 41] width 91 height 10
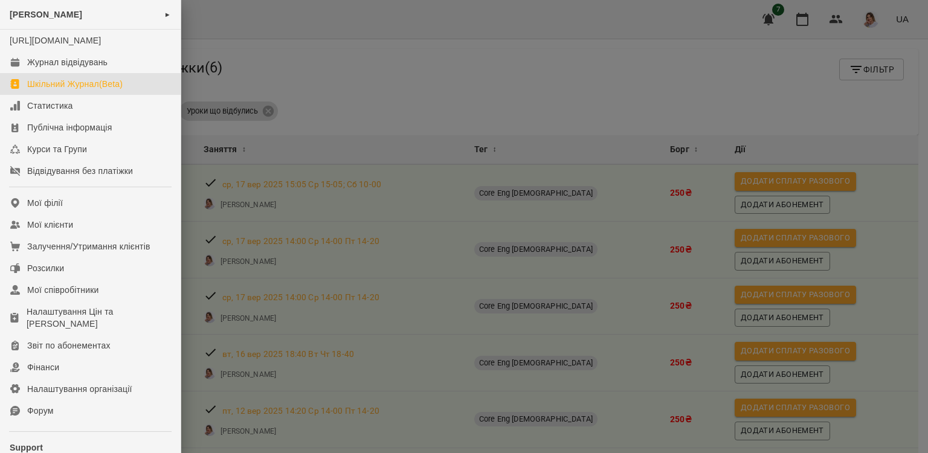
click at [116, 90] on div "Шкільний Журнал(Beta)" at bounding box center [74, 84] width 95 height 12
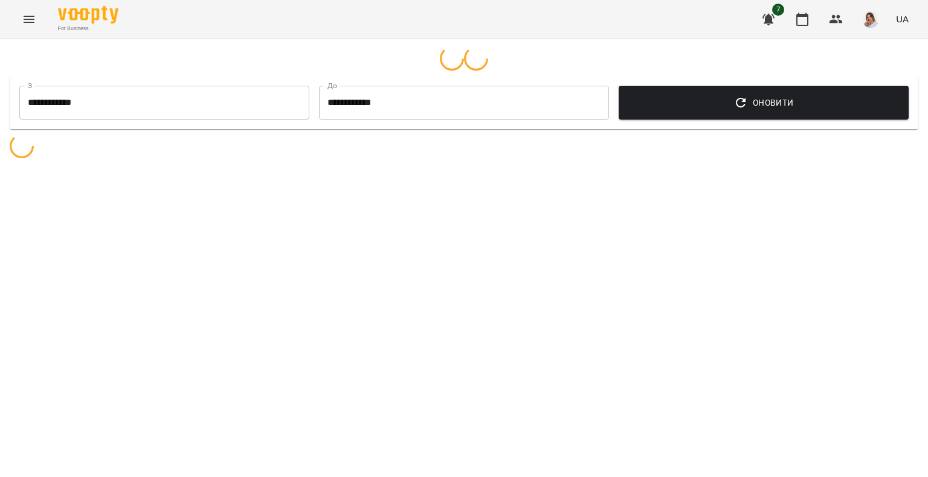
select select "**********"
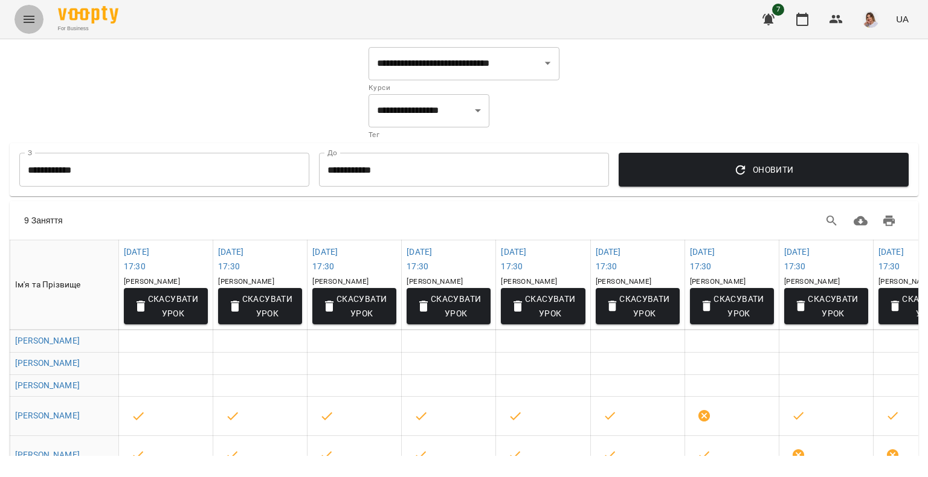
click at [22, 23] on icon "Menu" at bounding box center [29, 19] width 14 height 14
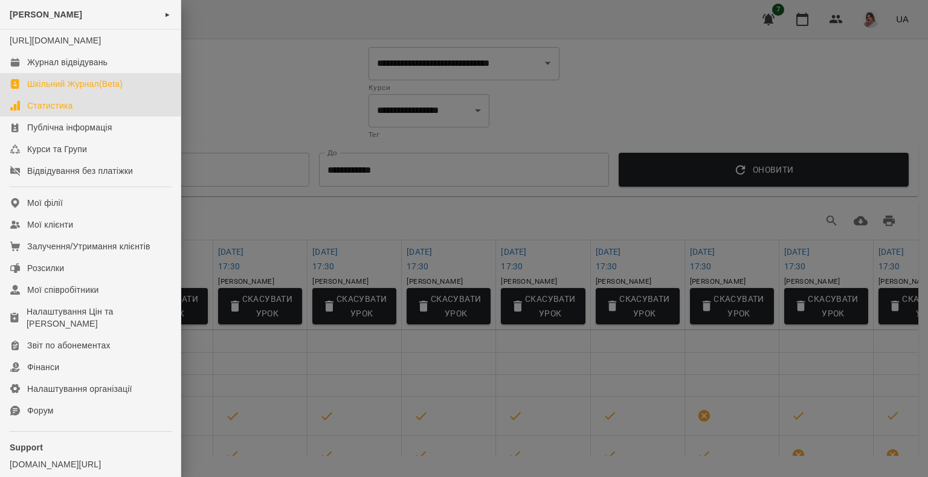
click at [60, 112] on div "Статистика" at bounding box center [50, 106] width 46 height 12
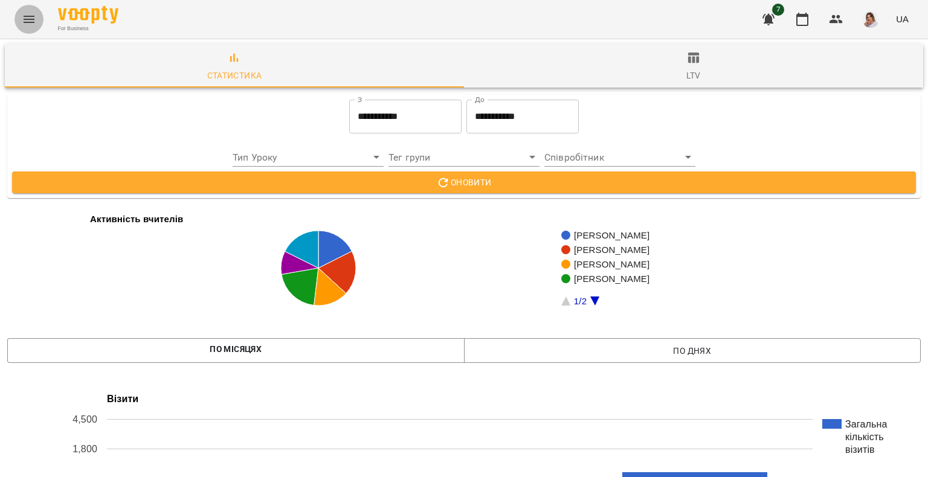
click at [21, 23] on button "Menu" at bounding box center [28, 19] width 29 height 29
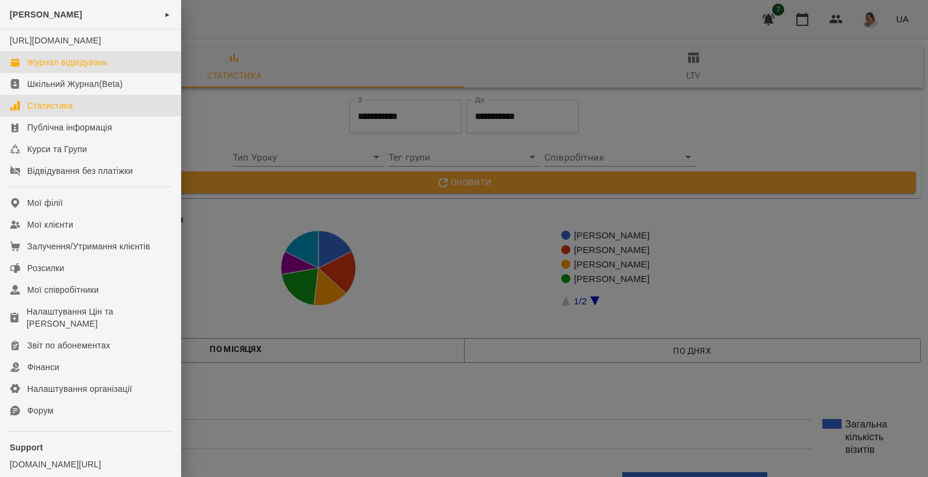
click at [41, 68] on div "Журнал відвідувань" at bounding box center [67, 62] width 80 height 12
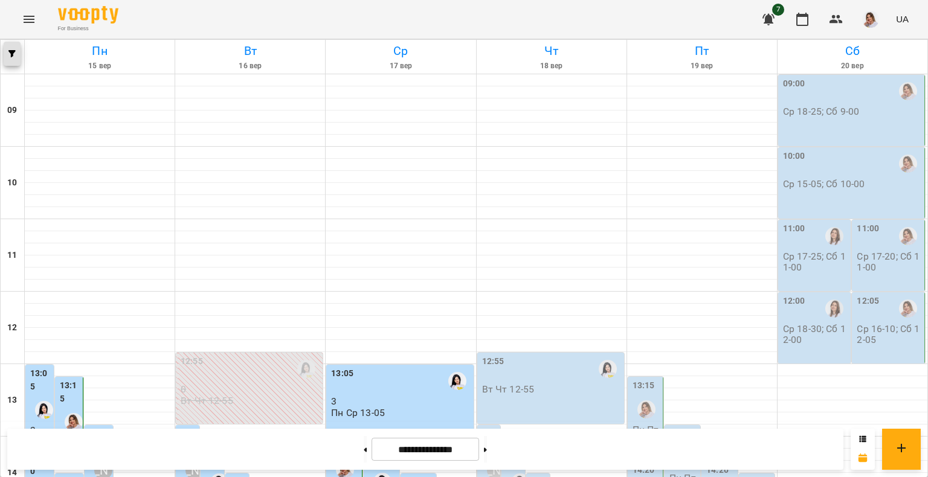
click at [12, 57] on button "button" at bounding box center [12, 54] width 17 height 24
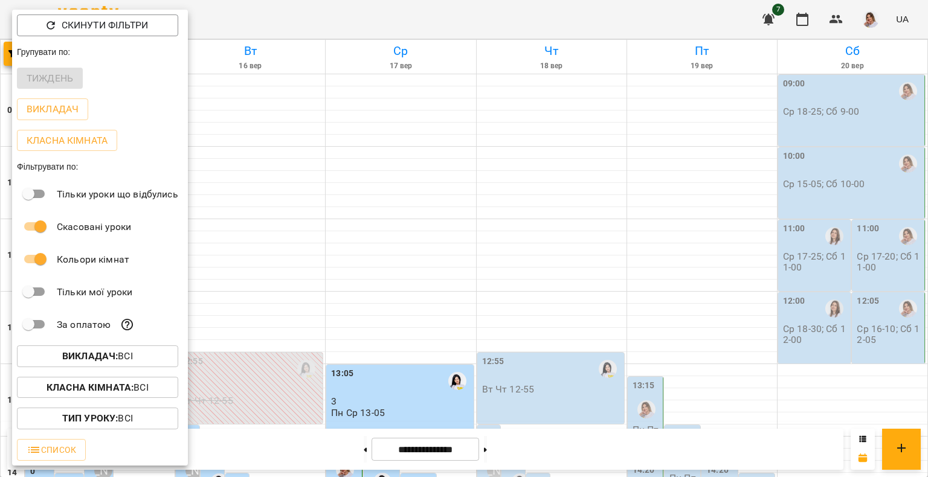
click at [99, 356] on b "Викладач :" at bounding box center [90, 355] width 56 height 11
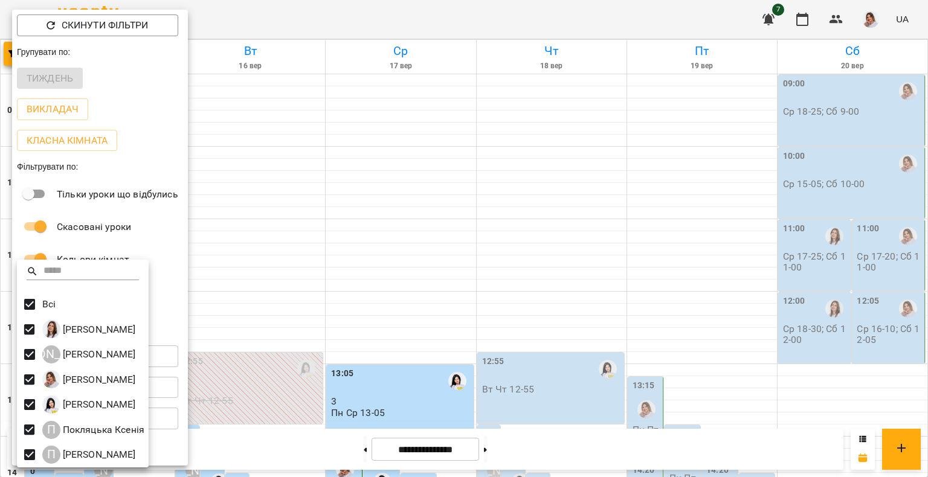
click at [560, 115] on div at bounding box center [464, 238] width 928 height 477
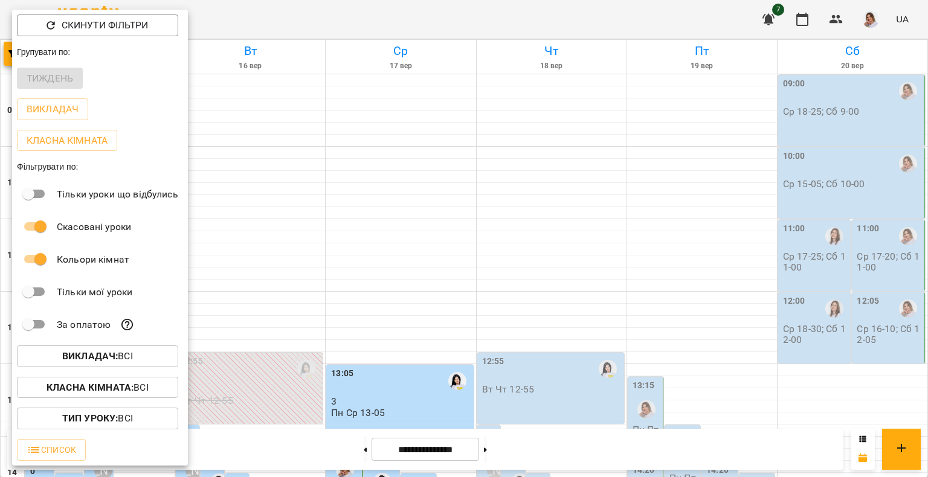
click at [560, 115] on div at bounding box center [464, 238] width 928 height 477
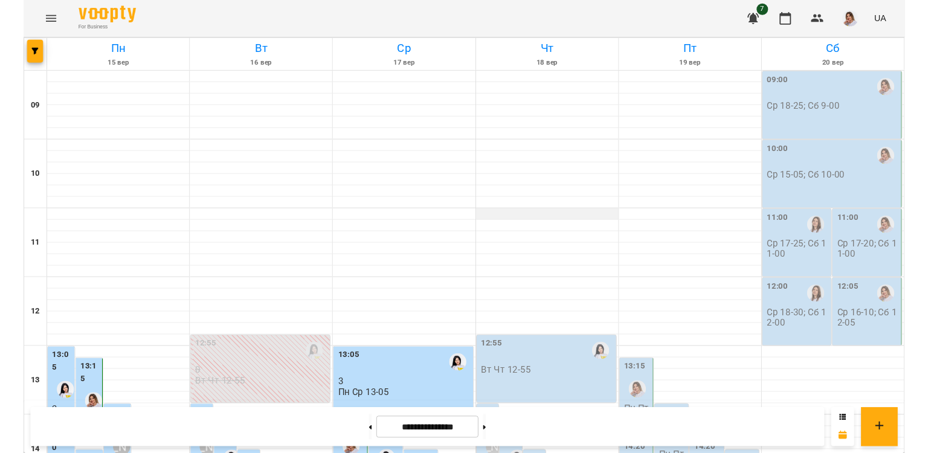
scroll to position [326, 0]
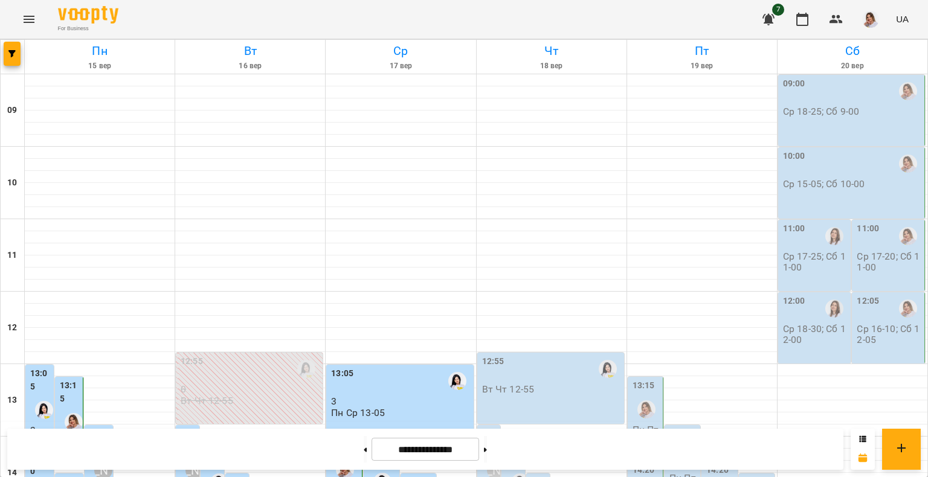
drag, startPoint x: 339, startPoint y: 239, endPoint x: 329, endPoint y: 219, distance: 22.7
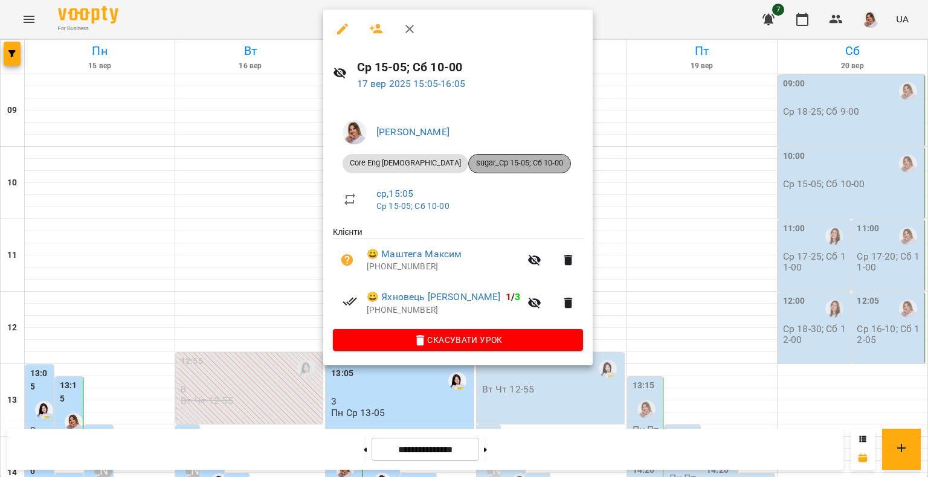
drag, startPoint x: 488, startPoint y: 157, endPoint x: 439, endPoint y: 159, distance: 49.0
click at [469, 159] on span "sugar_Ср 15-05; Сб 10-00" at bounding box center [519, 163] width 101 height 11
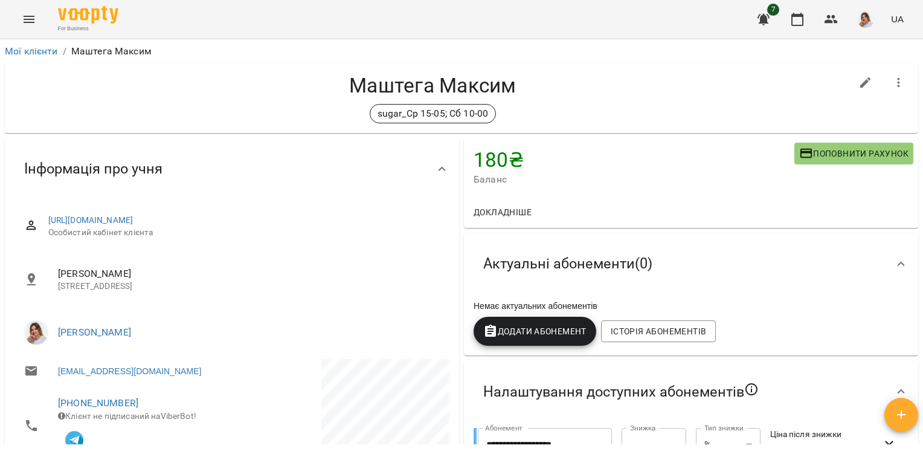
click at [768, 8] on span "7" at bounding box center [773, 10] width 12 height 12
click at [760, 18] on icon "button" at bounding box center [763, 19] width 14 height 14
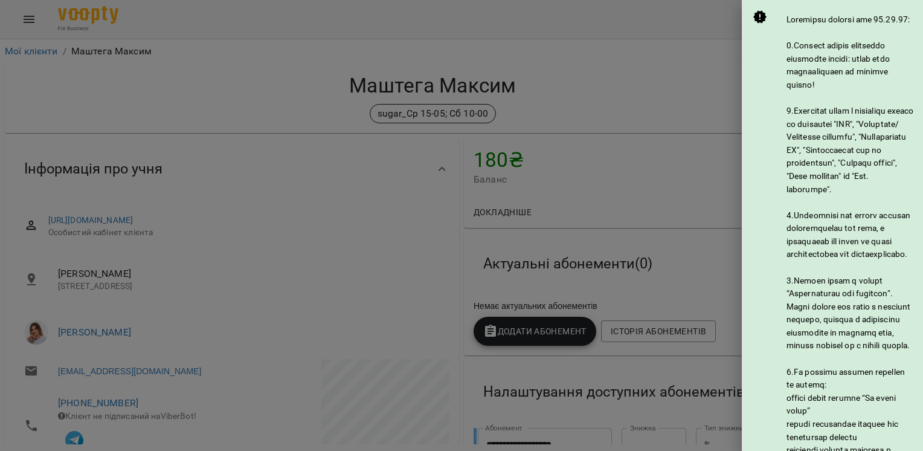
scroll to position [748, 0]
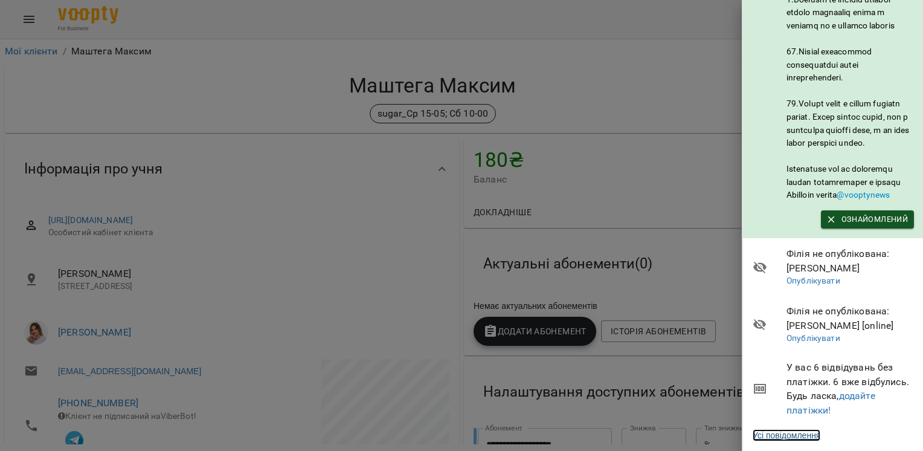
click at [763, 429] on link "Усі повідомлення" at bounding box center [787, 435] width 68 height 12
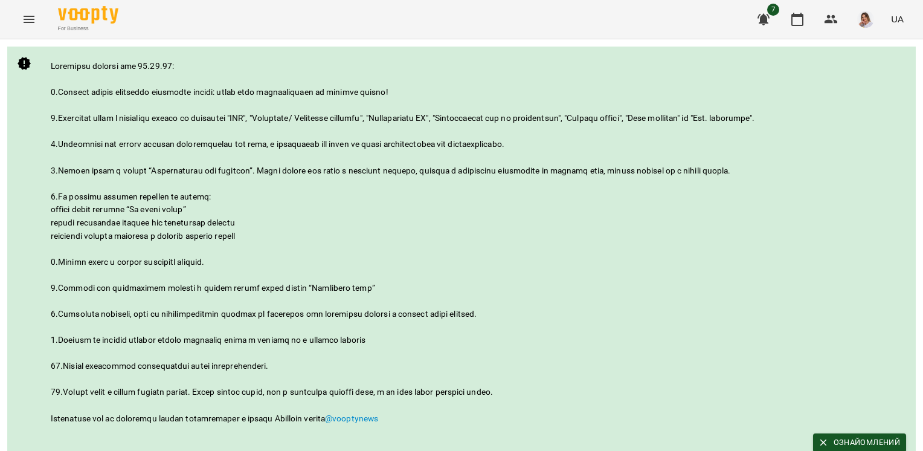
scroll to position [180, 0]
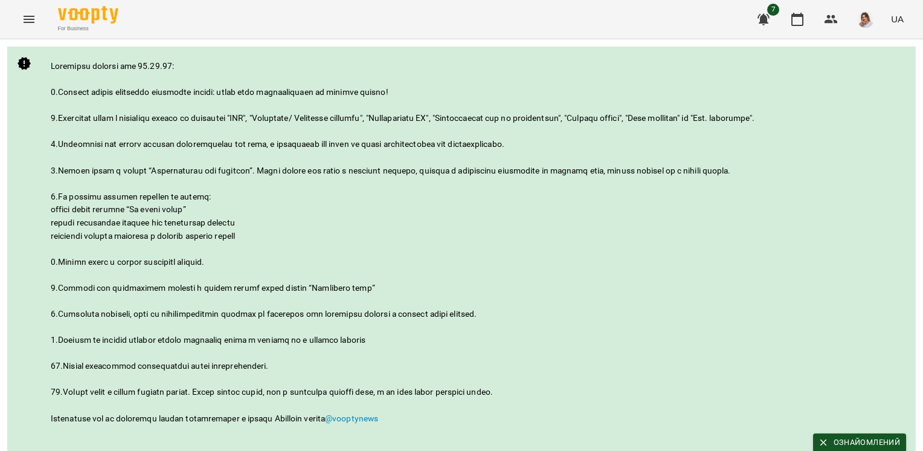
click at [29, 31] on button "Menu" at bounding box center [28, 19] width 29 height 29
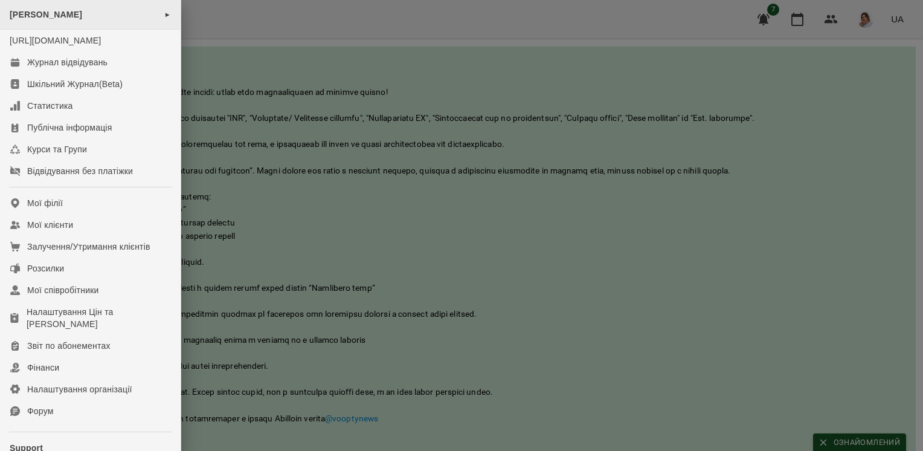
click at [110, 21] on div "[PERSON_NAME] ►" at bounding box center [90, 15] width 181 height 30
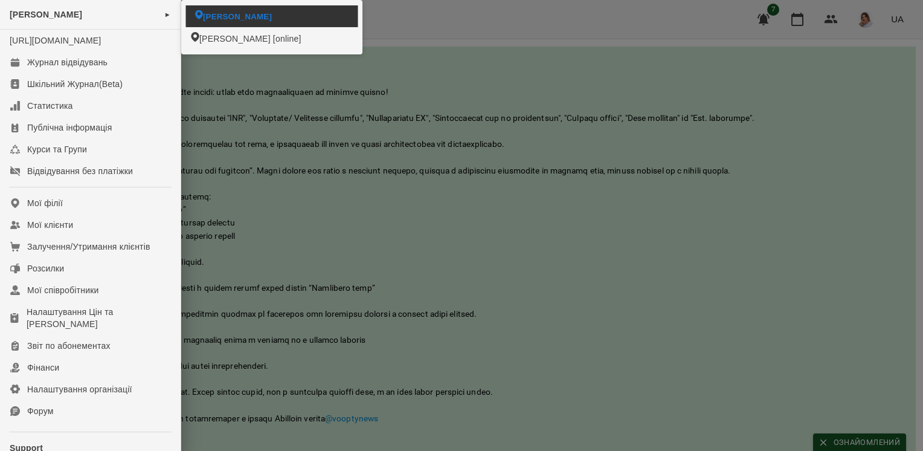
click at [230, 21] on span "[PERSON_NAME]" at bounding box center [237, 15] width 69 height 11
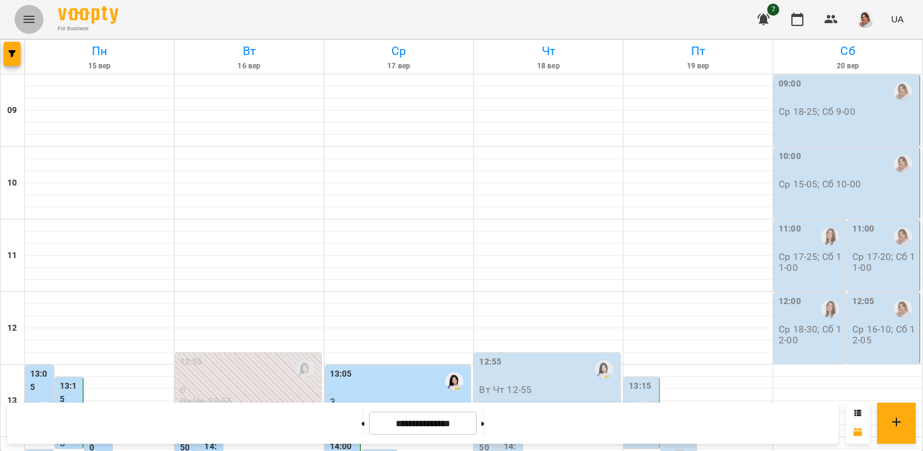
click at [30, 24] on icon "Menu" at bounding box center [29, 19] width 14 height 14
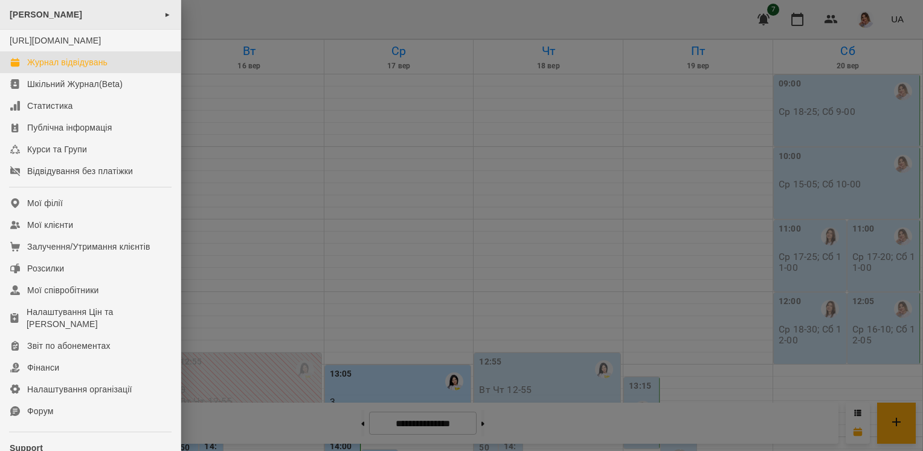
click at [171, 19] on div "[PERSON_NAME] ►" at bounding box center [90, 15] width 181 height 30
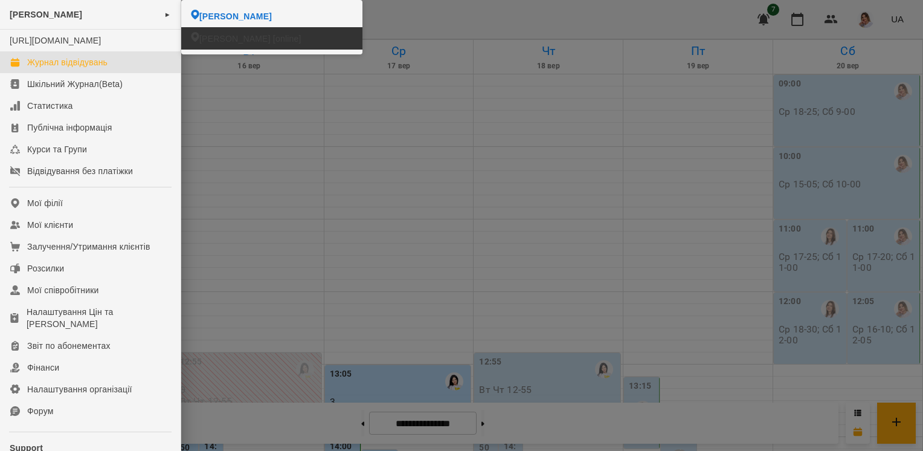
click at [198, 35] on icon at bounding box center [195, 37] width 8 height 10
